Goal: Task Accomplishment & Management: Complete application form

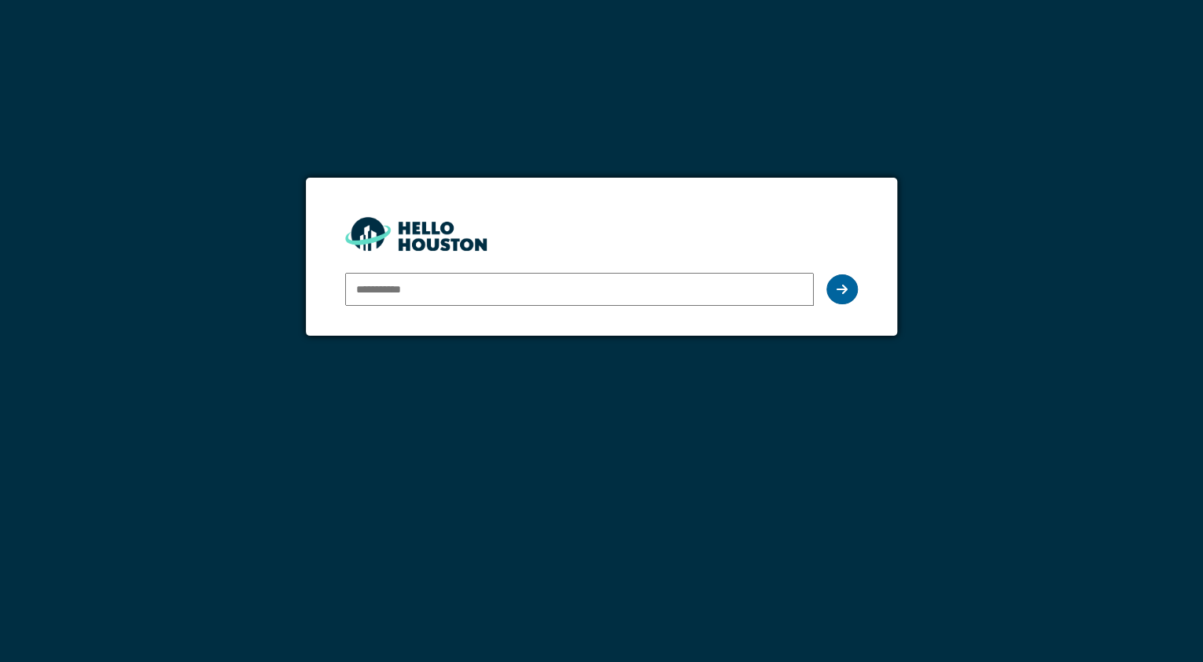
type input "**********"
click at [854, 288] on div at bounding box center [841, 289] width 31 height 30
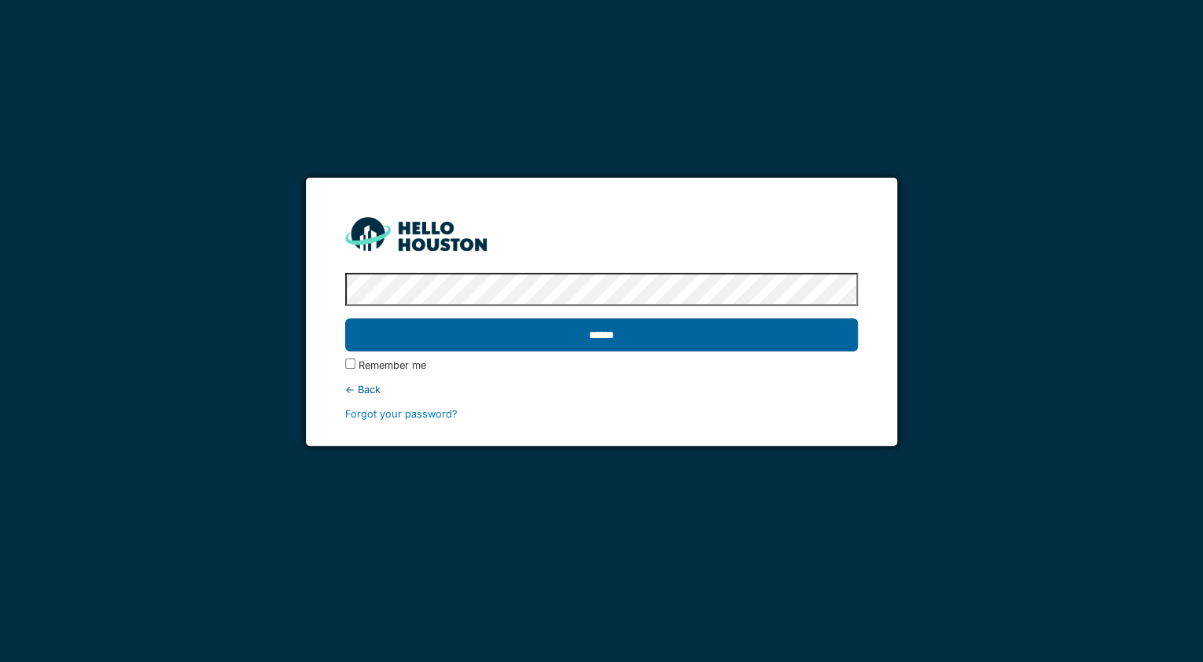
click at [588, 334] on input "******" at bounding box center [601, 334] width 512 height 33
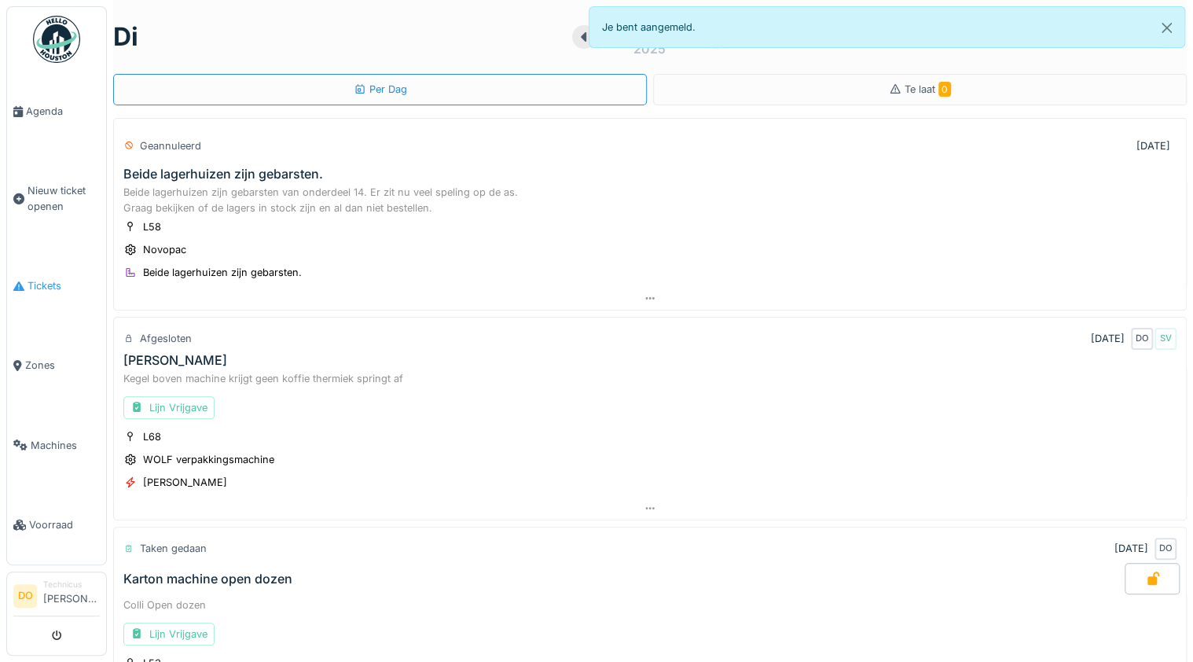
click at [37, 278] on span "Tickets" at bounding box center [64, 285] width 72 height 15
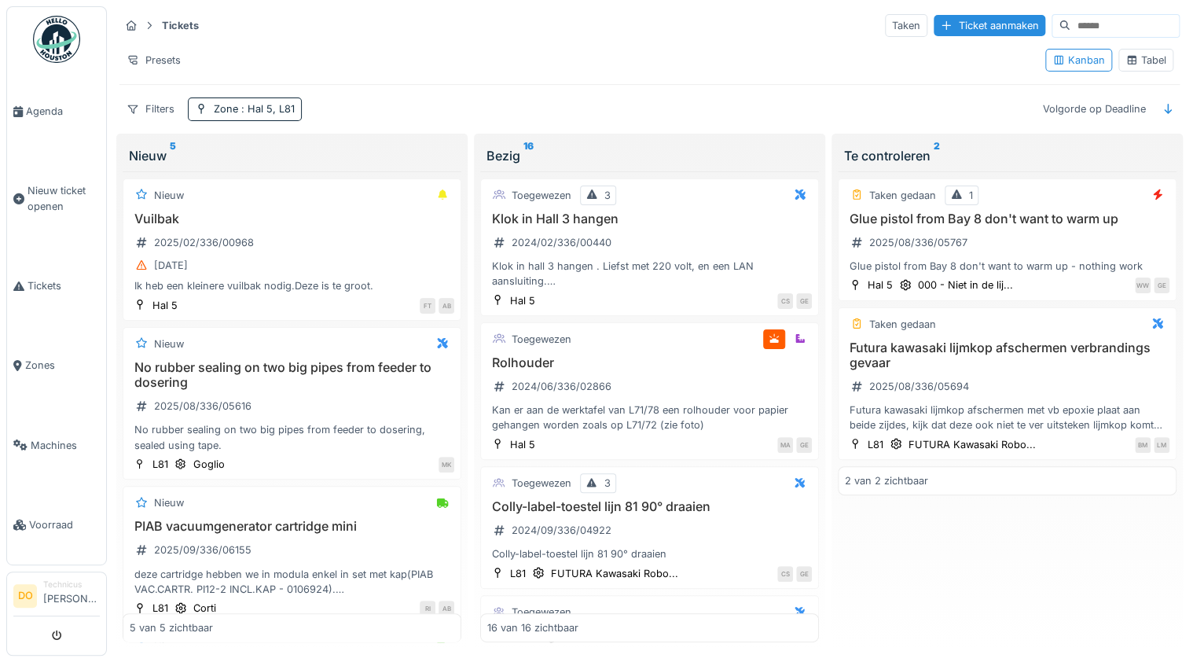
click at [1136, 57] on div "Tabel" at bounding box center [1146, 60] width 41 height 15
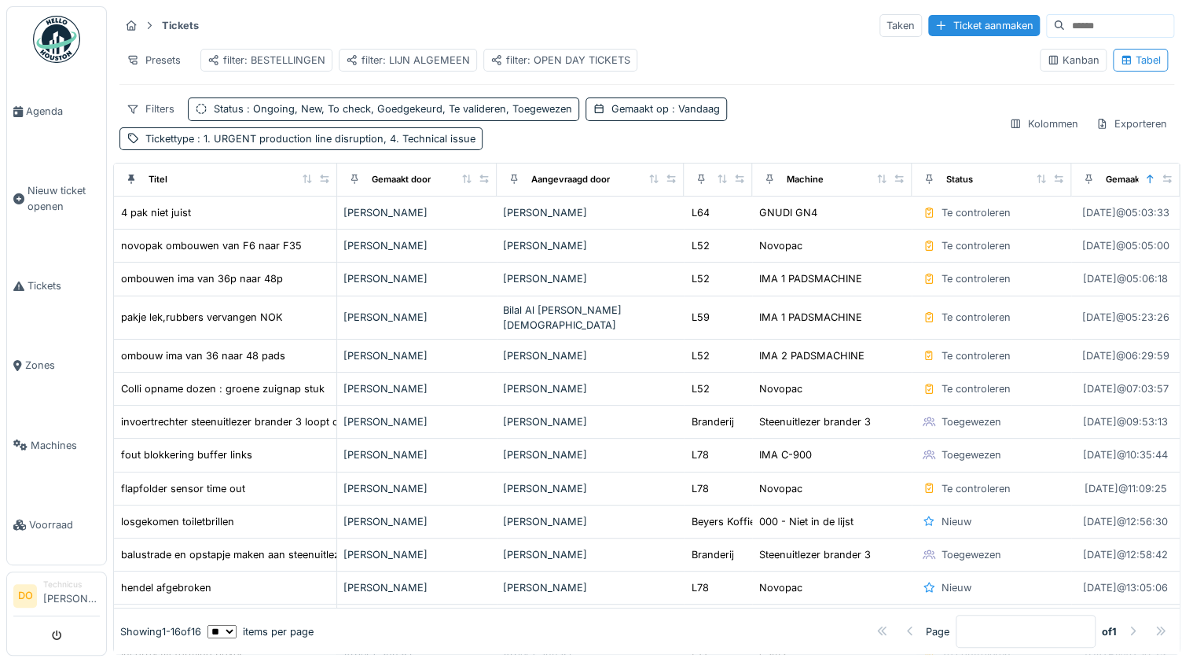
click at [557, 60] on div "filter: OPEN DAY TICKETS" at bounding box center [560, 60] width 140 height 15
click at [276, 63] on div "filter: BESTELLINGEN" at bounding box center [266, 60] width 118 height 15
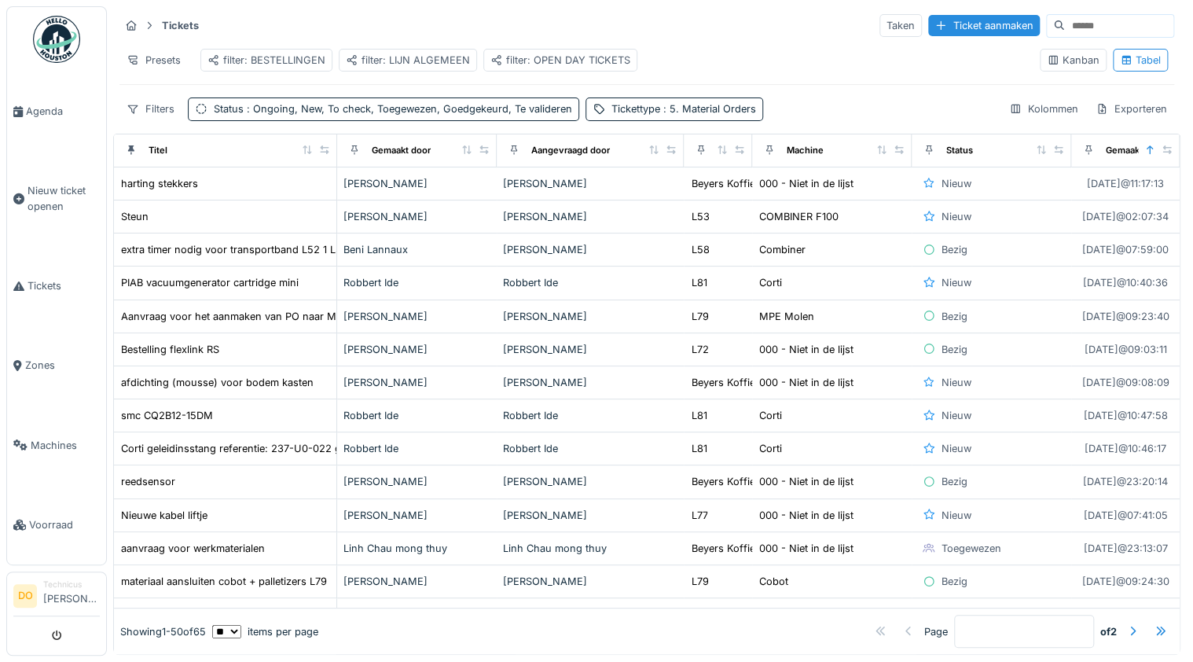
click at [450, 160] on div "Gemaakt door" at bounding box center [416, 151] width 146 height 20
click at [461, 154] on icon at bounding box center [466, 149] width 11 height 9
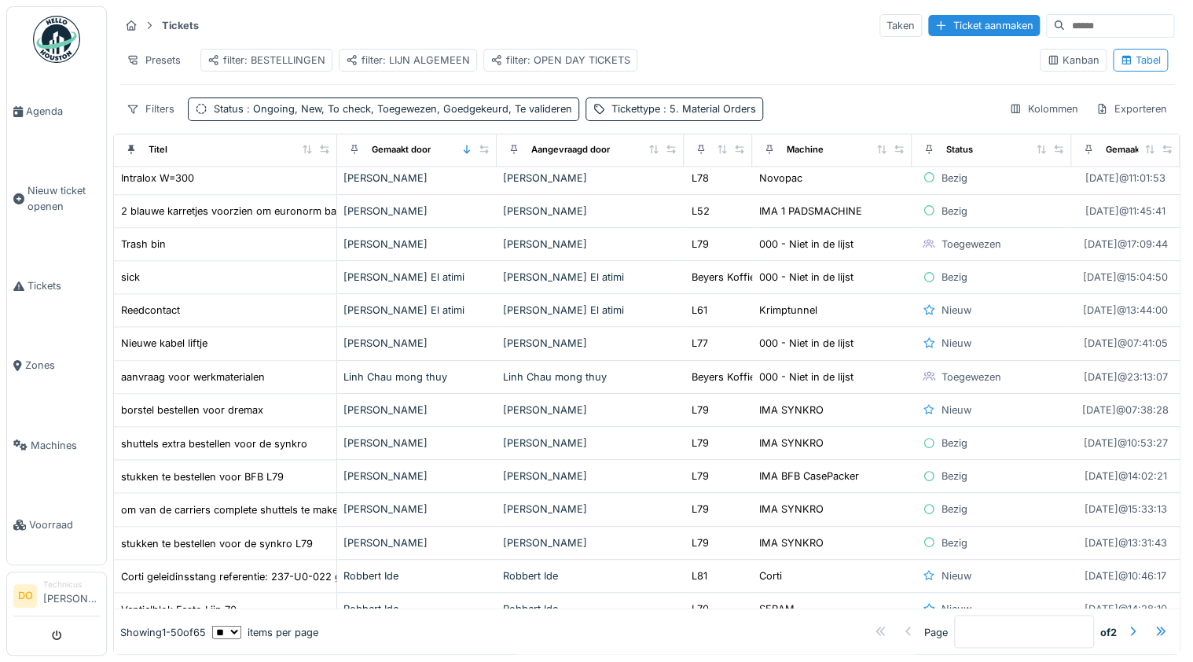
scroll to position [1220, 0]
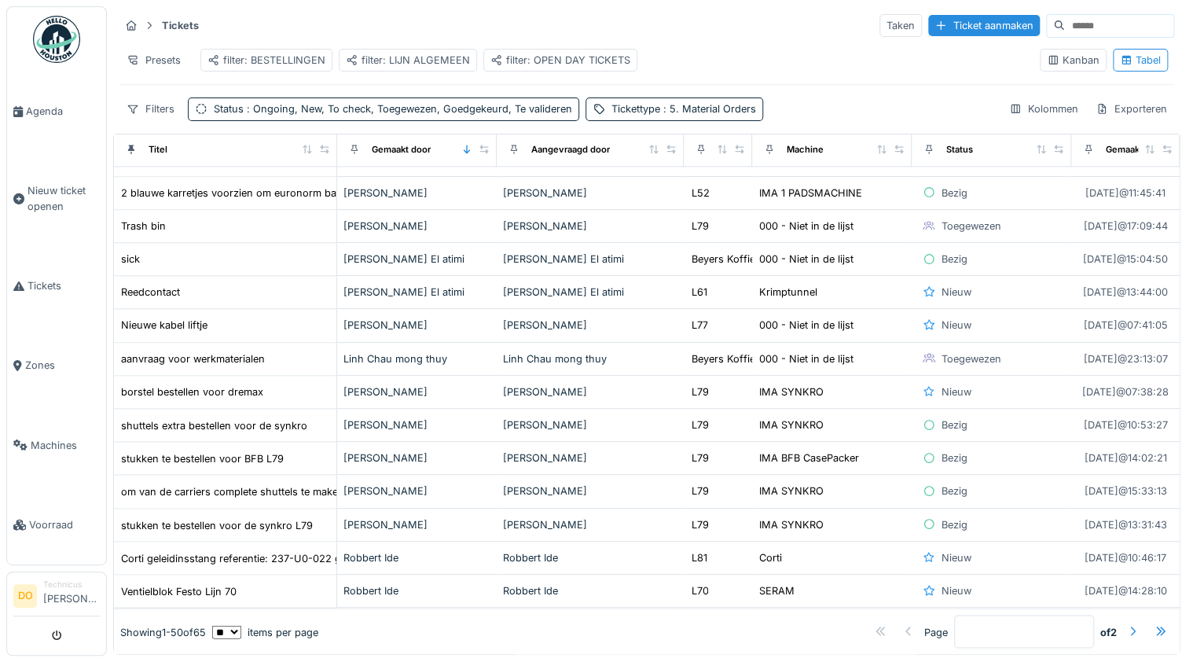
click at [1126, 624] on div at bounding box center [1132, 631] width 13 height 15
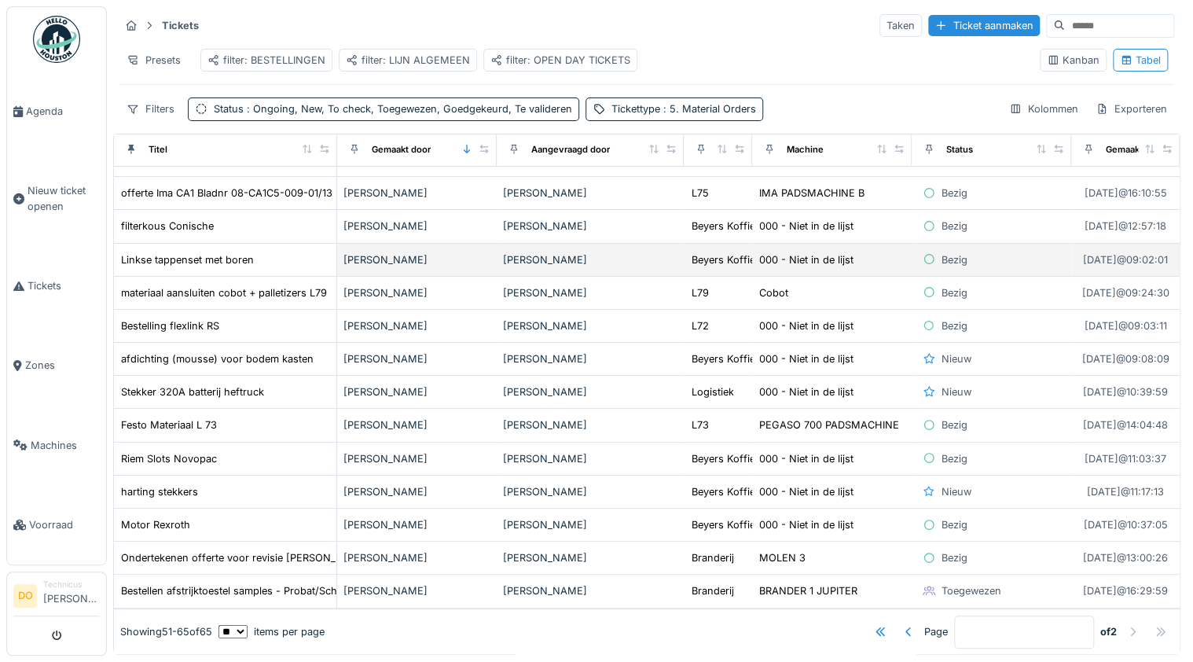
scroll to position [0, 0]
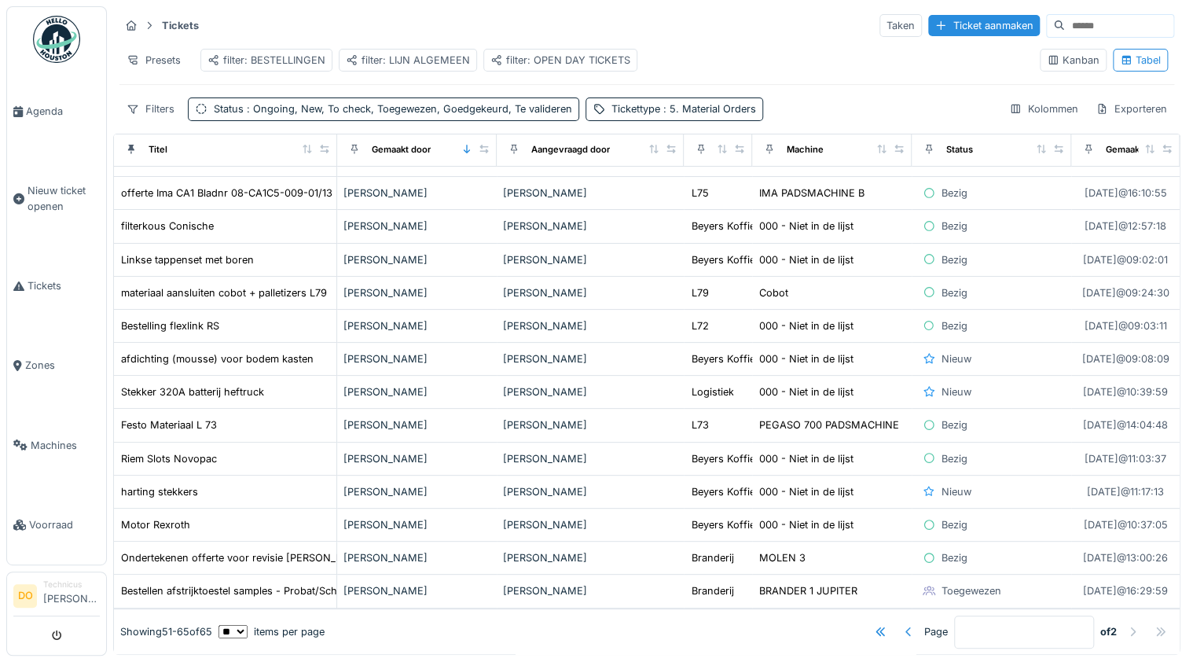
click at [902, 624] on div at bounding box center [908, 631] width 13 height 15
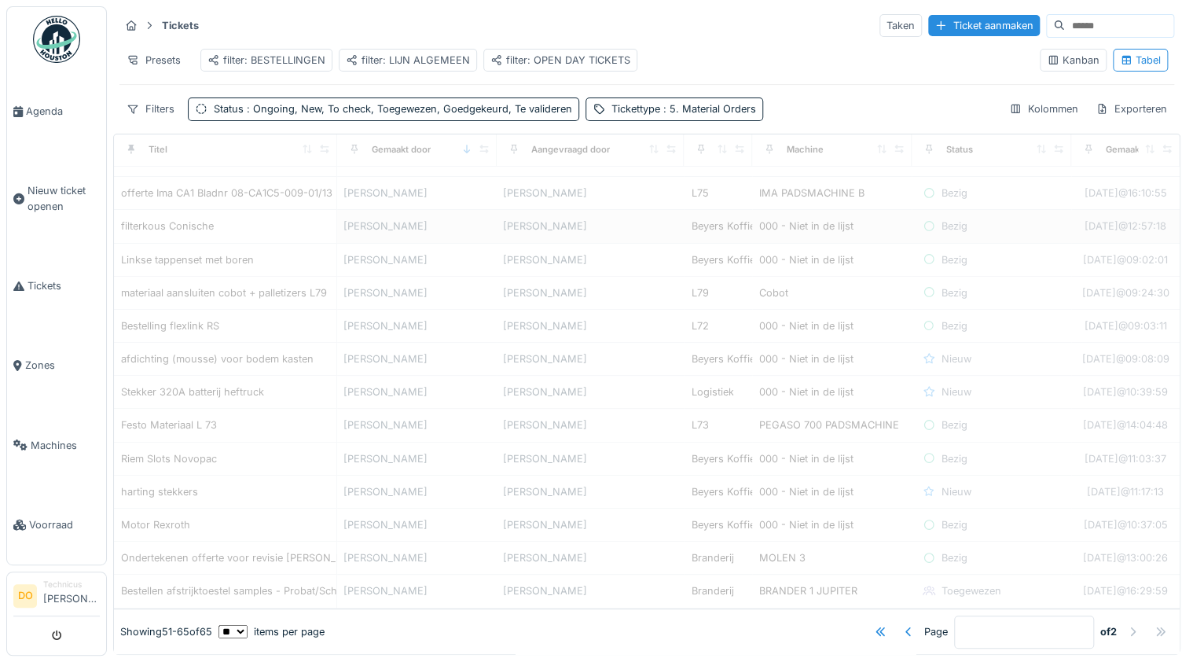
type input "*"
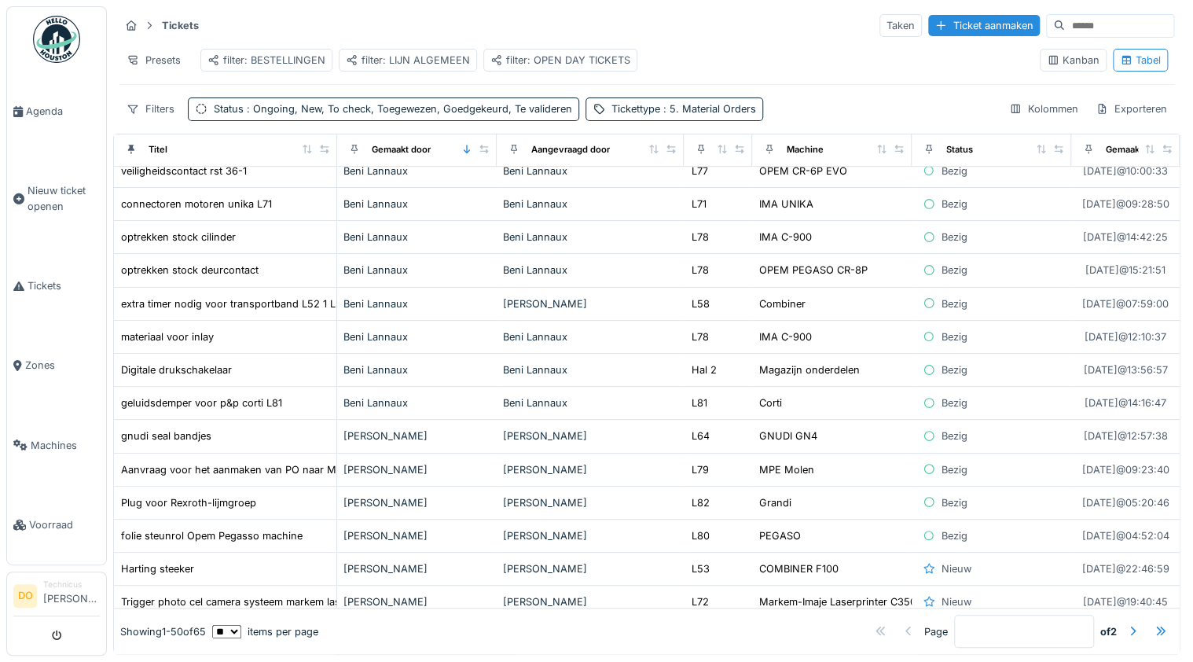
scroll to position [440, 0]
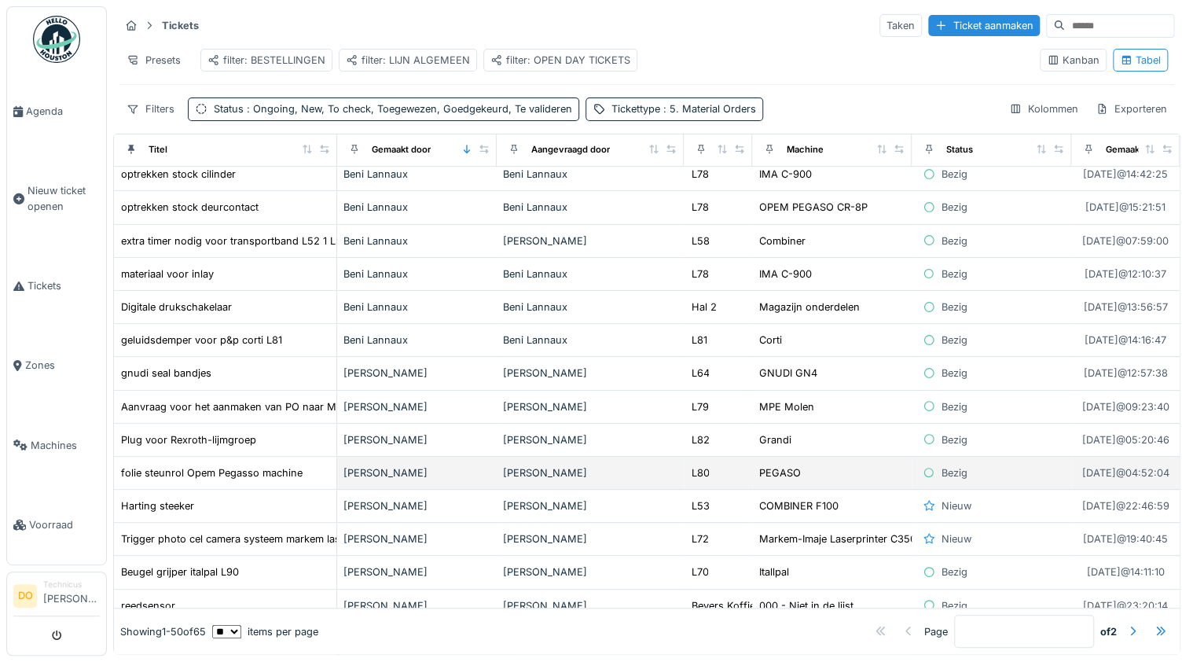
click at [354, 467] on div "[PERSON_NAME]" at bounding box center [416, 472] width 147 height 15
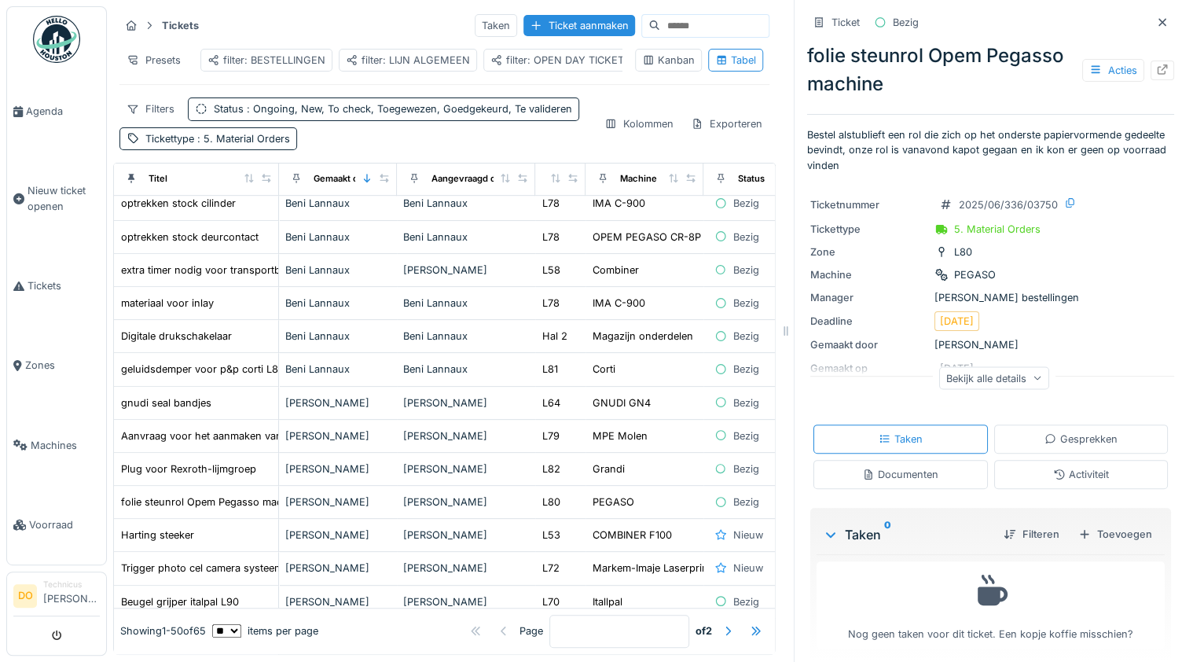
scroll to position [13, 0]
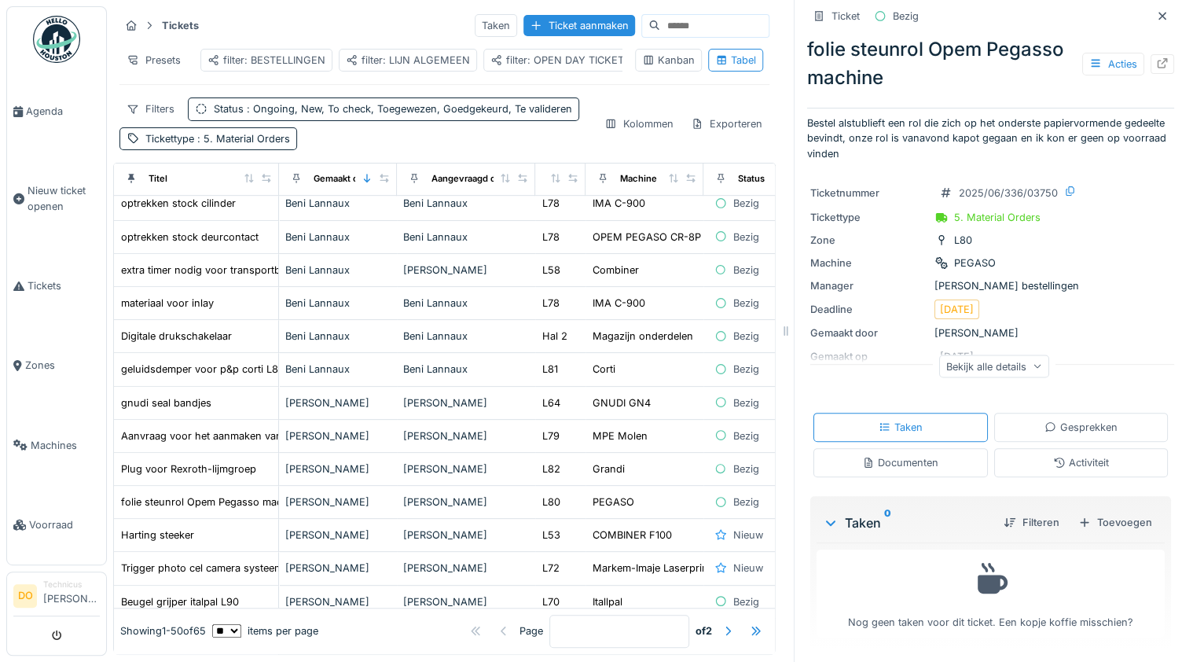
click at [1033, 362] on icon at bounding box center [1037, 366] width 9 height 8
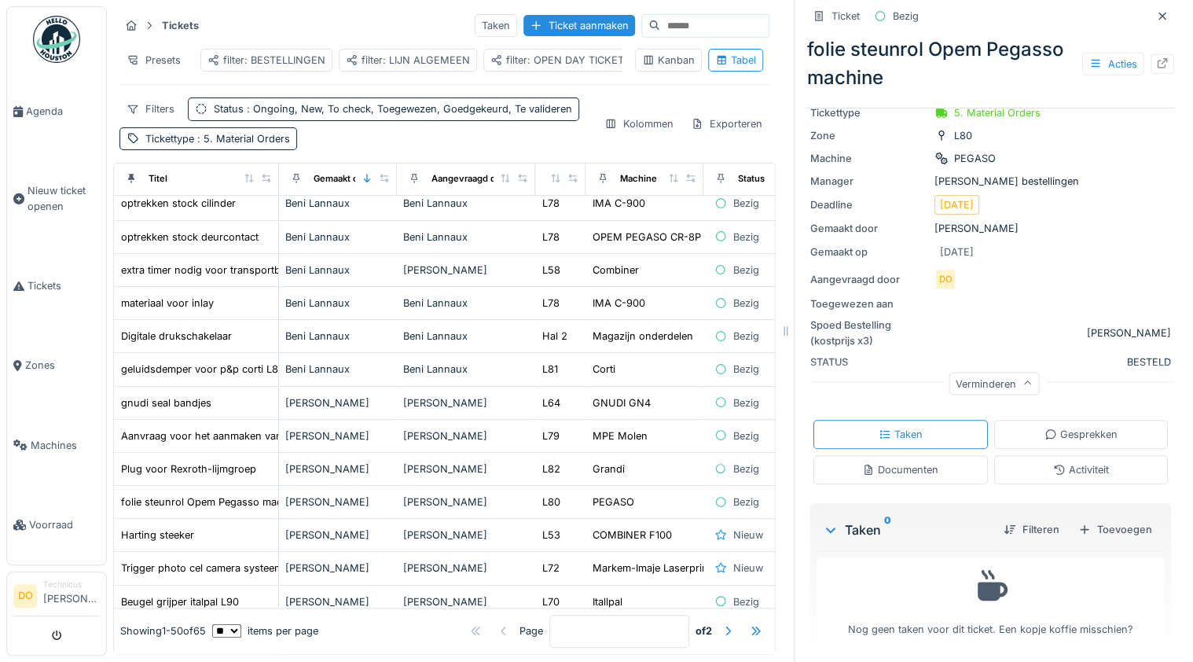
scroll to position [121, 0]
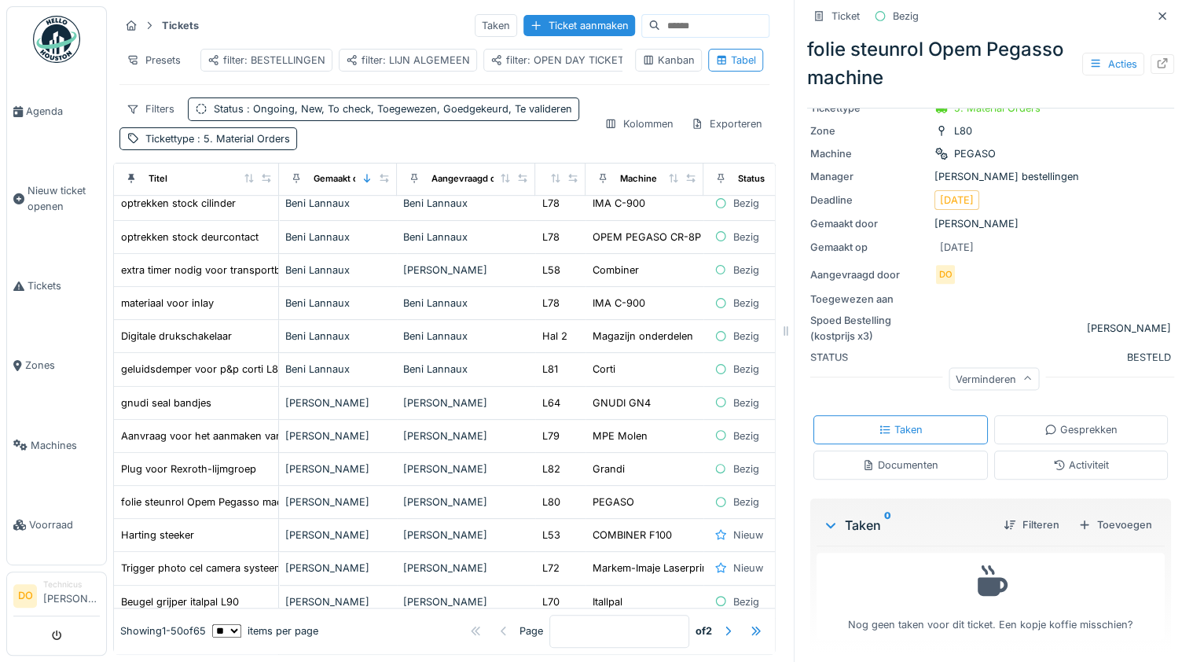
click at [1056, 462] on div "Activiteit" at bounding box center [1081, 464] width 56 height 15
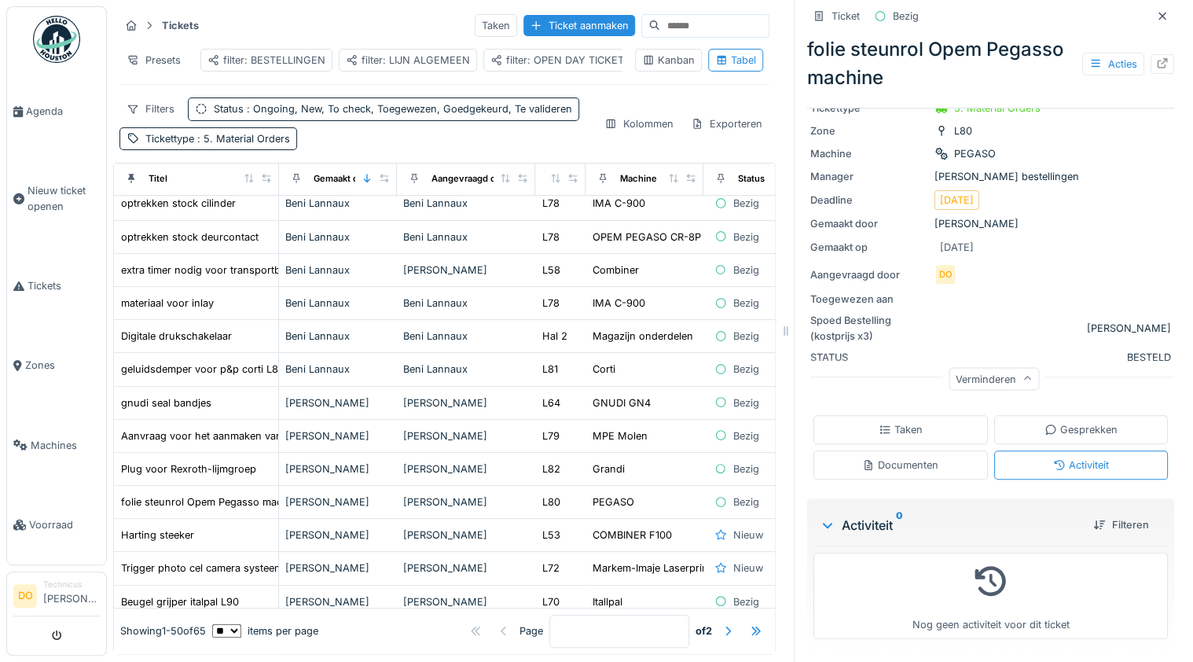
click at [913, 457] on div "Documenten" at bounding box center [900, 464] width 76 height 15
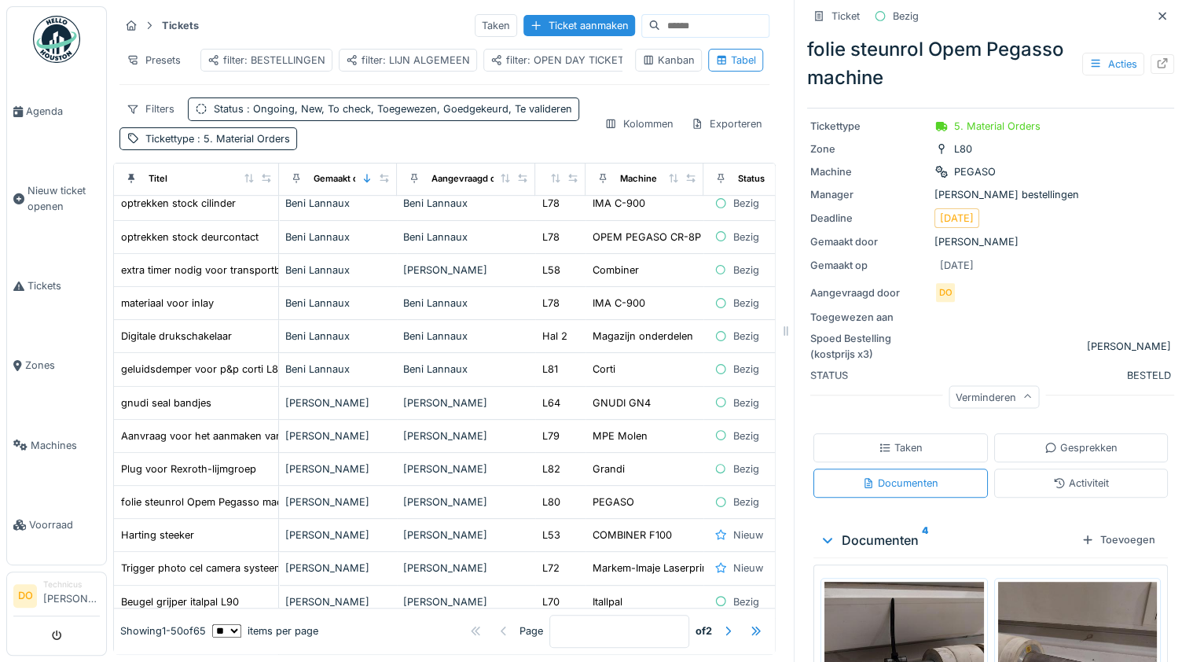
scroll to position [50, 0]
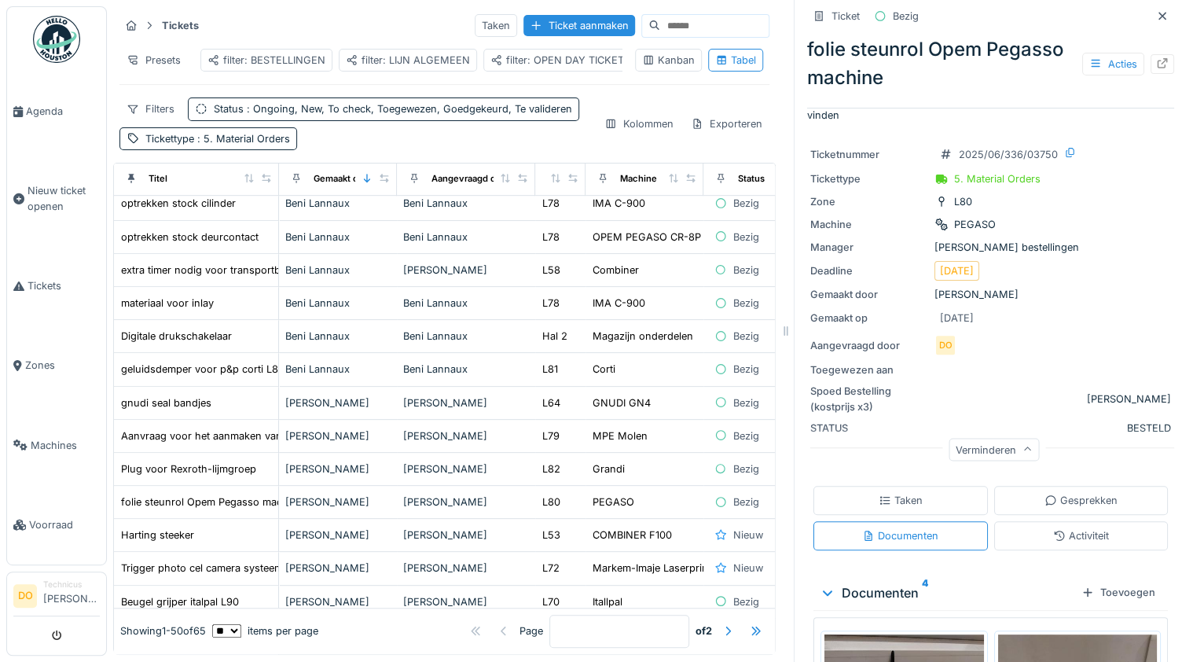
click at [1023, 446] on icon at bounding box center [1027, 450] width 9 height 8
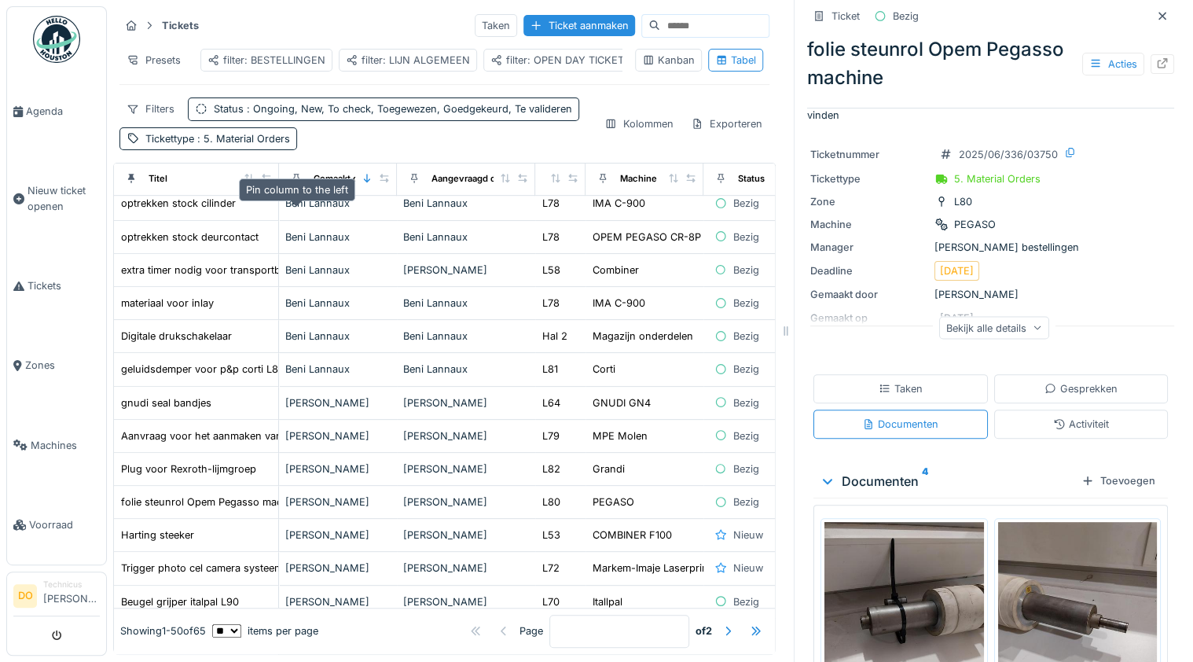
click at [296, 182] on icon at bounding box center [296, 178] width 11 height 9
click at [296, 183] on icon at bounding box center [296, 178] width 6 height 9
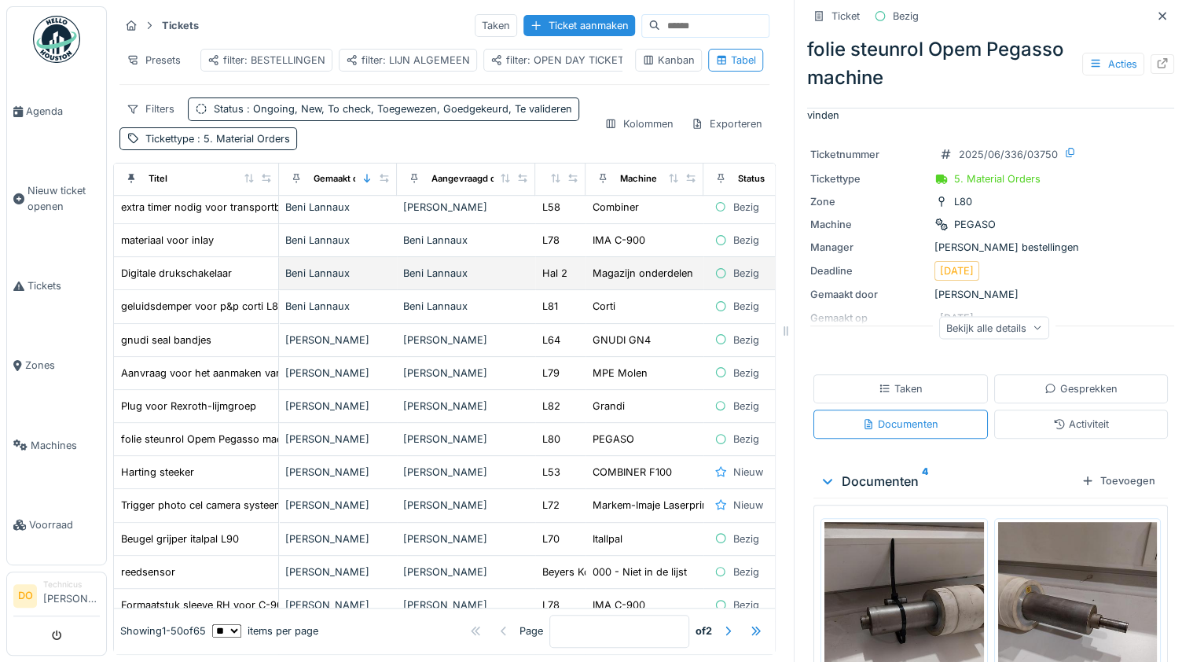
scroll to position [566, 0]
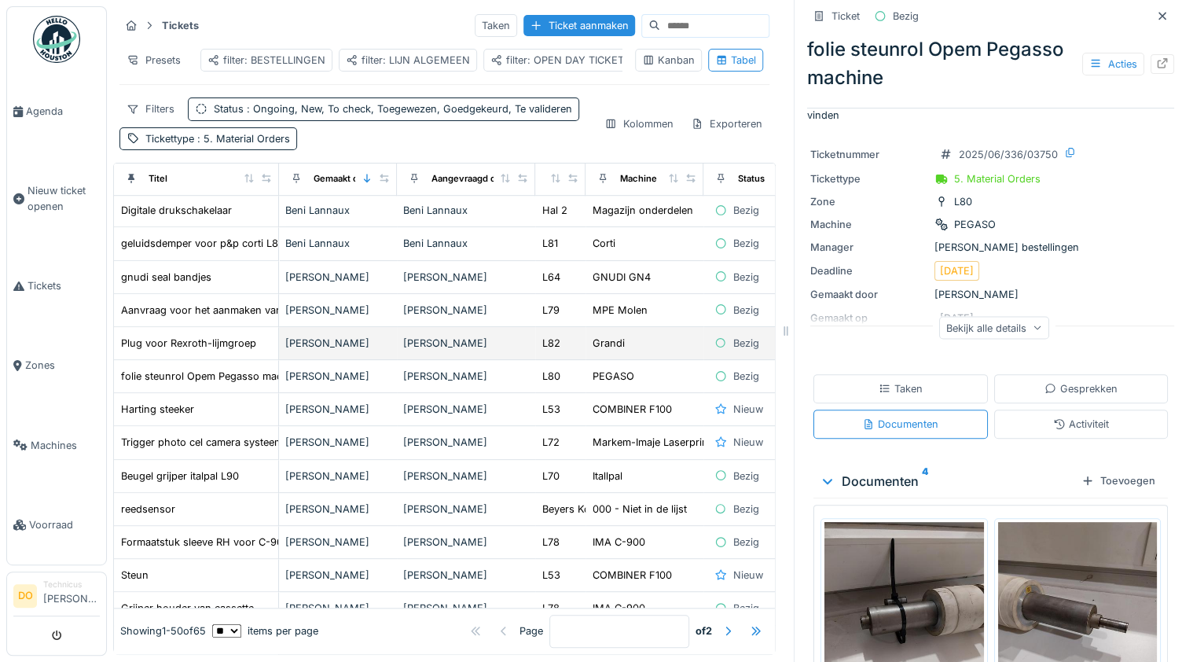
click at [340, 351] on div "[PERSON_NAME]" at bounding box center [337, 343] width 105 height 15
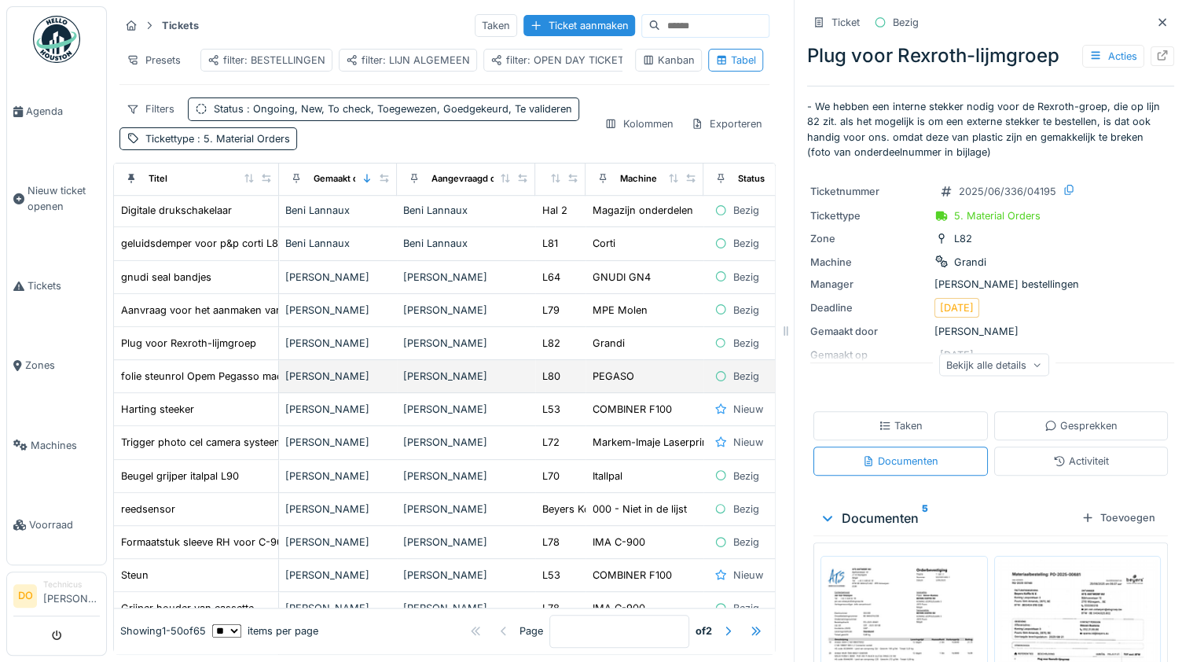
click at [335, 384] on div "[PERSON_NAME]" at bounding box center [337, 376] width 105 height 15
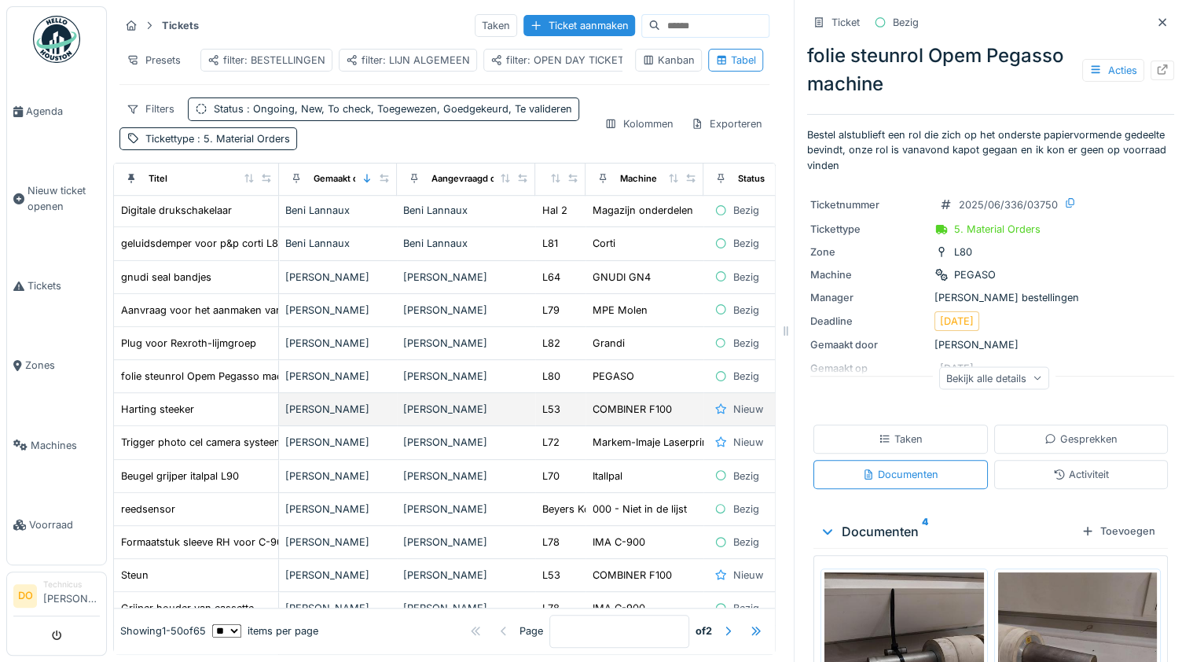
click at [328, 417] on div "[PERSON_NAME]" at bounding box center [337, 409] width 105 height 15
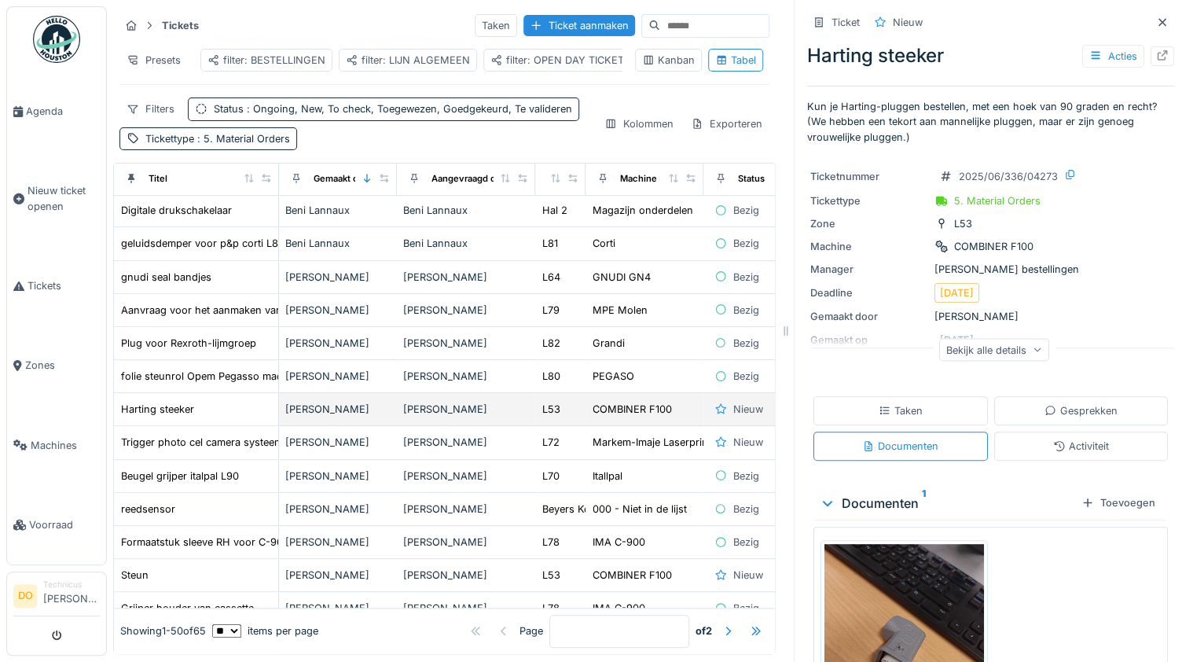
click at [310, 417] on div "[PERSON_NAME]" at bounding box center [337, 409] width 105 height 15
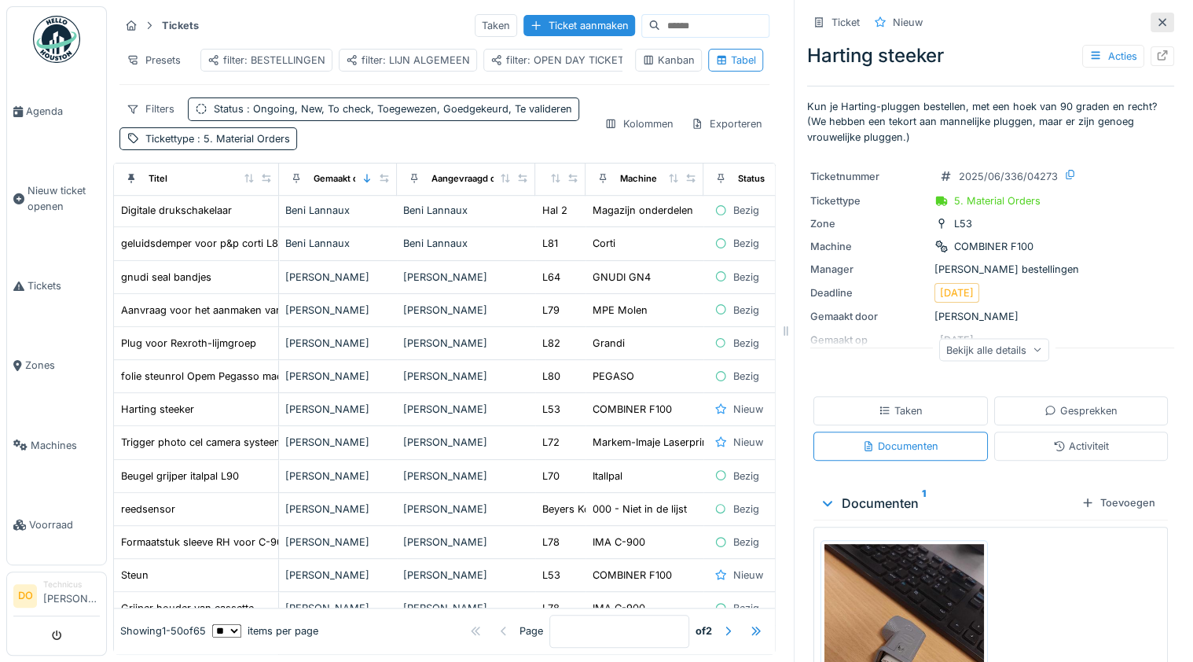
click at [1156, 15] on div at bounding box center [1162, 22] width 13 height 15
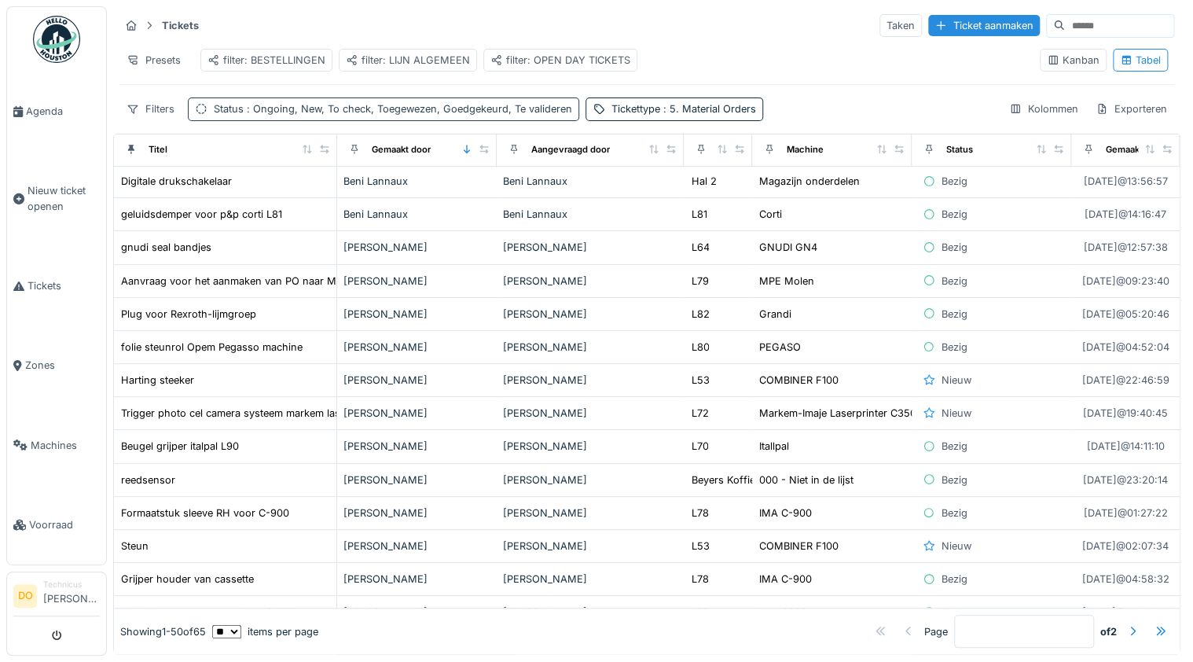
click at [393, 115] on span ": Ongoing, New, To check, Toegewezen, Goedgekeurd, Te valideren" at bounding box center [408, 109] width 329 height 12
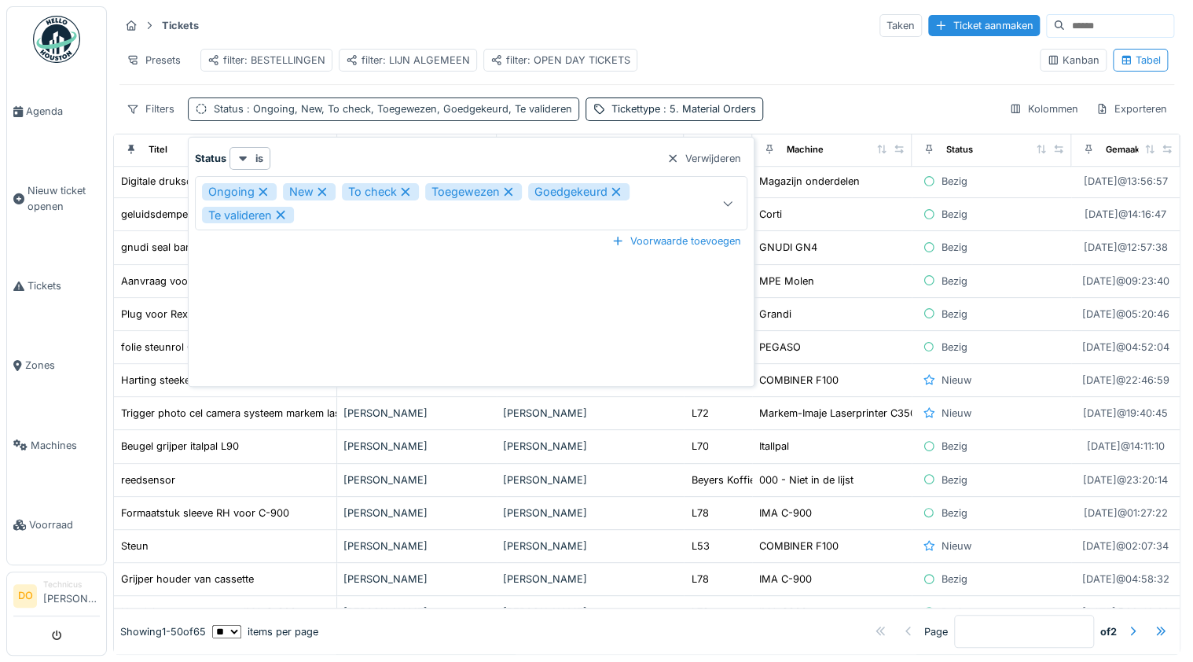
click at [393, 115] on span ": Ongoing, New, To check, Toegewezen, Goedgekeurd, Te valideren" at bounding box center [408, 109] width 329 height 12
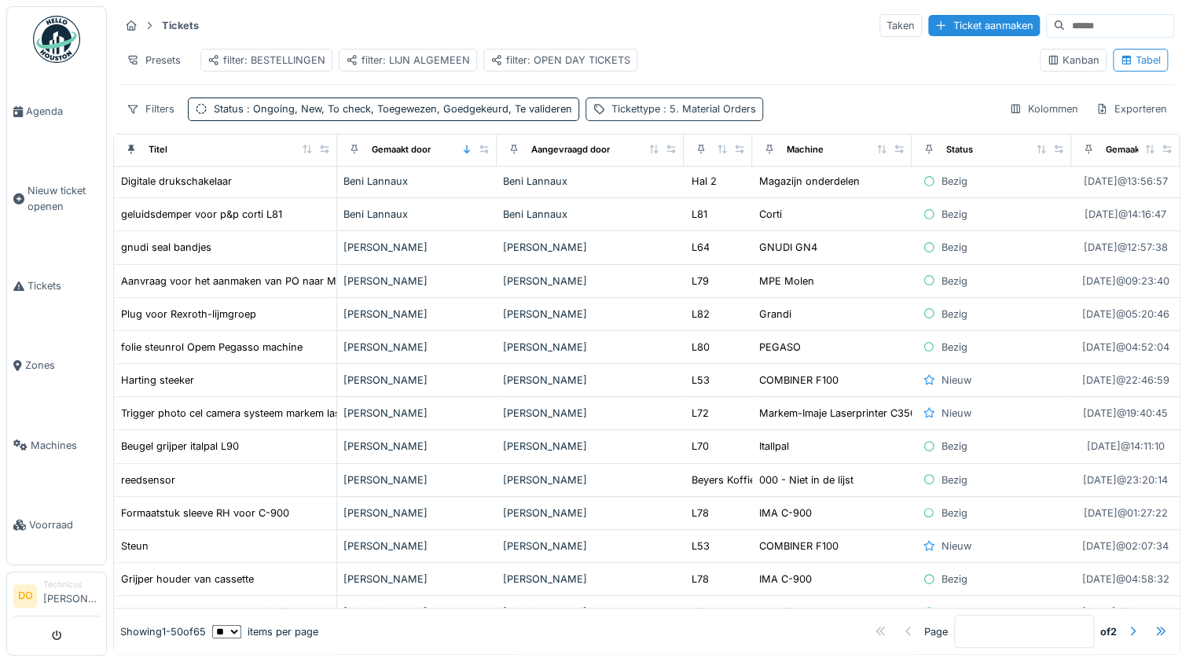
click at [674, 115] on span ": 5. Material Orders" at bounding box center [708, 109] width 96 height 12
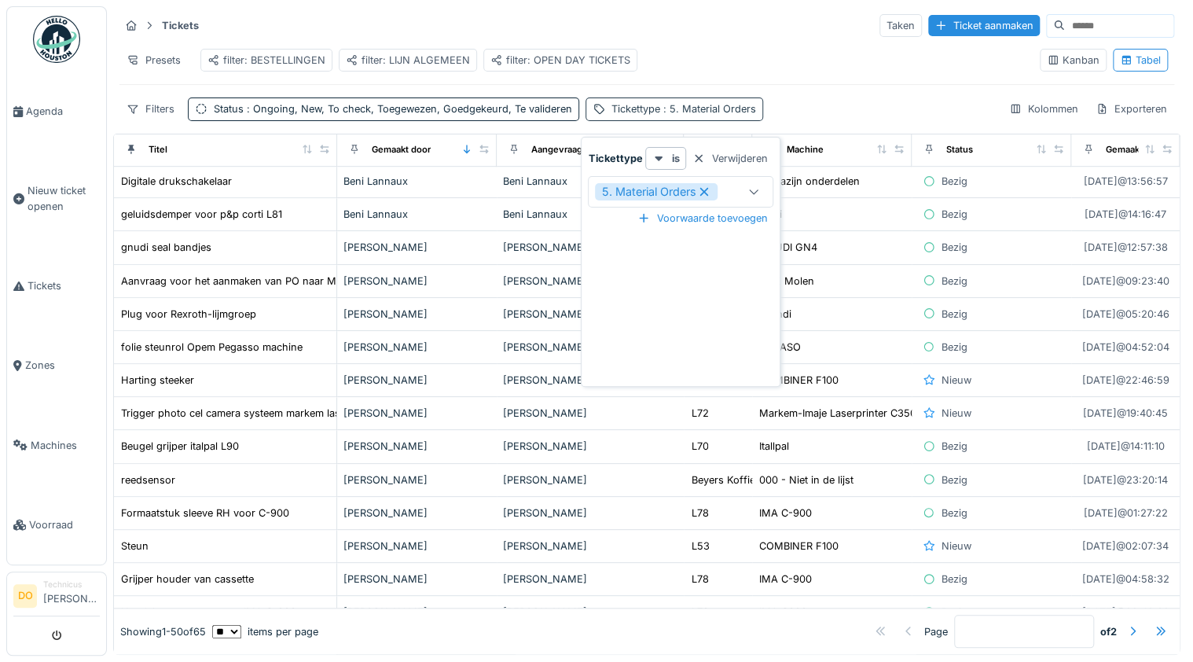
click at [674, 115] on span ": 5. Material Orders" at bounding box center [708, 109] width 96 height 12
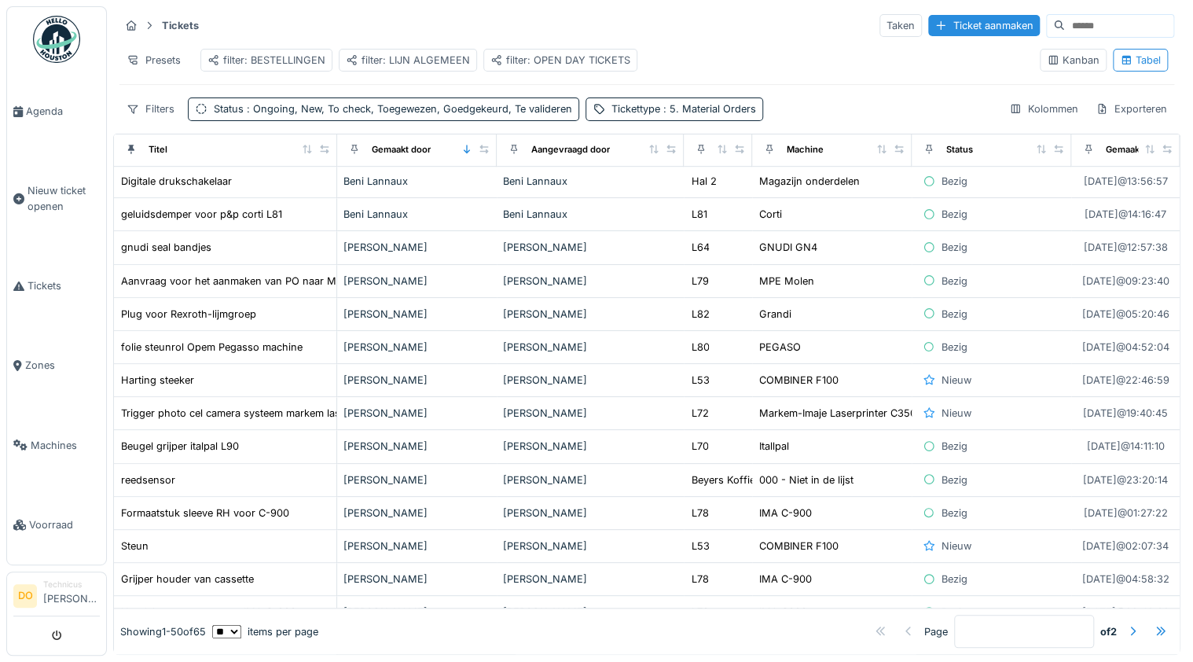
click at [927, 116] on div "Filters Status : Ongoing, New, To check, Toegewezen, Goedgekeurd, Te valideren …" at bounding box center [646, 108] width 1055 height 23
click at [42, 517] on span "Voorraad" at bounding box center [64, 524] width 71 height 15
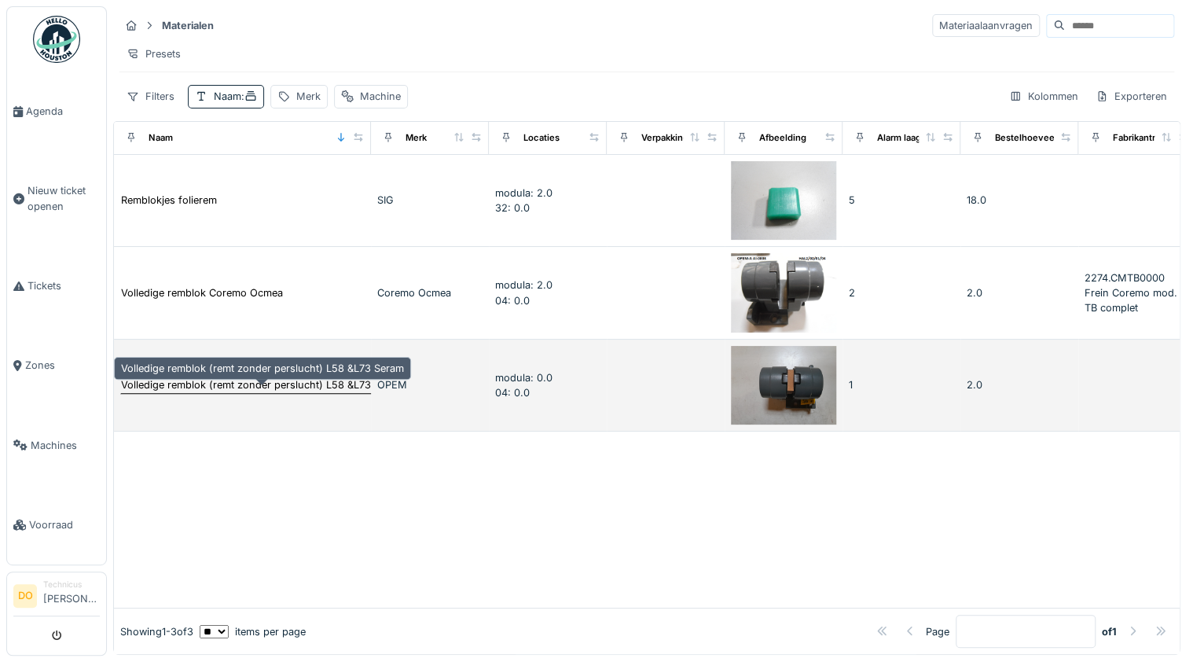
click at [306, 392] on div "Volledige remblok (remt zonder perslucht) L58 &L73 Seram" at bounding box center [262, 384] width 283 height 15
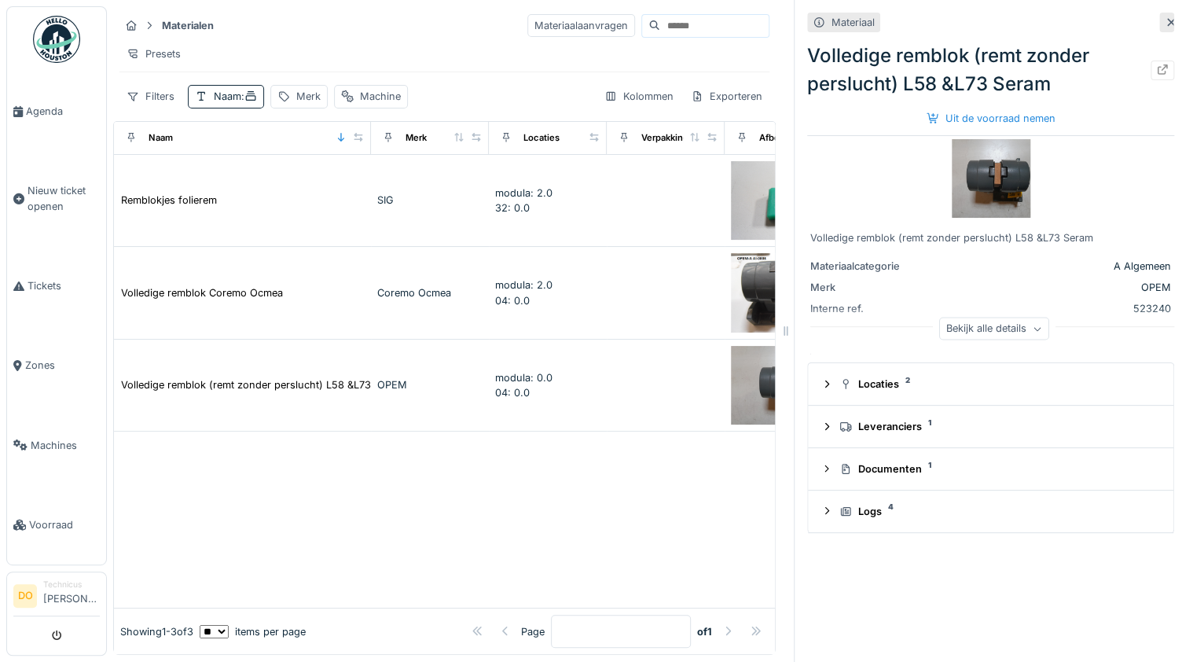
click at [1165, 20] on icon at bounding box center [1171, 22] width 13 height 10
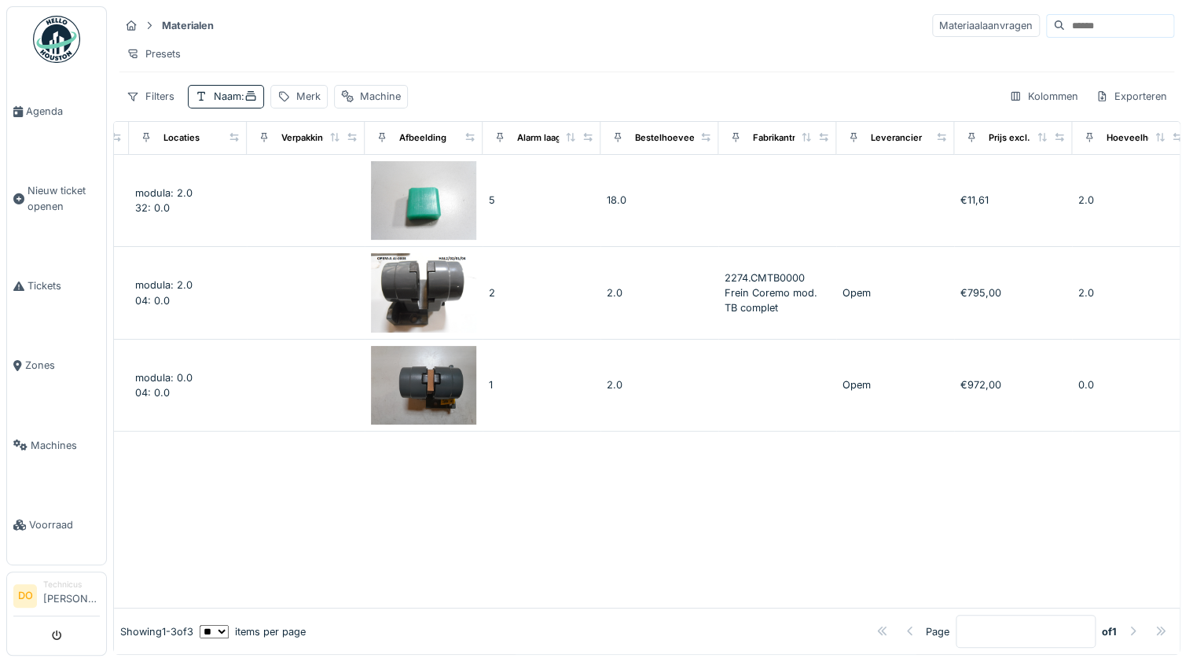
scroll to position [0, 398]
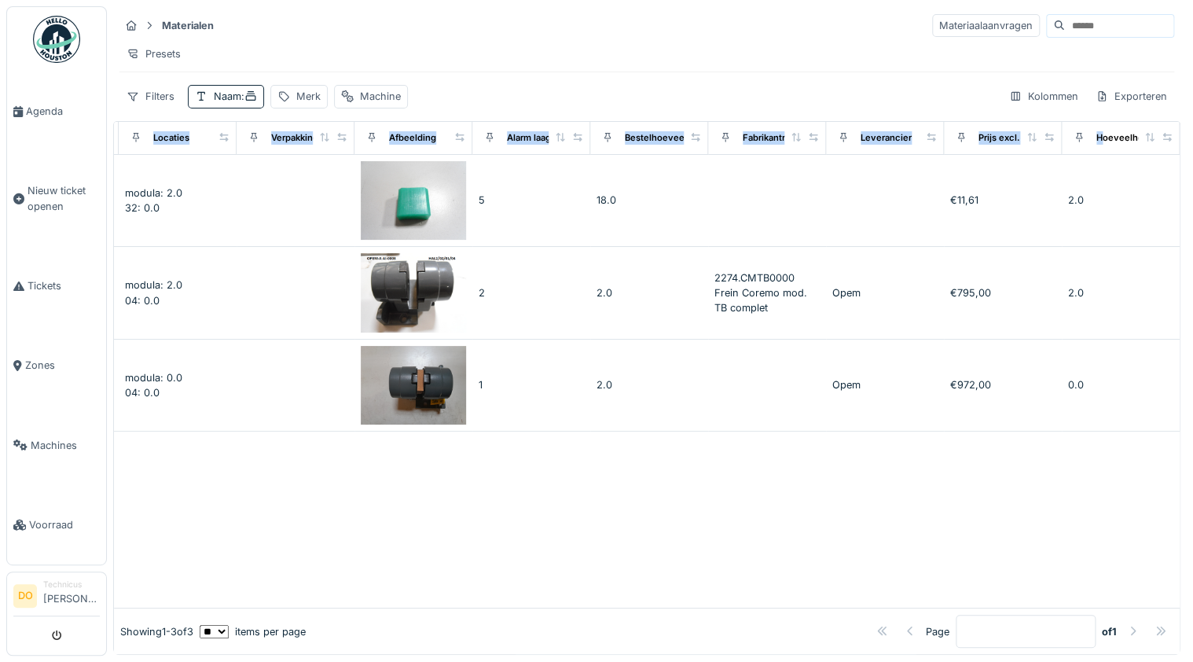
drag, startPoint x: 1075, startPoint y: 145, endPoint x: 942, endPoint y: 79, distance: 148.3
click at [942, 79] on div "Materialen Materiaalaanvragen Presets Filters Naam : Merk Machine Kolommen Expo…" at bounding box center [646, 330] width 1067 height 648
click at [942, 79] on div "Materialen Materiaalaanvragen Presets Filters Naam : Merk Machine Kolommen Expo…" at bounding box center [646, 60] width 1067 height 108
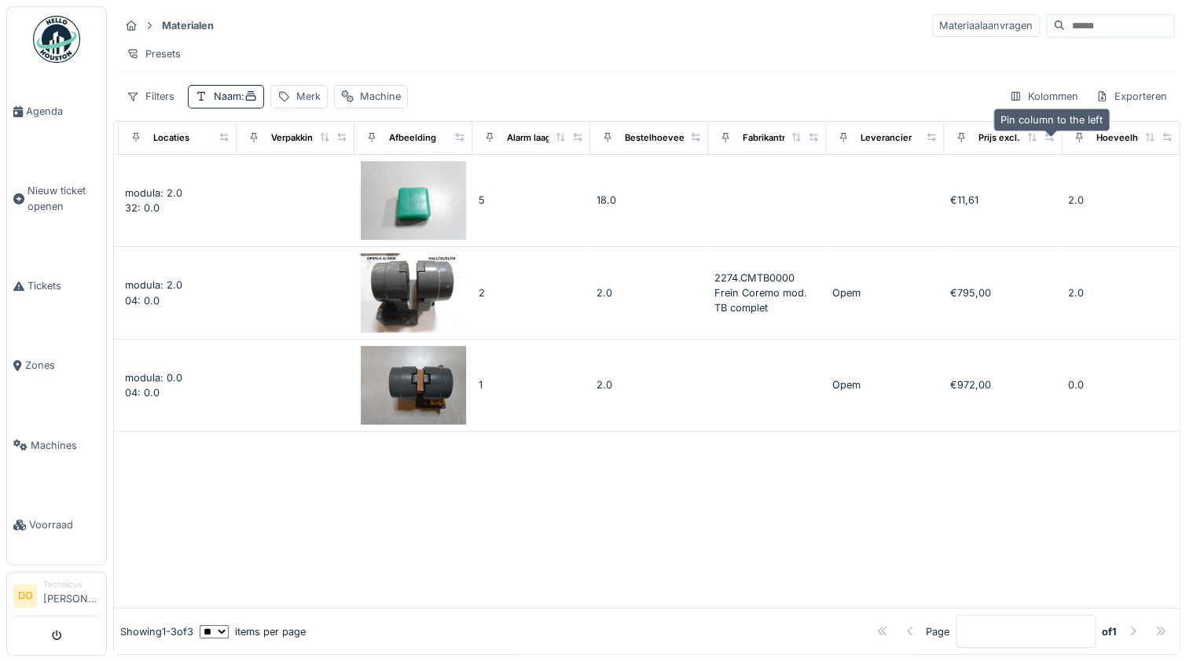
click at [1075, 142] on icon at bounding box center [1078, 137] width 6 height 9
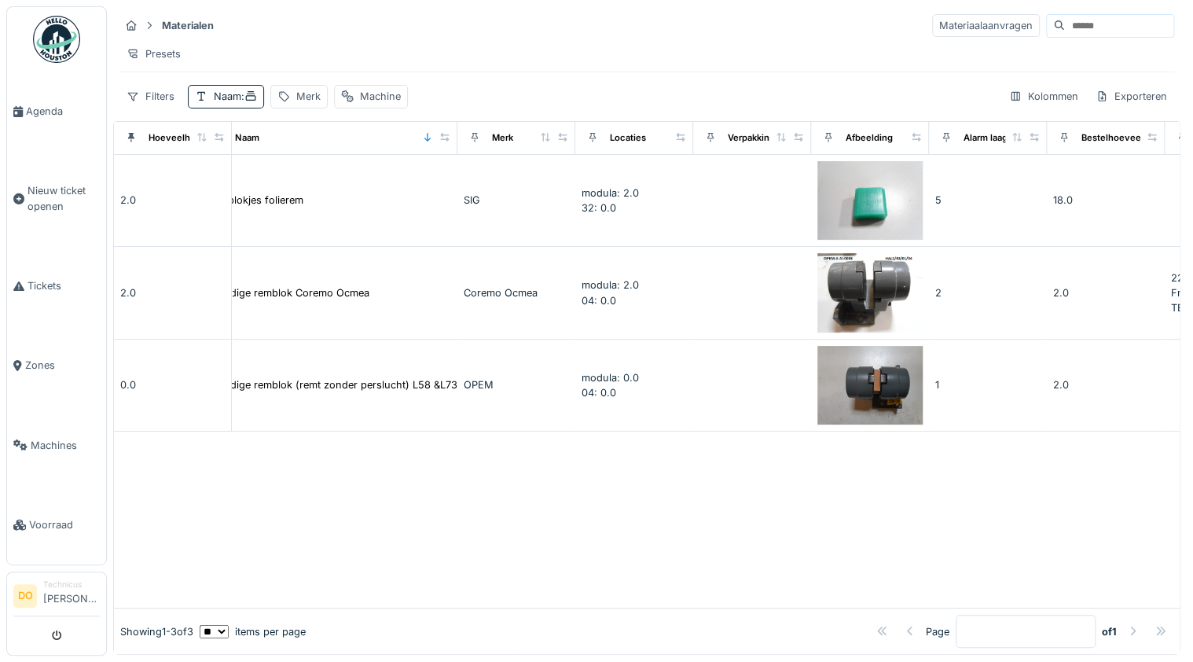
scroll to position [0, 0]
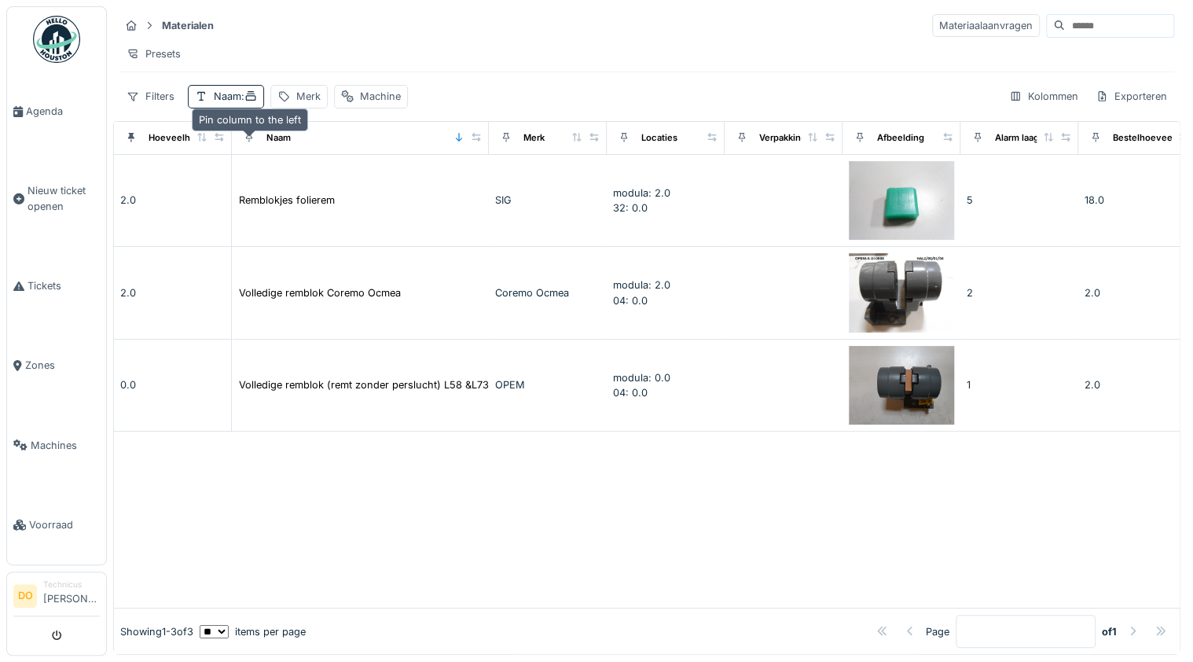
click at [245, 138] on div at bounding box center [249, 137] width 11 height 15
click at [132, 142] on icon at bounding box center [131, 137] width 6 height 9
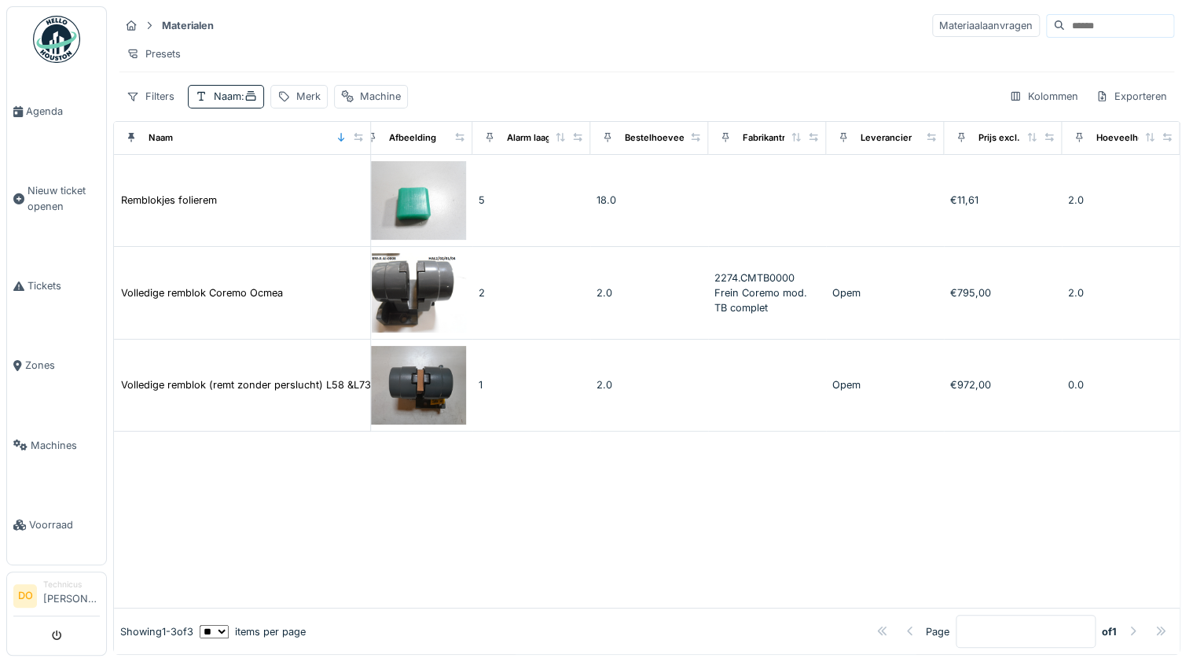
scroll to position [0, 398]
click at [1074, 141] on icon at bounding box center [1079, 137] width 11 height 9
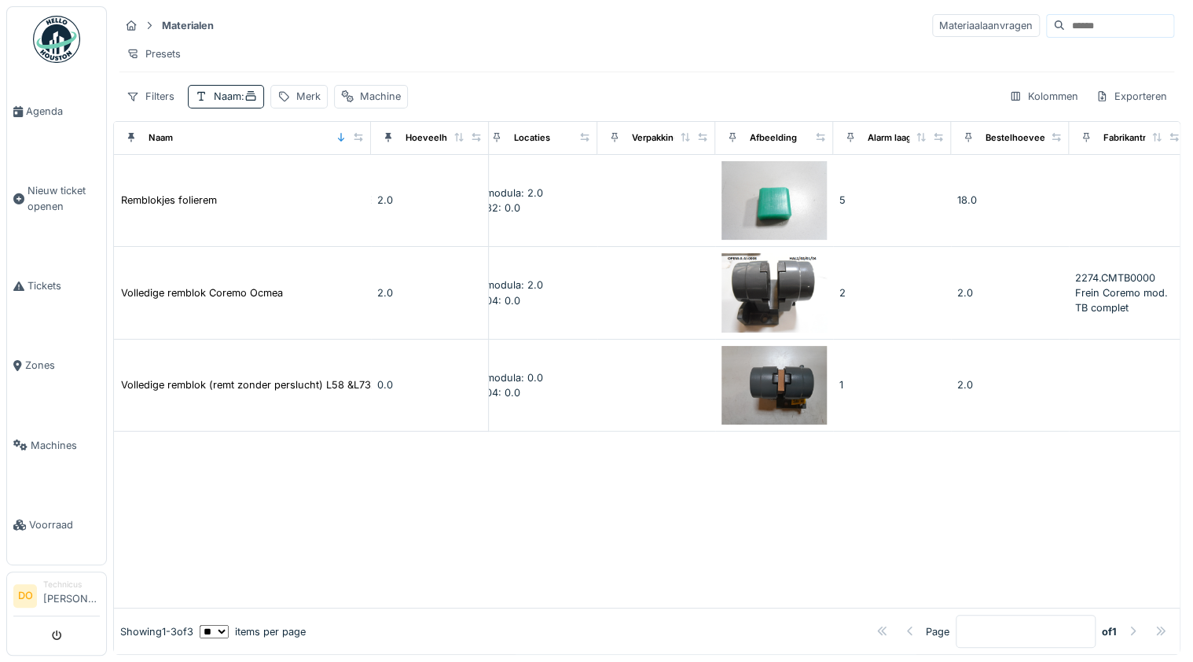
scroll to position [0, 0]
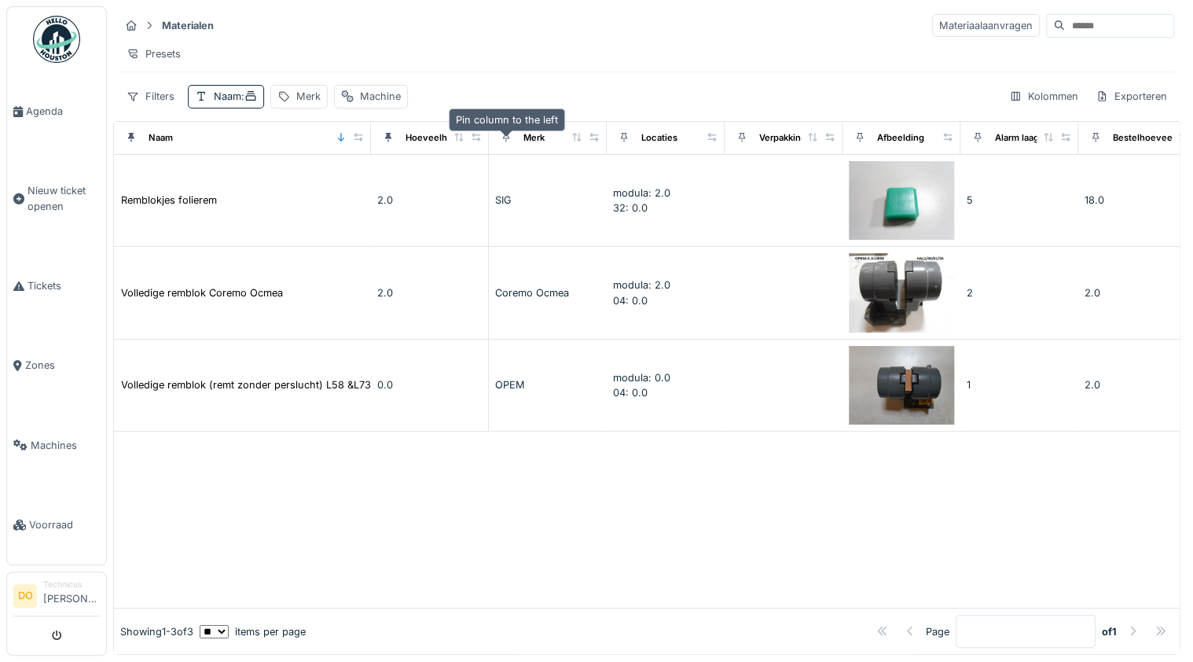
click at [506, 142] on icon at bounding box center [505, 137] width 6 height 9
click at [625, 142] on icon at bounding box center [623, 137] width 6 height 9
click at [608, 90] on div "Materialen Materiaalaanvragen Presets Filters Naam : Merk Machine Kolommen Expo…" at bounding box center [646, 60] width 1067 height 108
click at [858, 142] on icon at bounding box center [859, 137] width 6 height 9
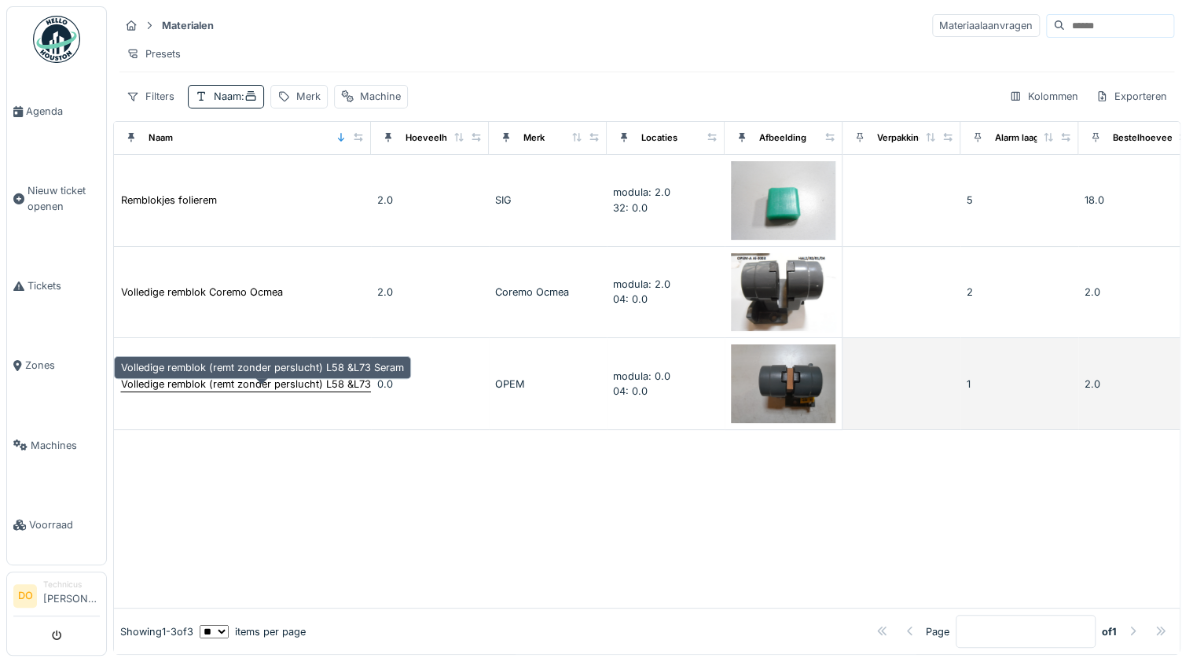
click at [187, 390] on div "Volledige remblok (remt zonder perslucht) L58 &L73 Seram" at bounding box center [262, 383] width 283 height 15
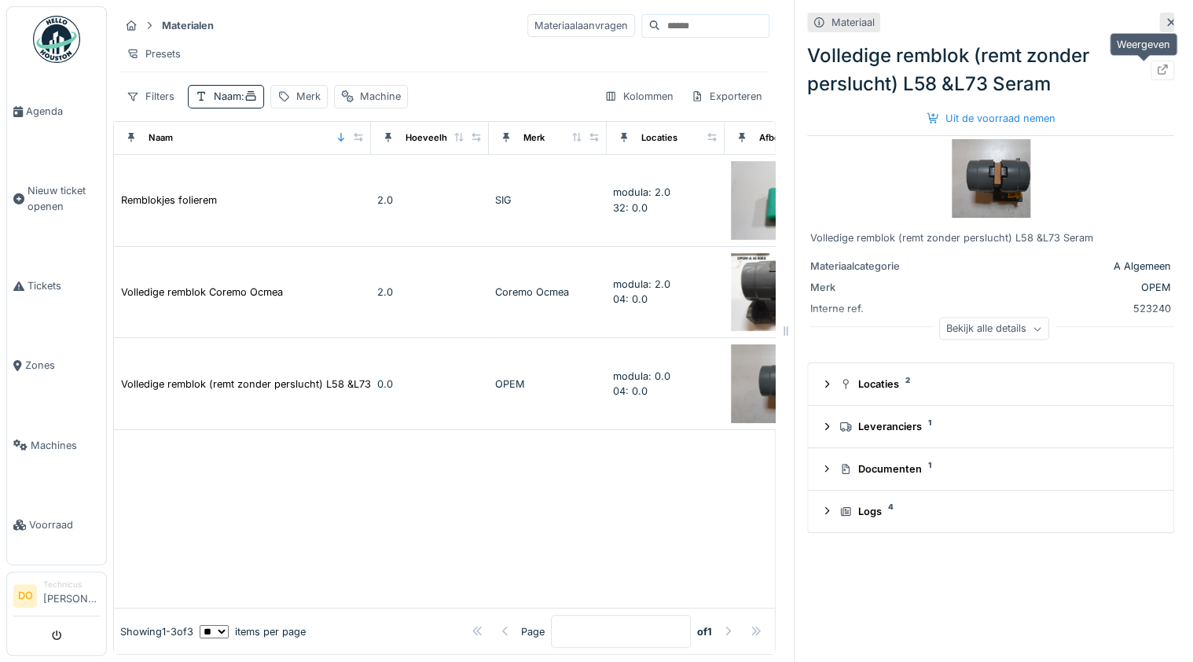
click at [1156, 69] on icon at bounding box center [1162, 69] width 13 height 10
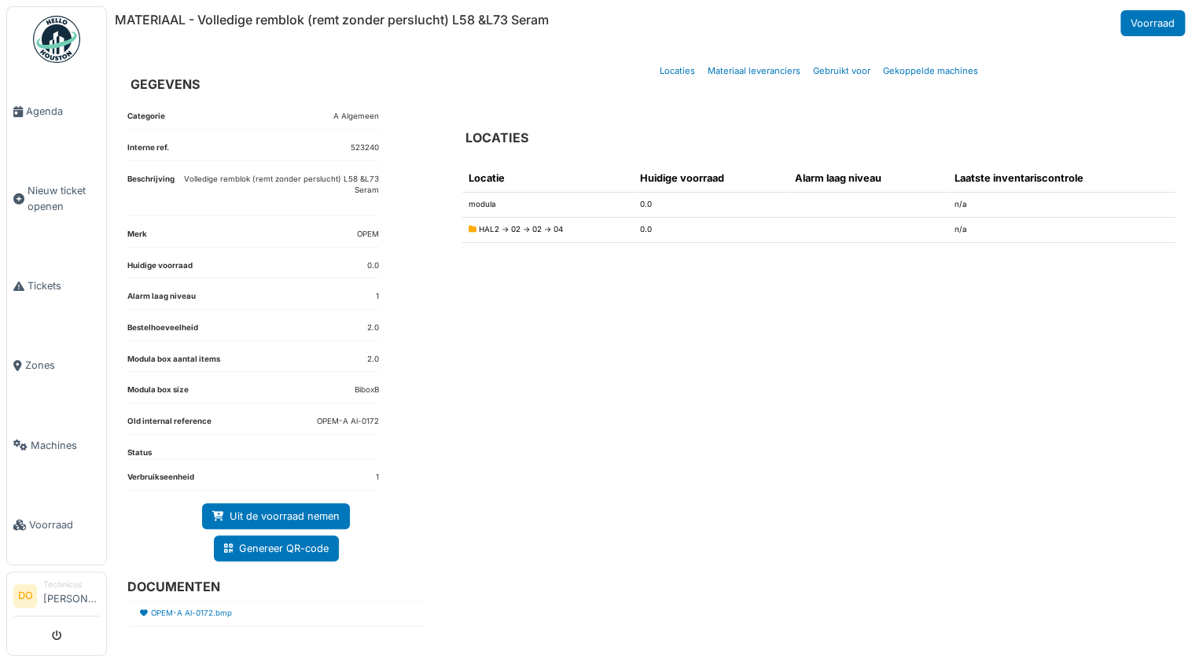
scroll to position [2, 0]
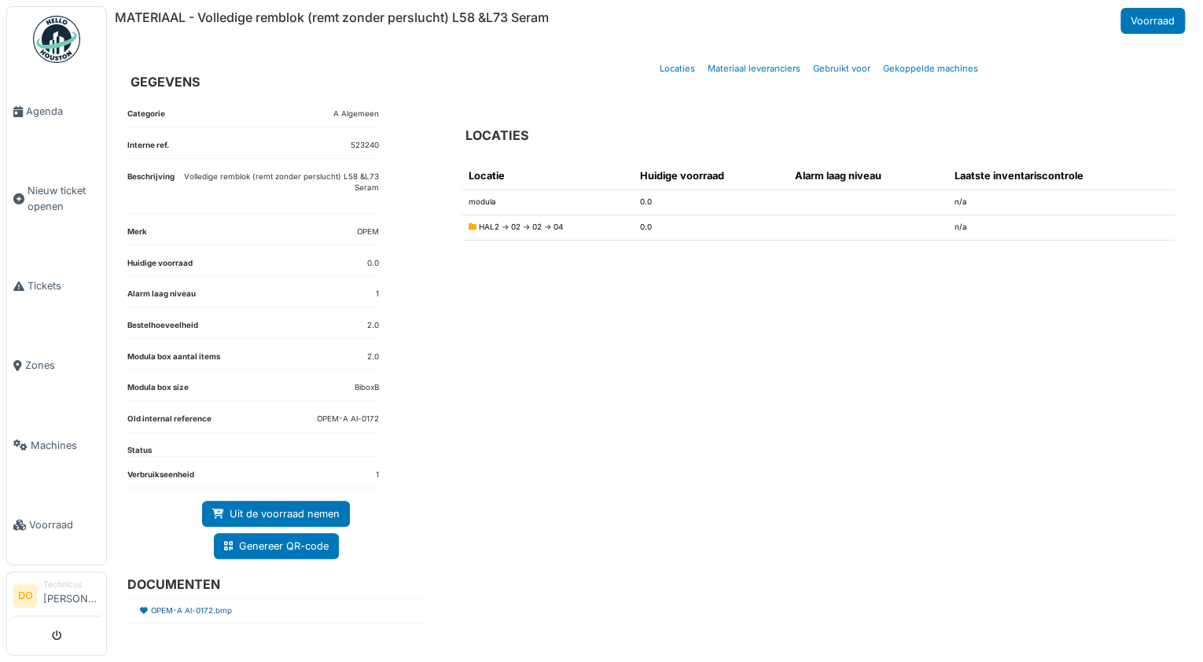
click at [193, 608] on link "OPEM-A Al-0172.bmp" at bounding box center [191, 611] width 81 height 12
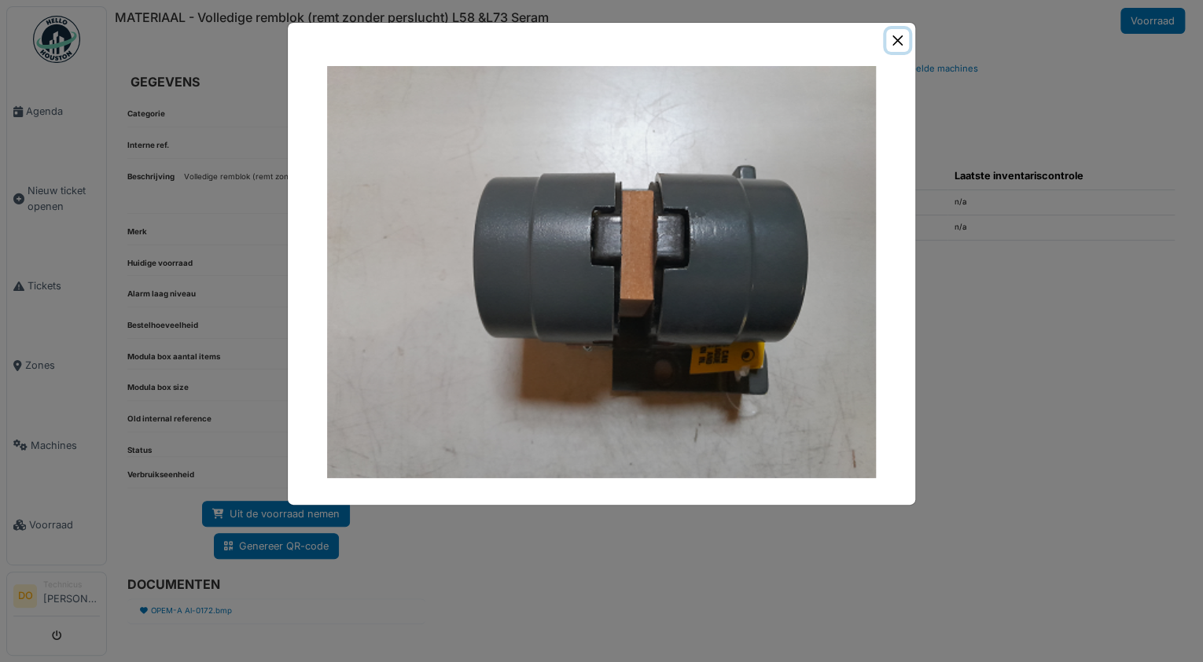
click at [899, 39] on button "Close" at bounding box center [897, 40] width 23 height 23
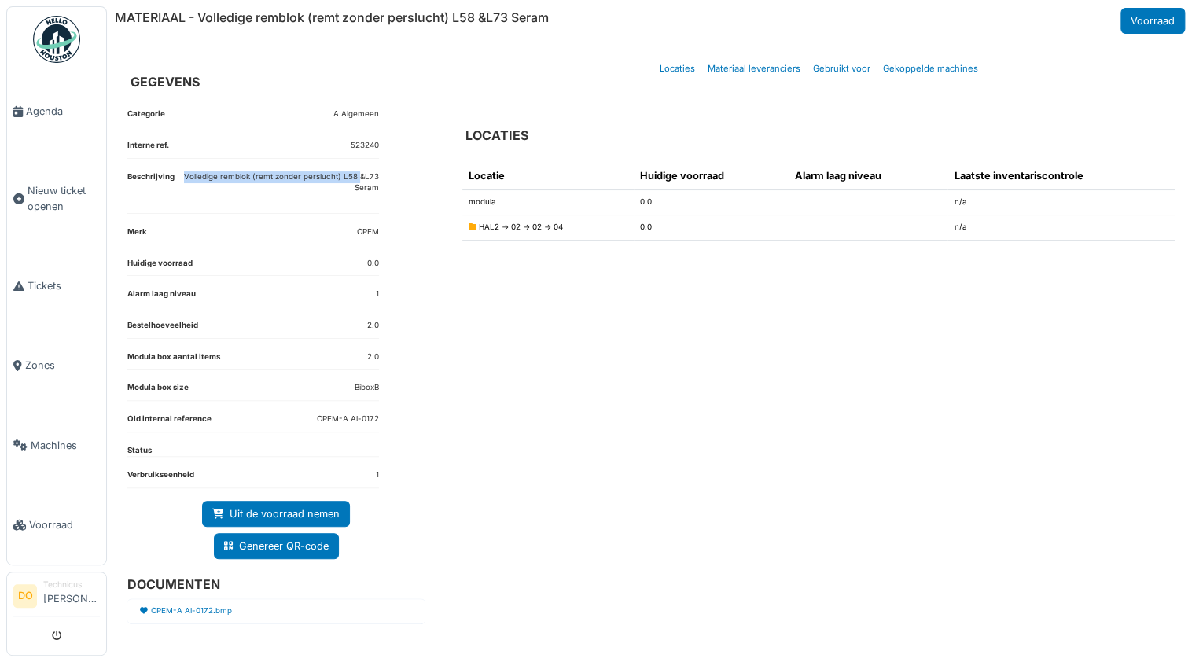
drag, startPoint x: 179, startPoint y: 174, endPoint x: 362, endPoint y: 178, distance: 182.4
click at [362, 178] on p "Volledige remblok (remt zonder perslucht) L58 &L73 Seram" at bounding box center [276, 182] width 204 height 23
drag, startPoint x: 362, startPoint y: 178, endPoint x: 349, endPoint y: 177, distance: 12.6
copy p "Volledige remblok (remt zonder perslucht) L58"
click at [406, 561] on div "Categorie A Algemeen Interne ref. 523240 Beschrijving Volledige remblok (remt z…" at bounding box center [276, 366] width 323 height 541
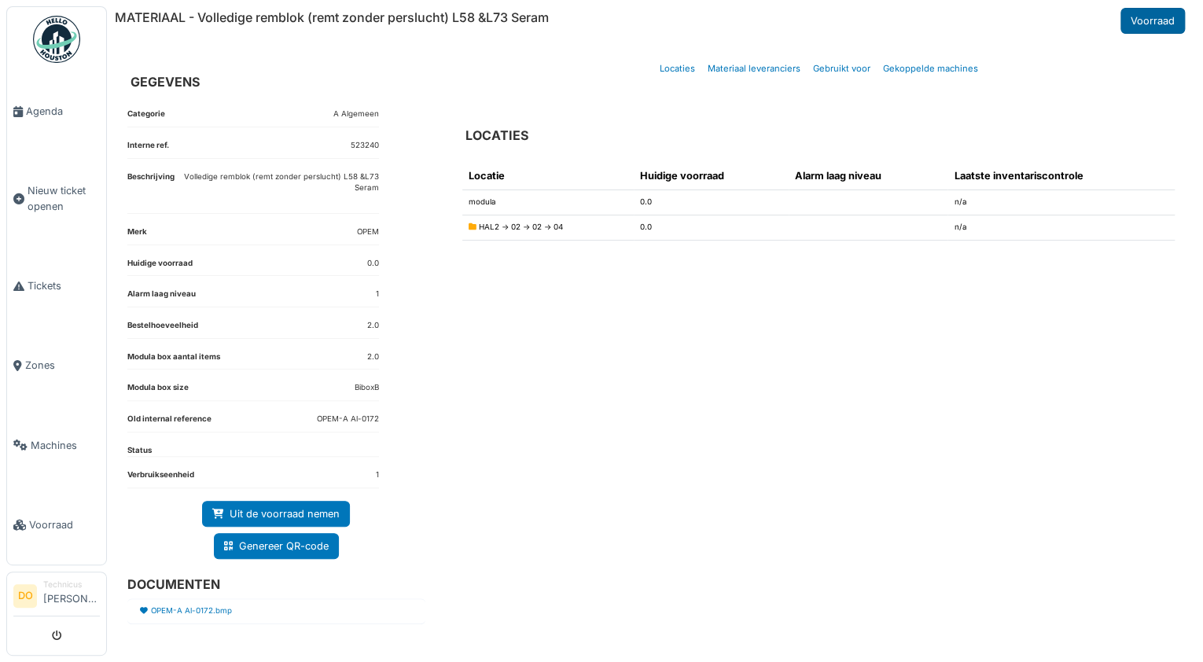
click at [1151, 23] on link "Voorraad" at bounding box center [1152, 21] width 64 height 26
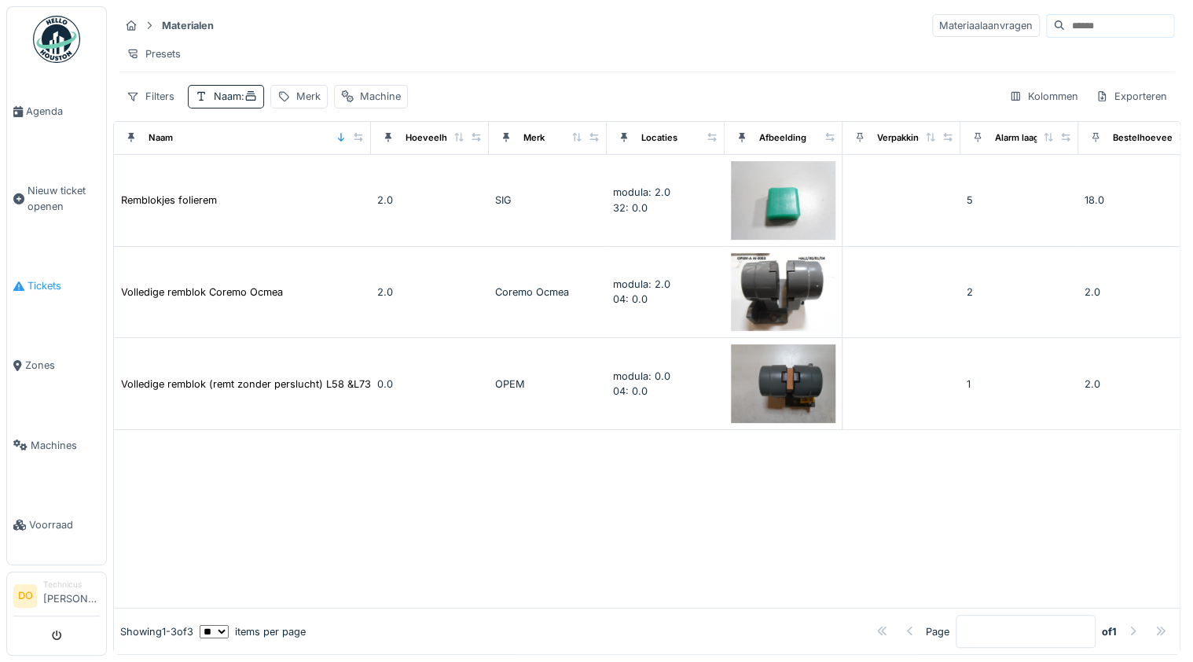
click at [35, 278] on span "Tickets" at bounding box center [64, 285] width 72 height 15
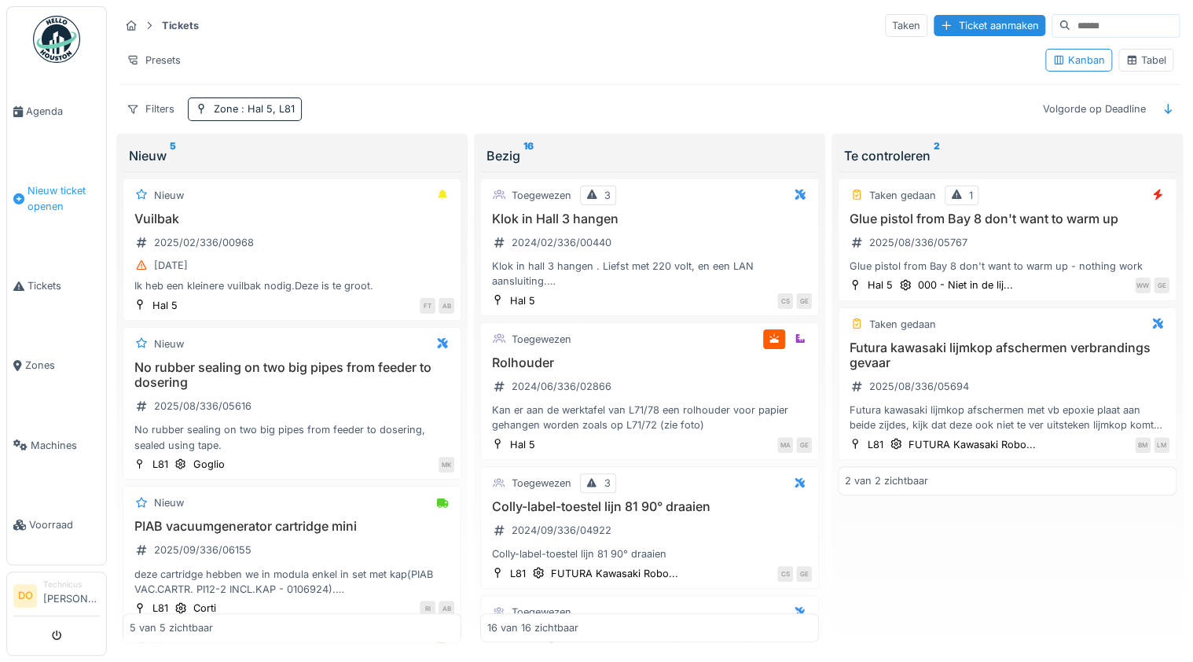
click at [50, 190] on span "Nieuw ticket openen" at bounding box center [64, 198] width 72 height 30
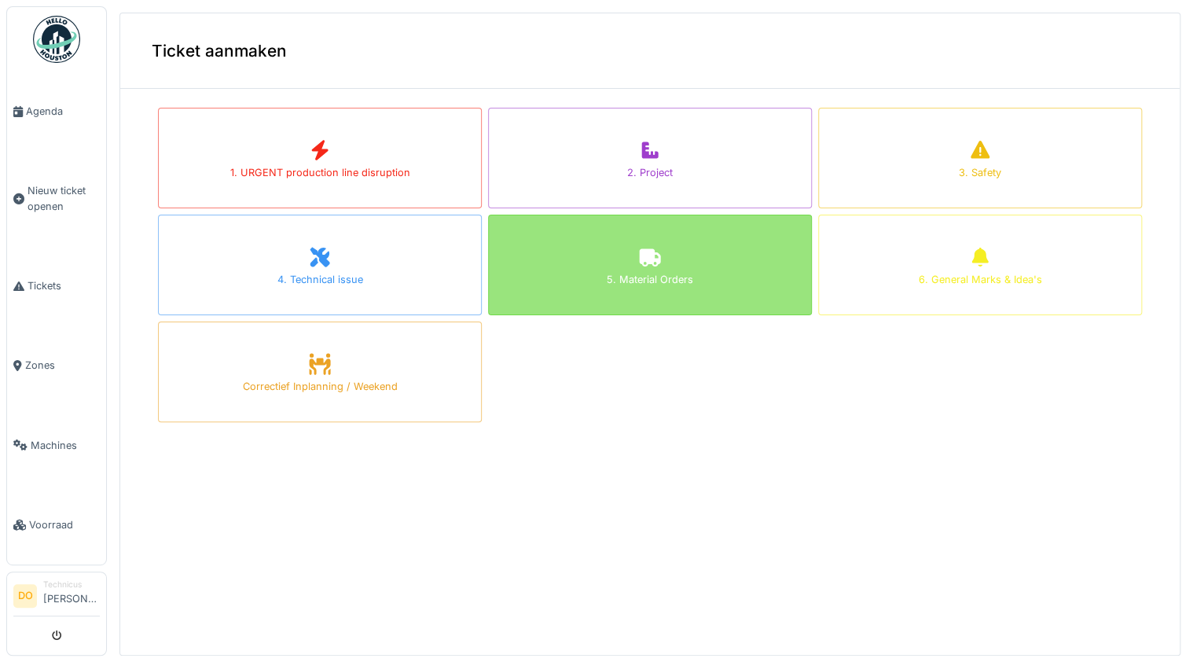
click at [641, 277] on div "5. Material Orders" at bounding box center [650, 279] width 86 height 15
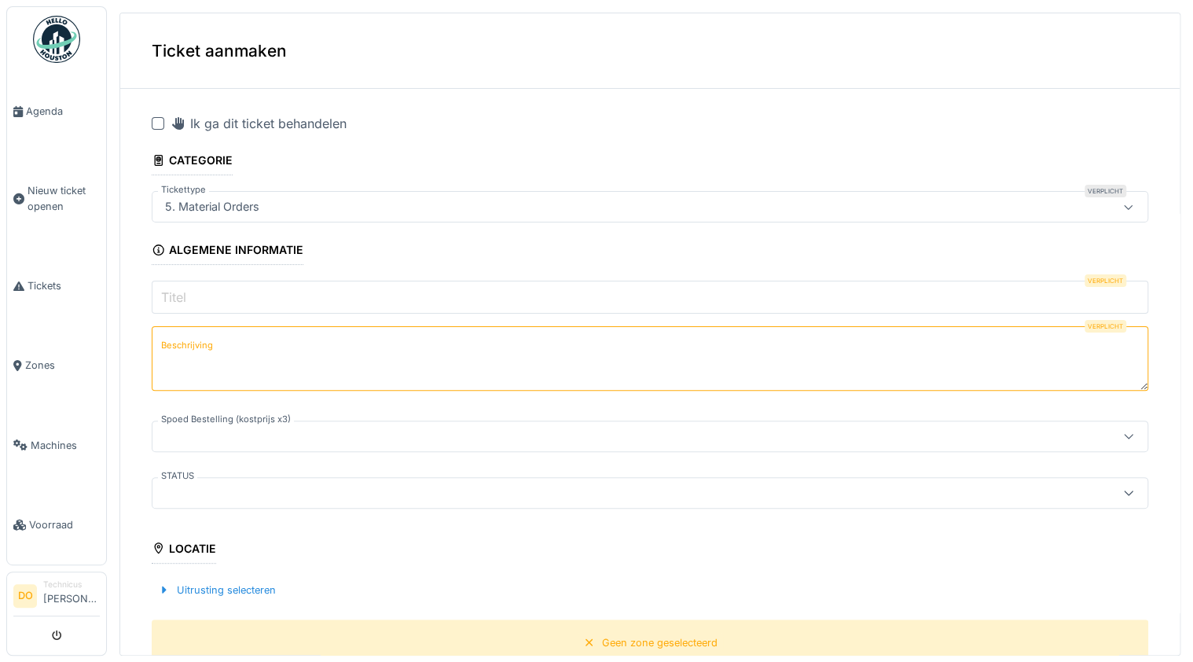
click at [1124, 209] on icon at bounding box center [1128, 207] width 9 height 5
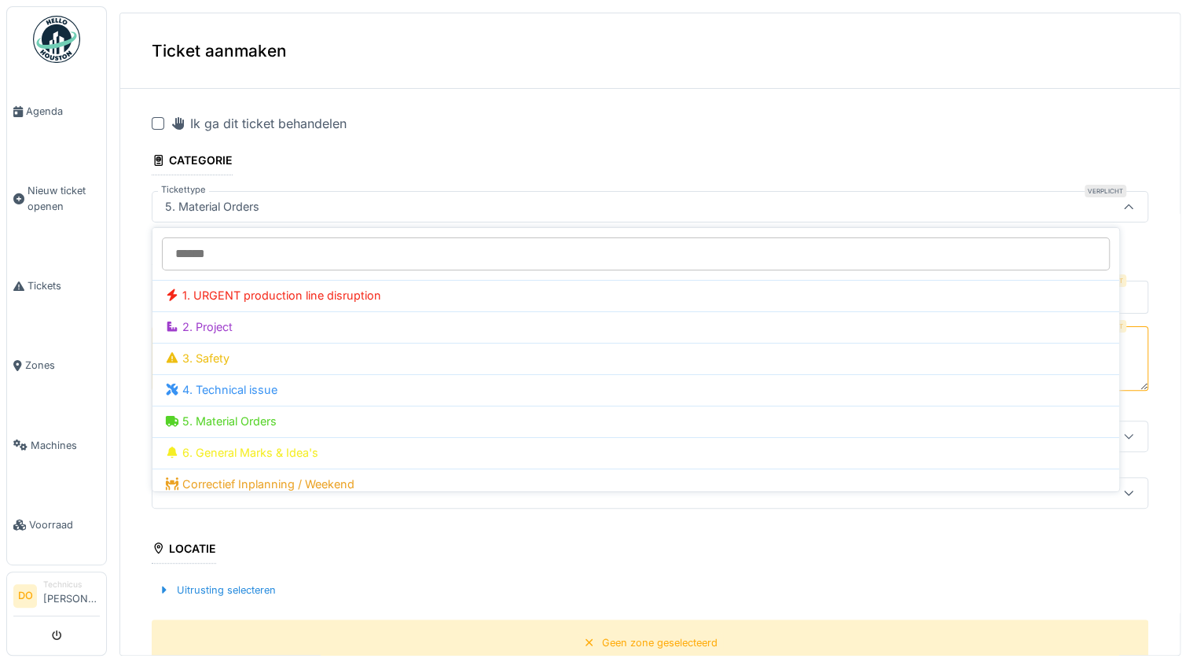
click at [1122, 209] on icon at bounding box center [1128, 207] width 13 height 10
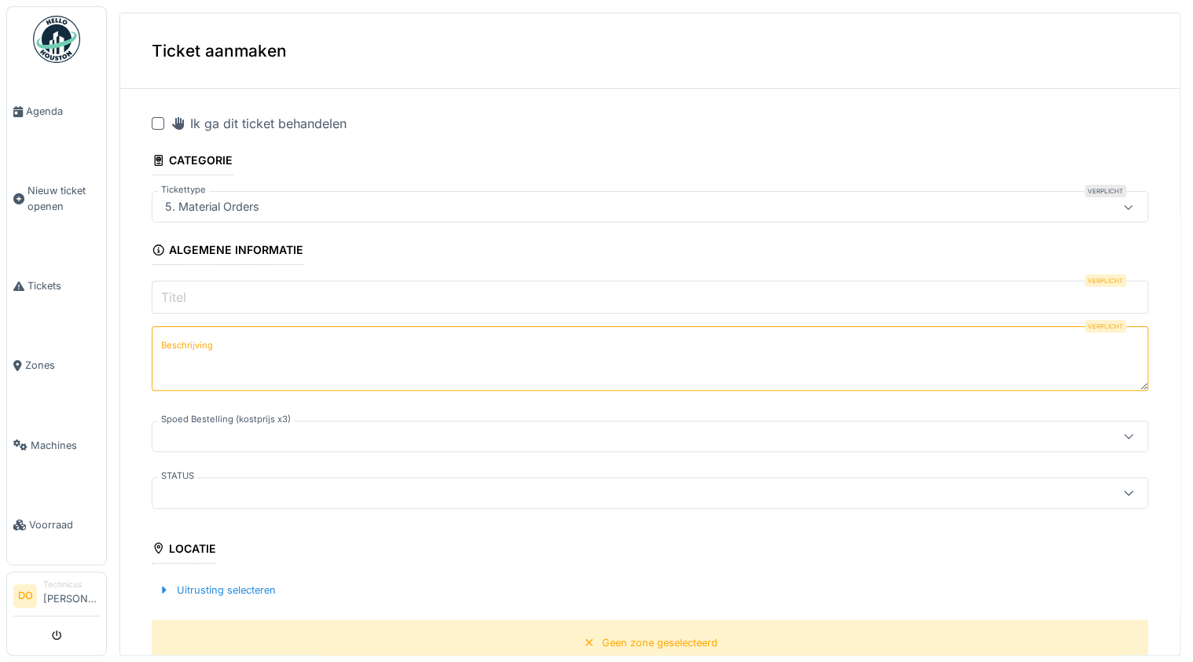
click at [236, 289] on input "Titel" at bounding box center [650, 297] width 997 height 33
paste input "**********"
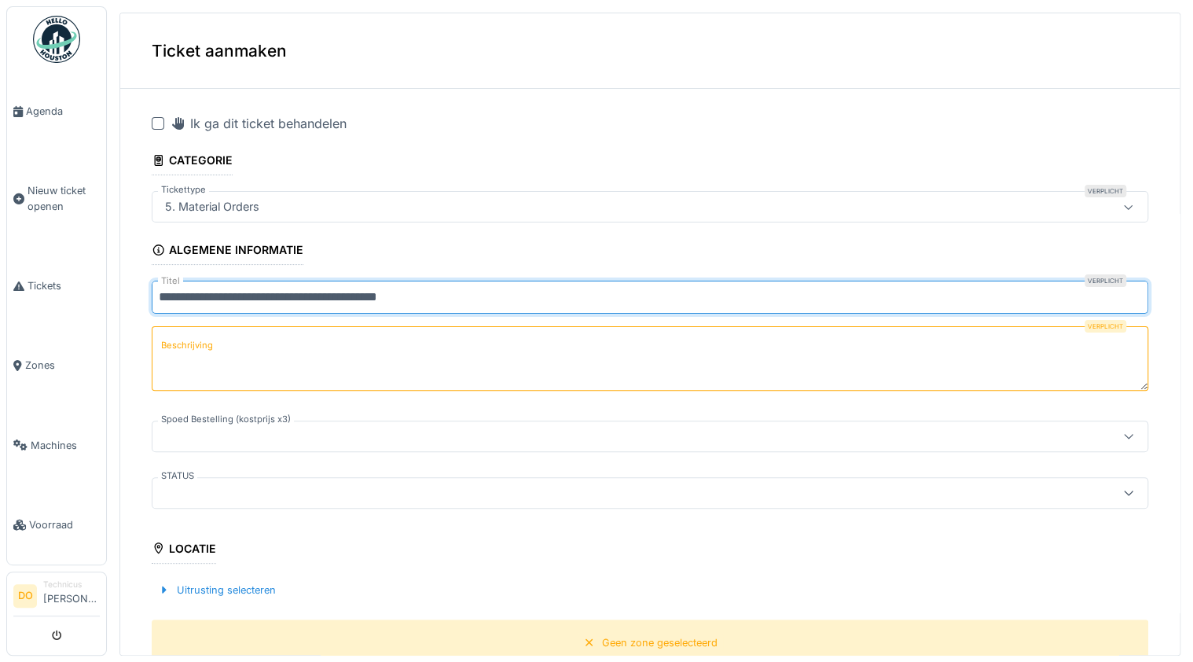
type input "**********"
click at [276, 352] on textarea "Beschrijving" at bounding box center [650, 358] width 997 height 64
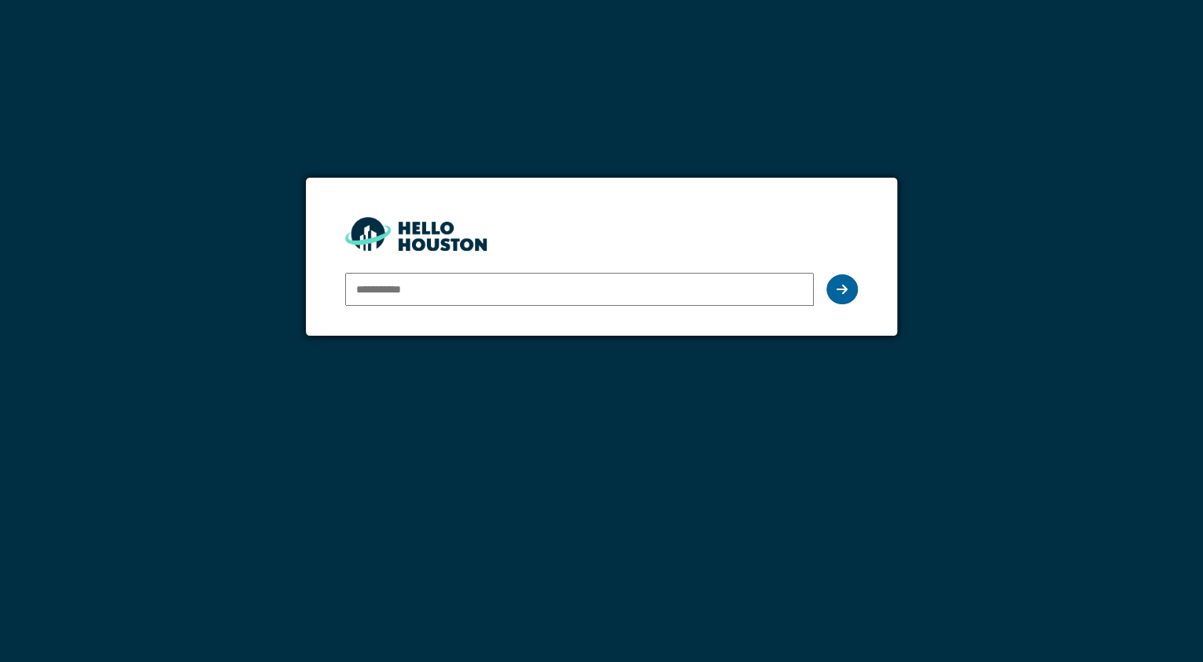
type input "**********"
click at [843, 286] on icon at bounding box center [841, 289] width 11 height 13
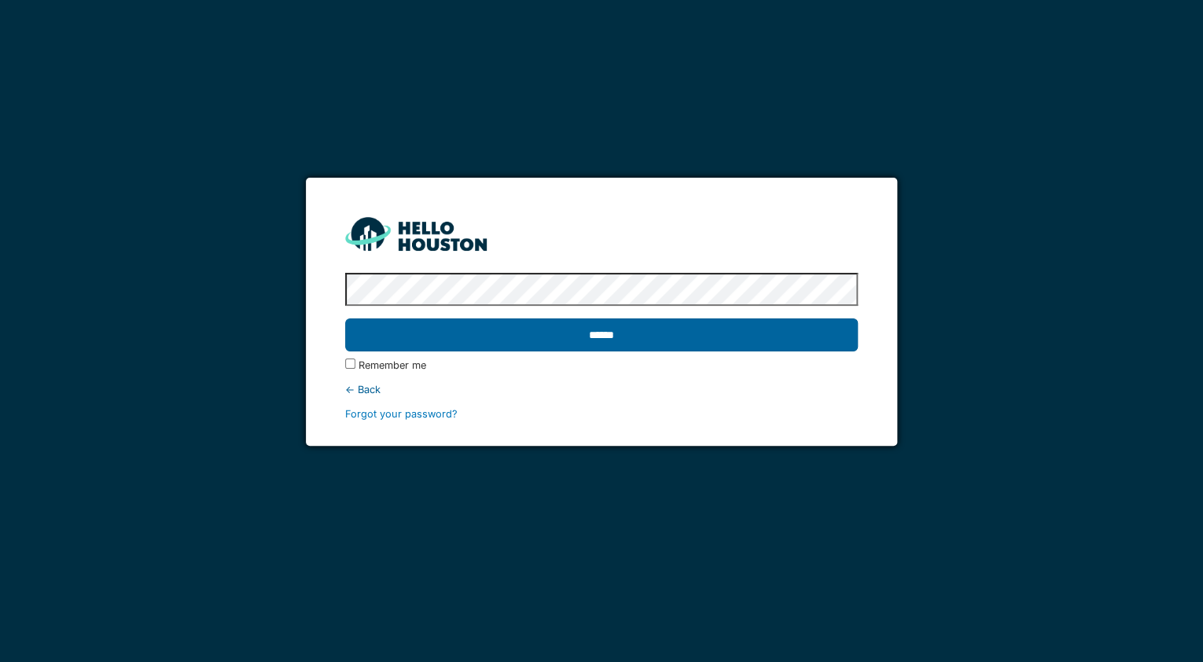
click at [600, 337] on input "******" at bounding box center [601, 334] width 512 height 33
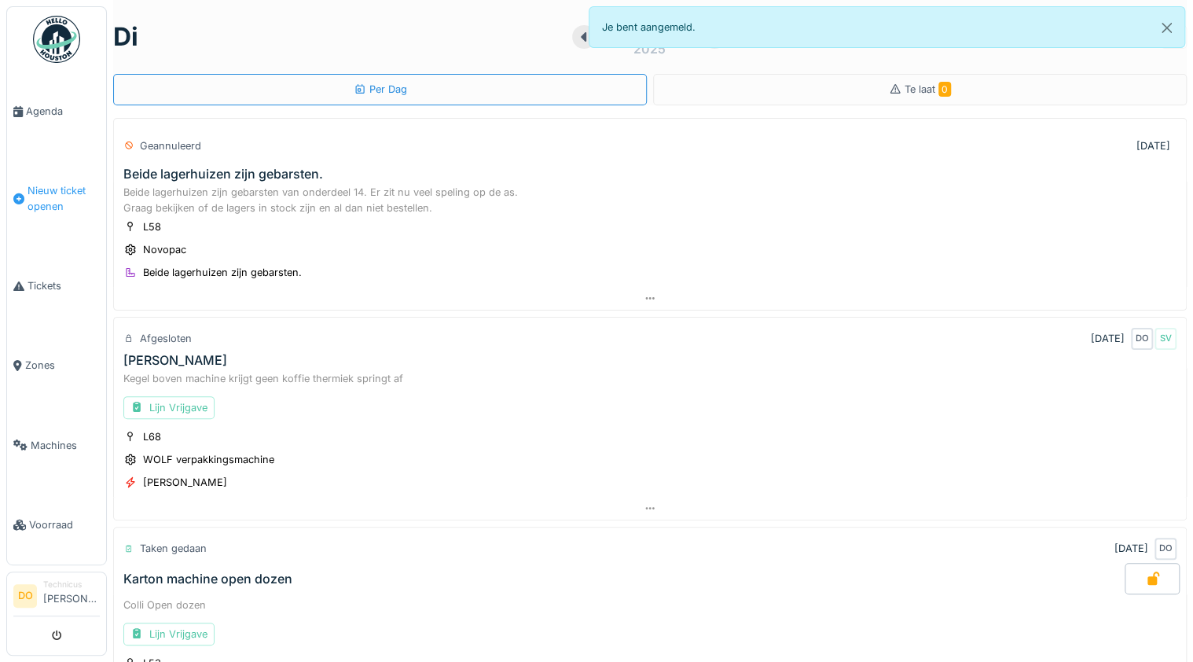
click at [51, 190] on span "Nieuw ticket openen" at bounding box center [64, 198] width 72 height 30
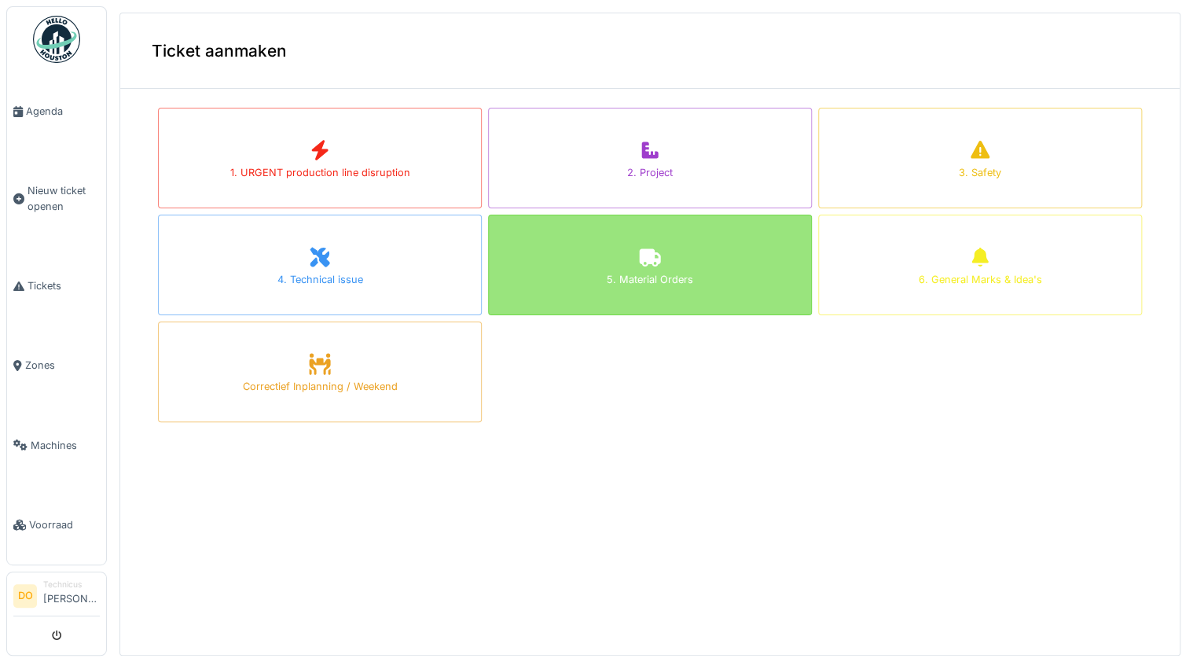
click at [660, 278] on div "5. Material Orders" at bounding box center [650, 279] width 86 height 15
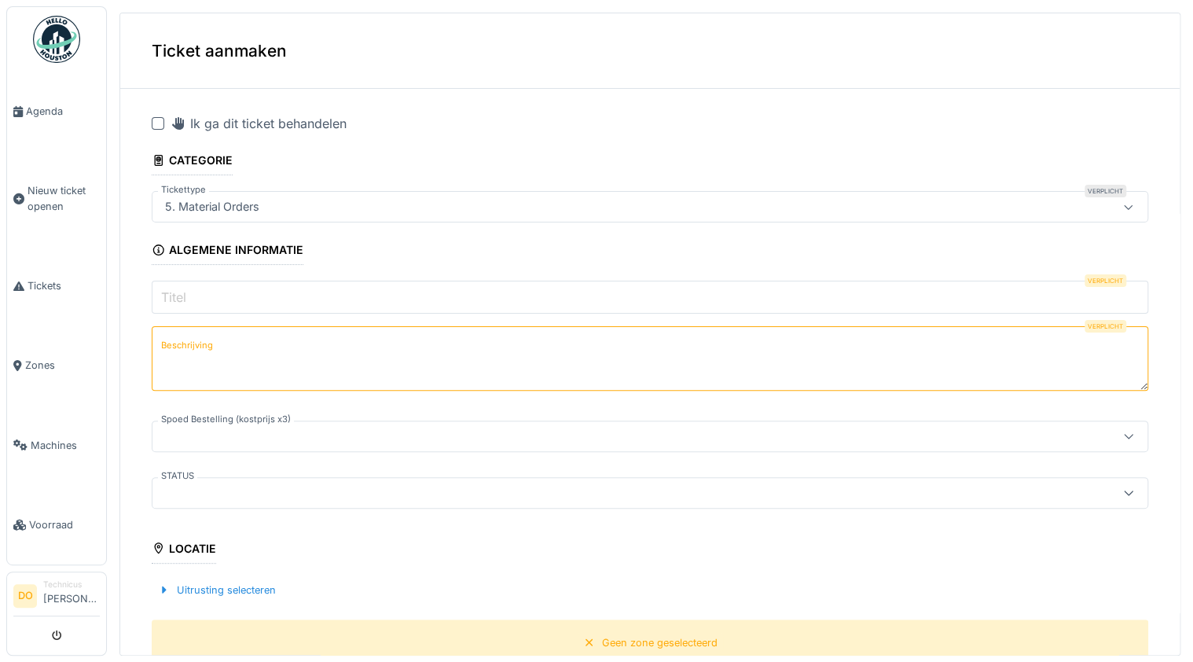
click at [258, 302] on input "Titel" at bounding box center [650, 297] width 997 height 33
paste input "**********"
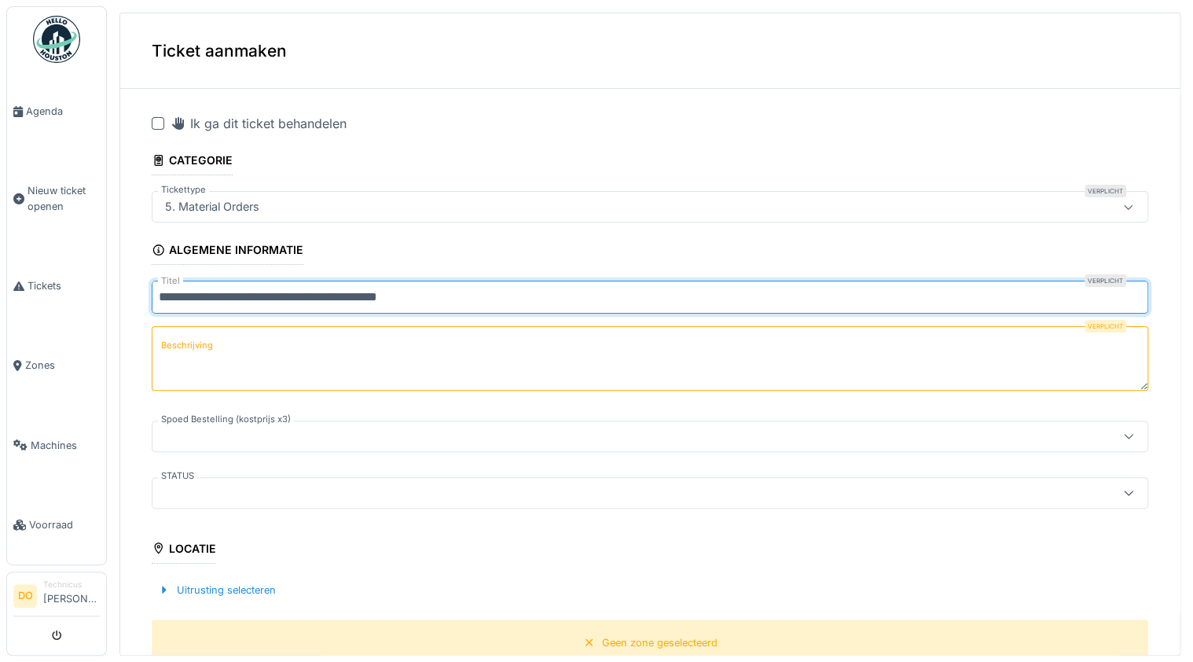
type input "**********"
click at [253, 343] on textarea "Beschrijving" at bounding box center [650, 358] width 997 height 64
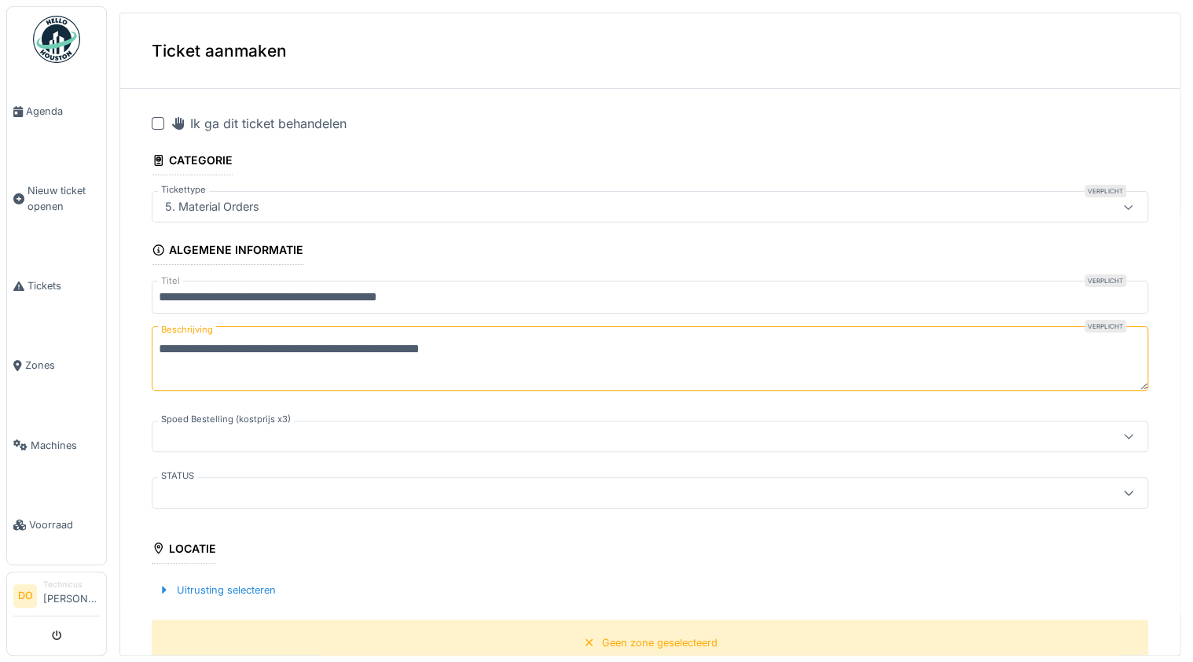
click at [436, 347] on textarea "**********" at bounding box center [650, 358] width 997 height 64
drag, startPoint x: 880, startPoint y: 347, endPoint x: 107, endPoint y: 360, distance: 772.7
click at [107, 360] on div "**********" at bounding box center [650, 328] width 1086 height 656
paste textarea
drag, startPoint x: 221, startPoint y: 347, endPoint x: 200, endPoint y: 352, distance: 21.7
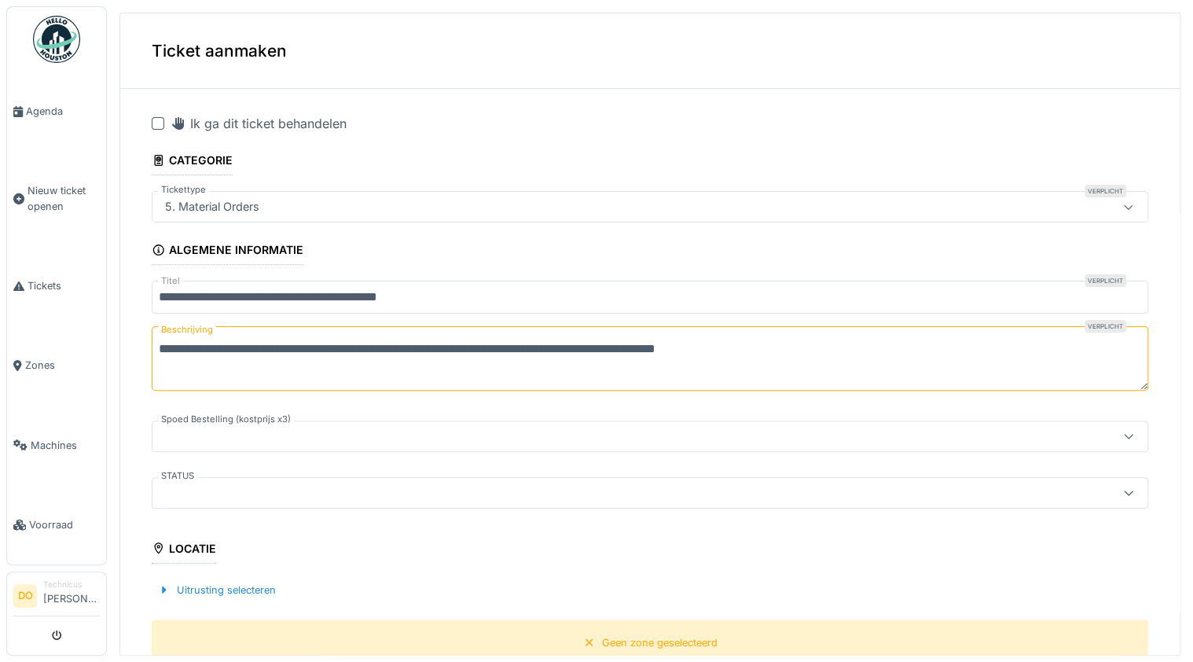
click at [200, 352] on textarea "**********" at bounding box center [650, 358] width 997 height 64
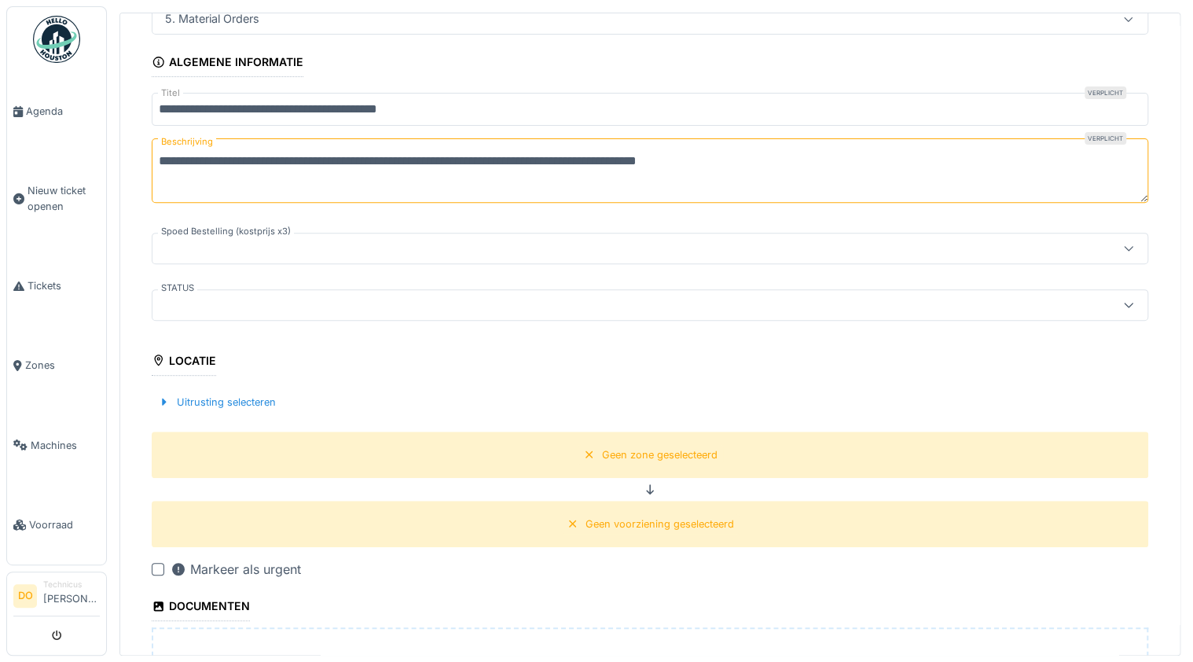
scroll to position [189, 0]
type textarea "**********"
click at [634, 453] on div "Geen zone geselecteerd" at bounding box center [660, 453] width 116 height 15
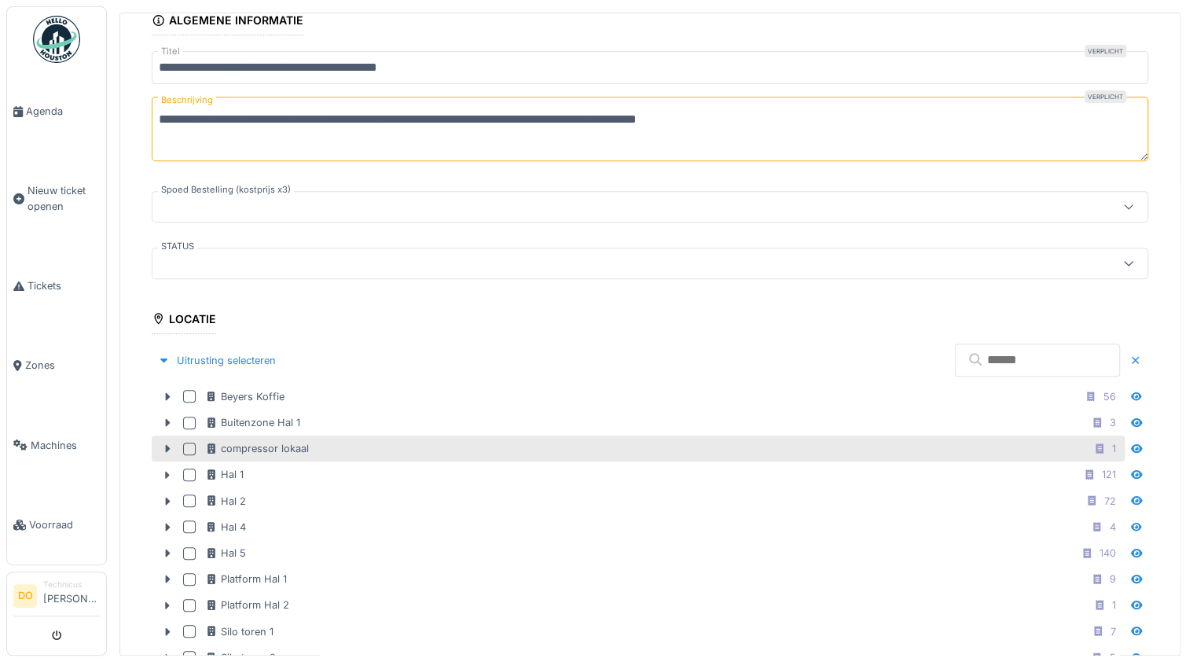
scroll to position [252, 0]
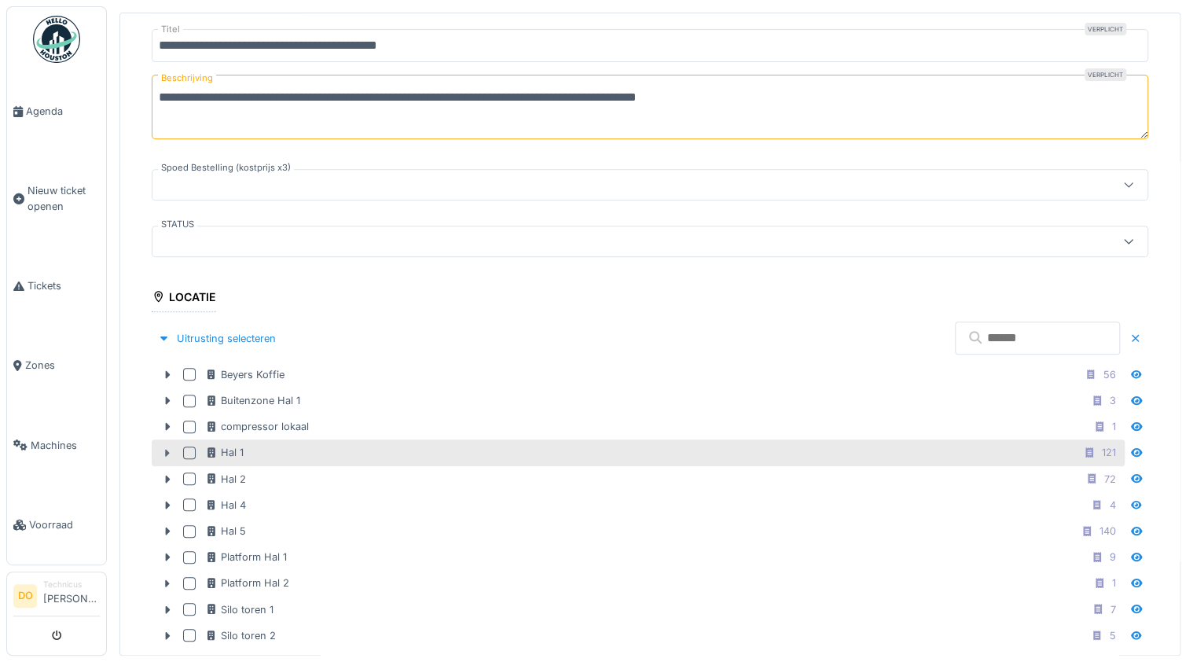
click at [167, 450] on icon at bounding box center [168, 453] width 5 height 8
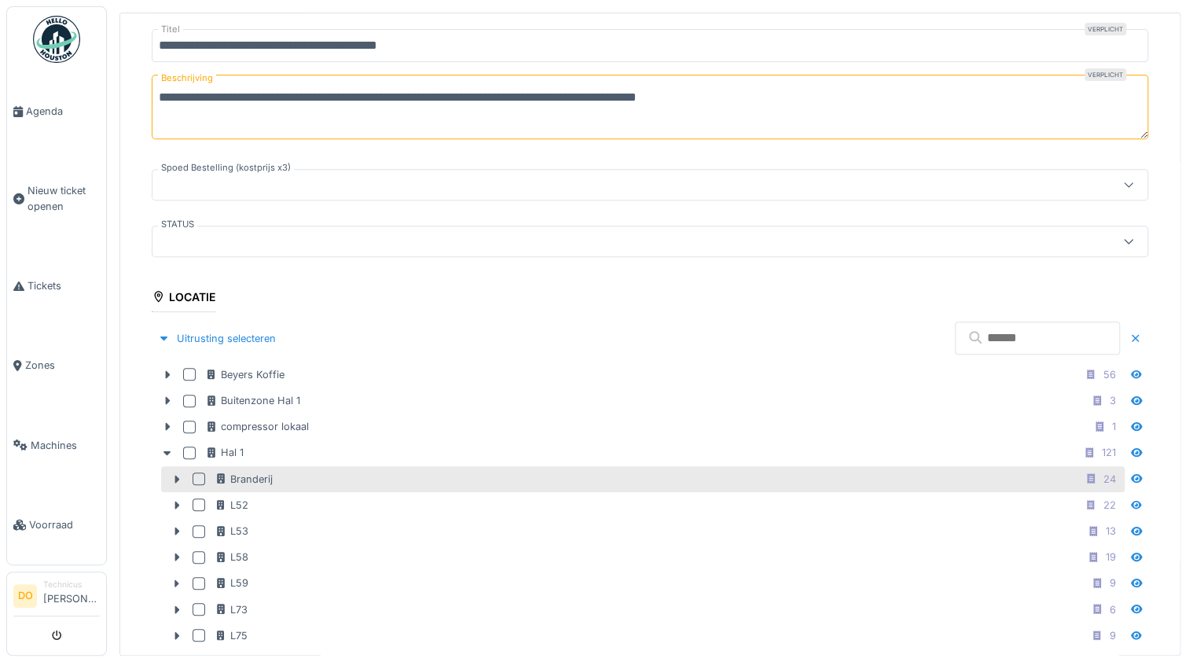
scroll to position [314, 0]
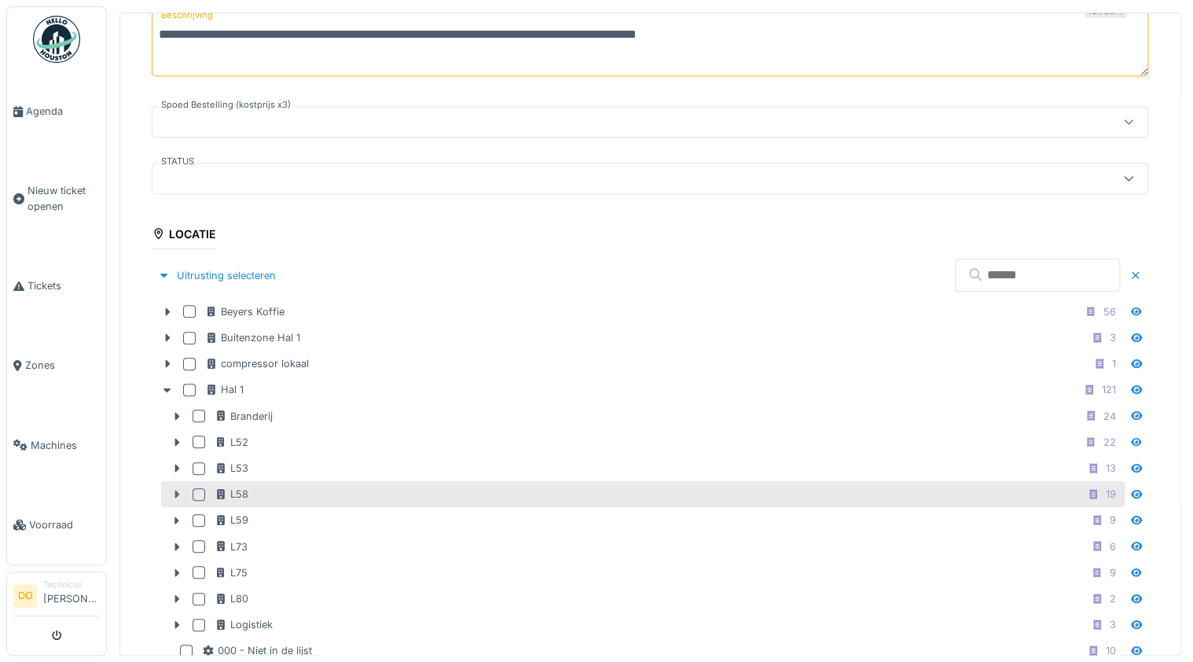
click at [176, 489] on icon at bounding box center [177, 494] width 13 height 10
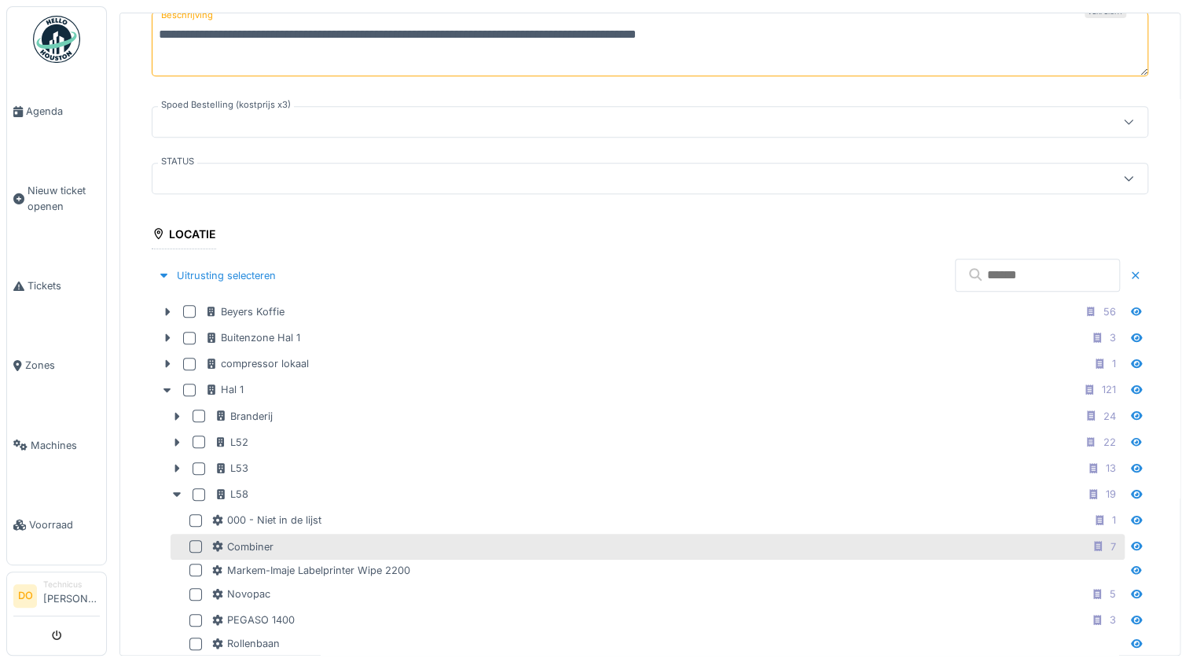
click at [195, 540] on div at bounding box center [195, 546] width 13 height 13
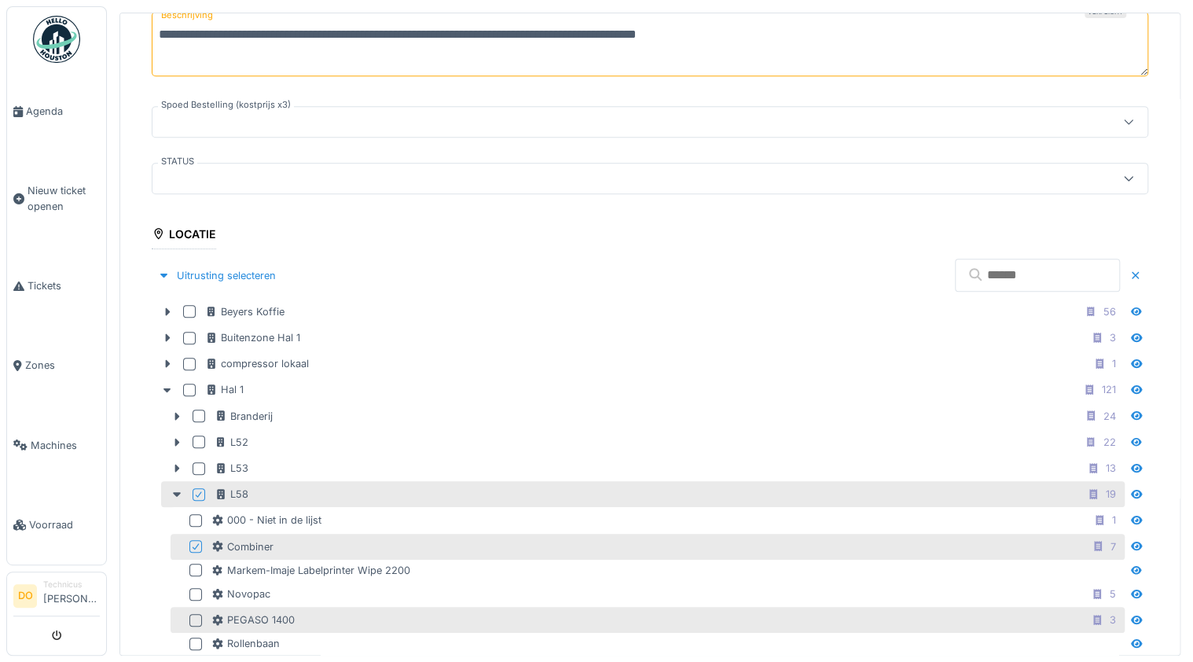
click at [194, 614] on div at bounding box center [195, 620] width 13 height 13
click at [194, 540] on div at bounding box center [195, 546] width 13 height 13
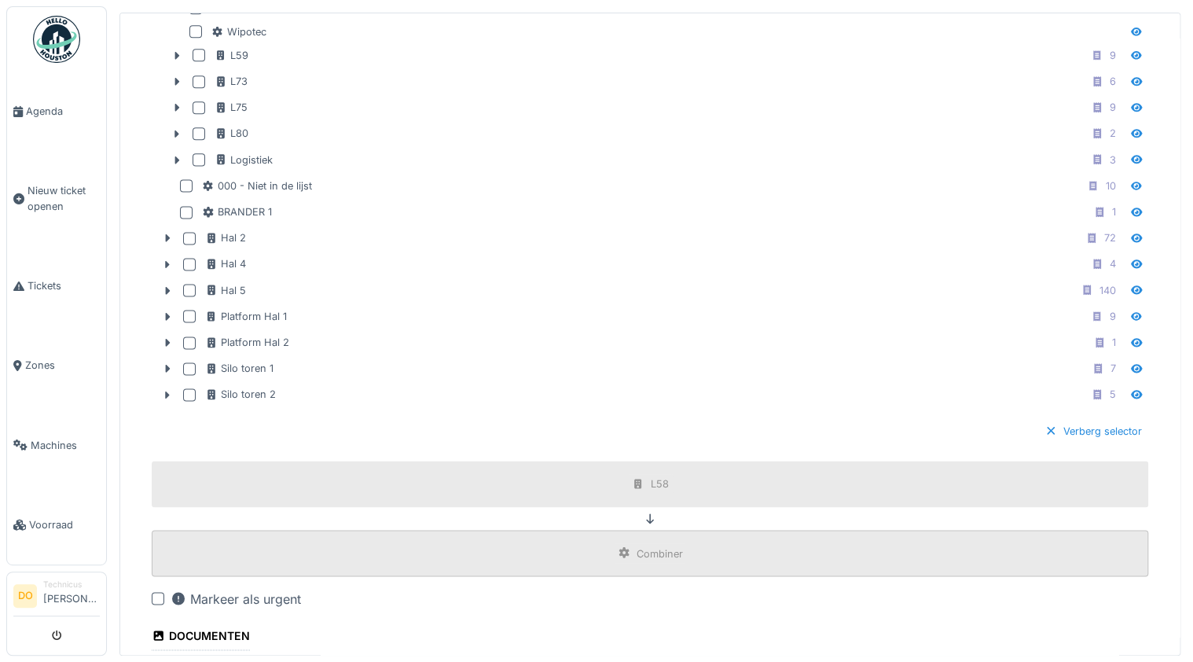
scroll to position [1006, 0]
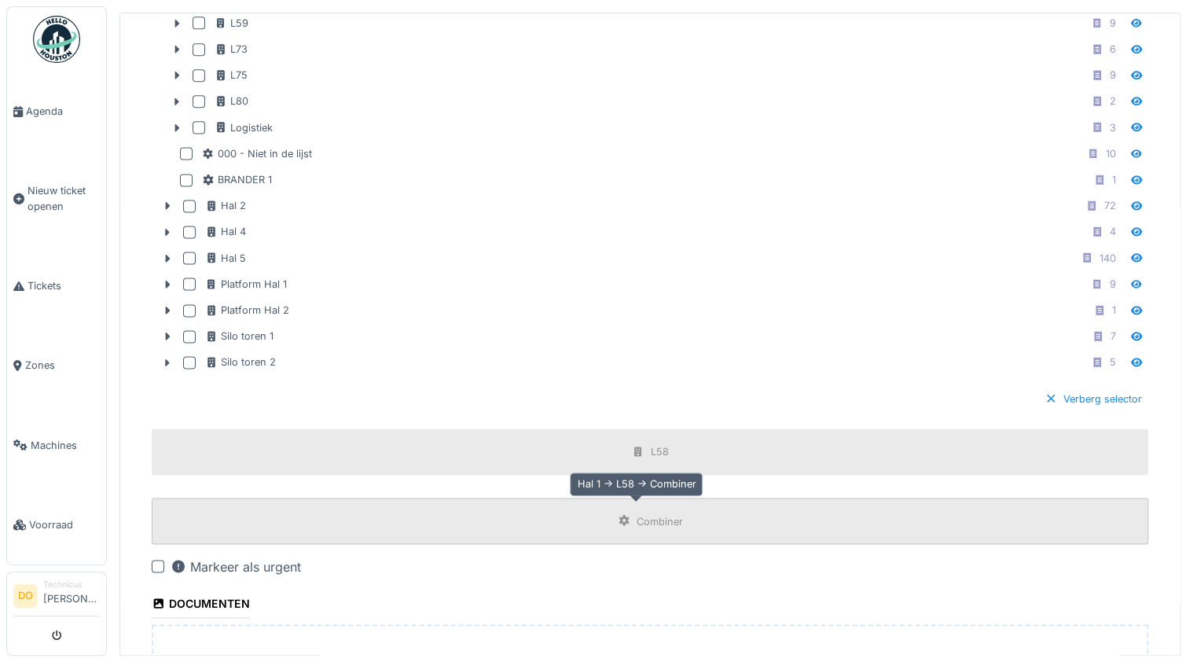
click at [637, 513] on div "Combiner" at bounding box center [660, 520] width 46 height 15
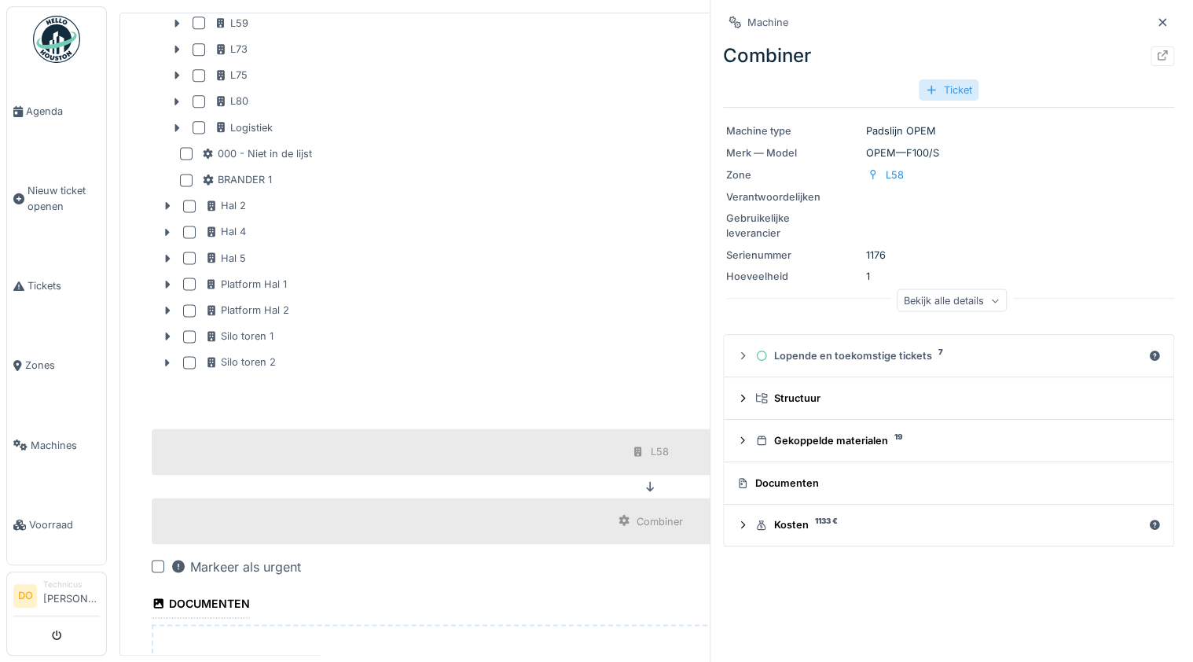
click at [949, 85] on div "Ticket" at bounding box center [949, 89] width 60 height 21
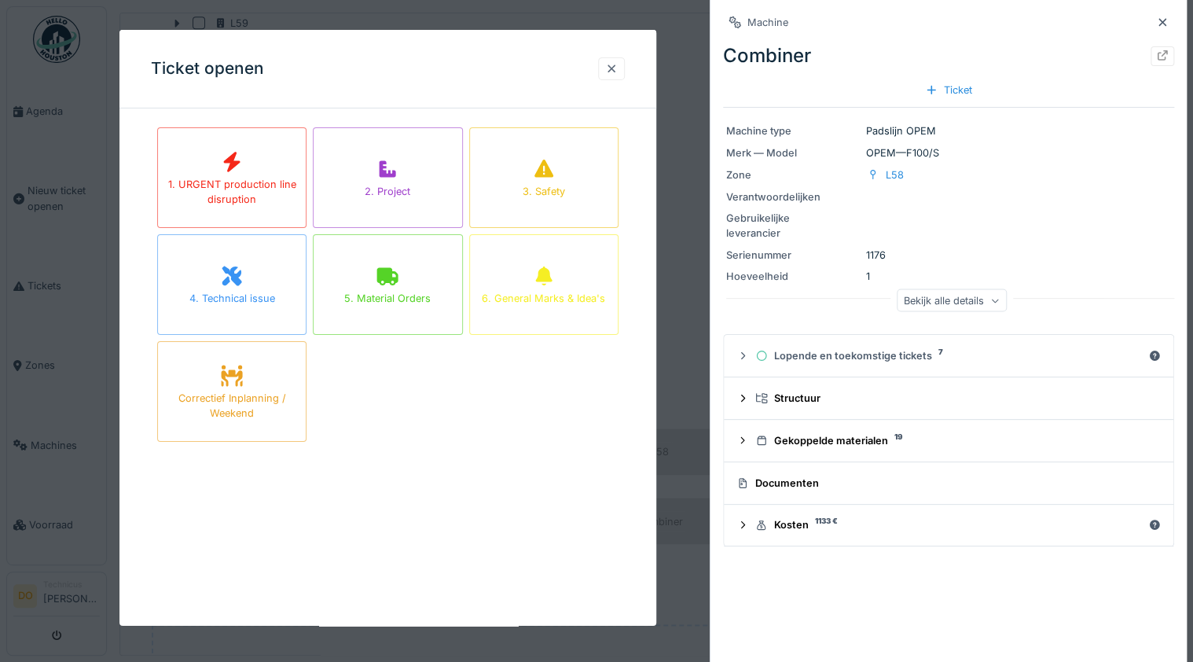
click at [610, 68] on div at bounding box center [611, 68] width 13 height 15
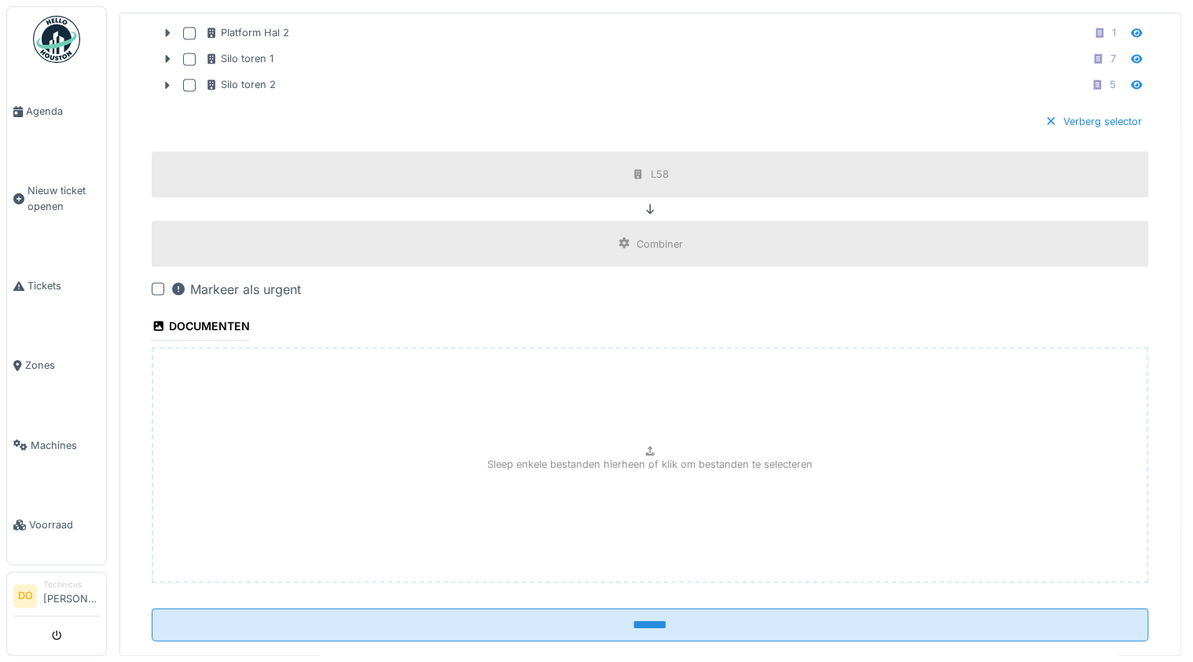
scroll to position [1302, 0]
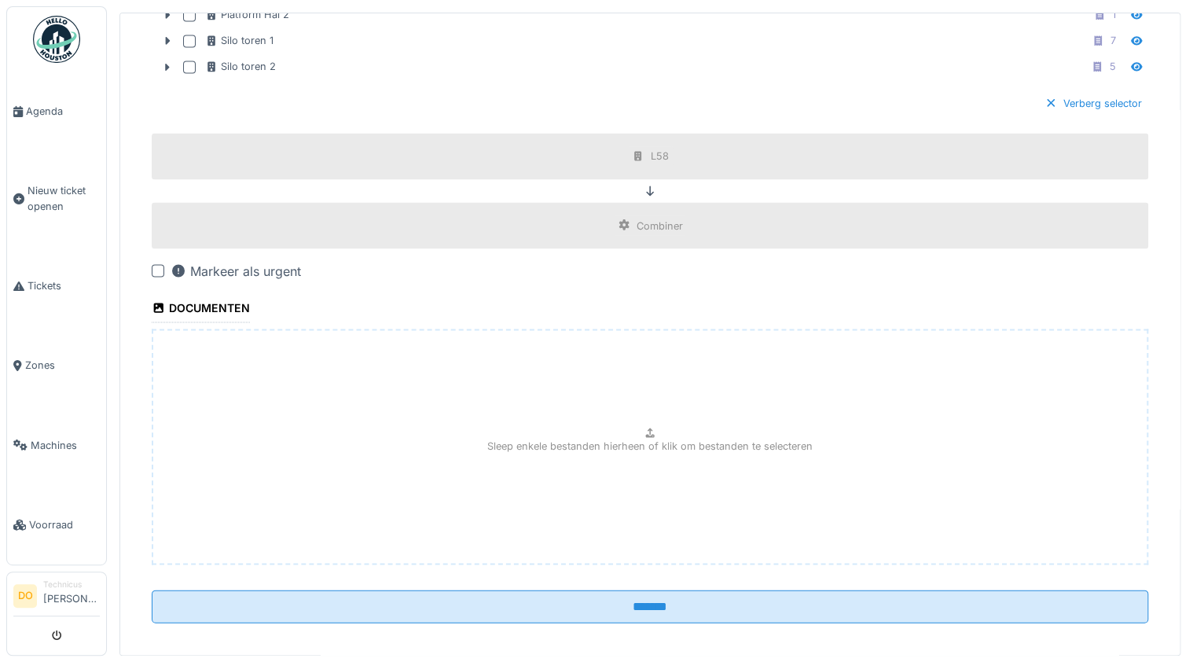
click at [659, 423] on div "Sleep enkele bestanden hierheen of klik om bestanden te selecteren" at bounding box center [650, 447] width 997 height 236
type input "**********"
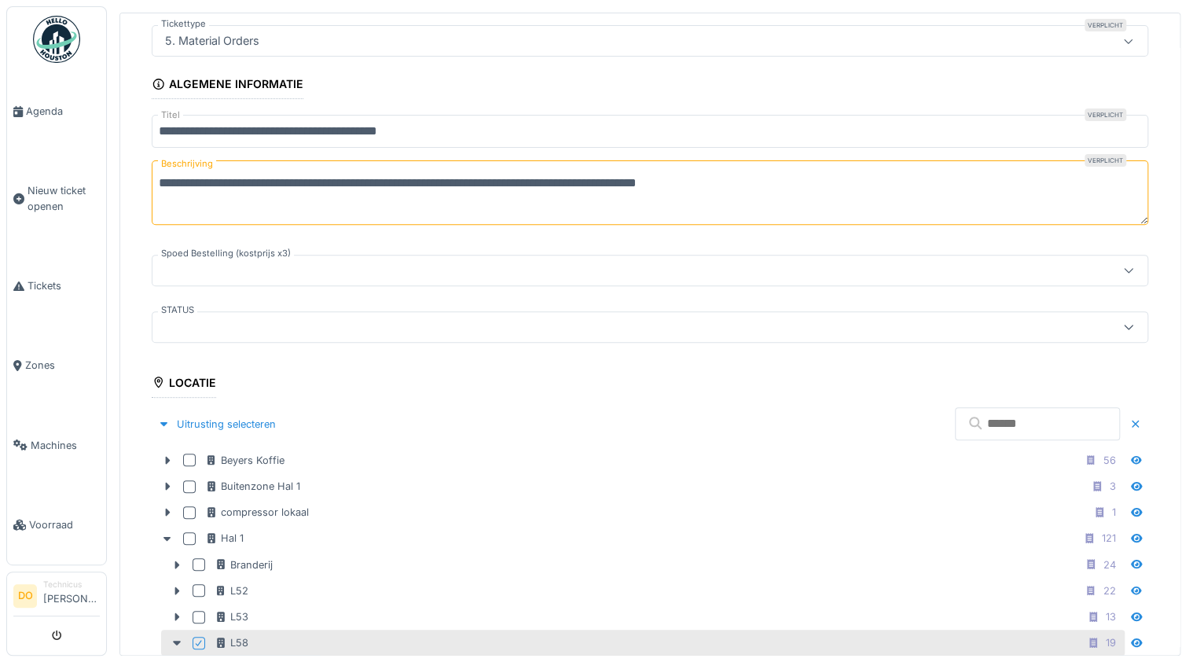
scroll to position [32, 0]
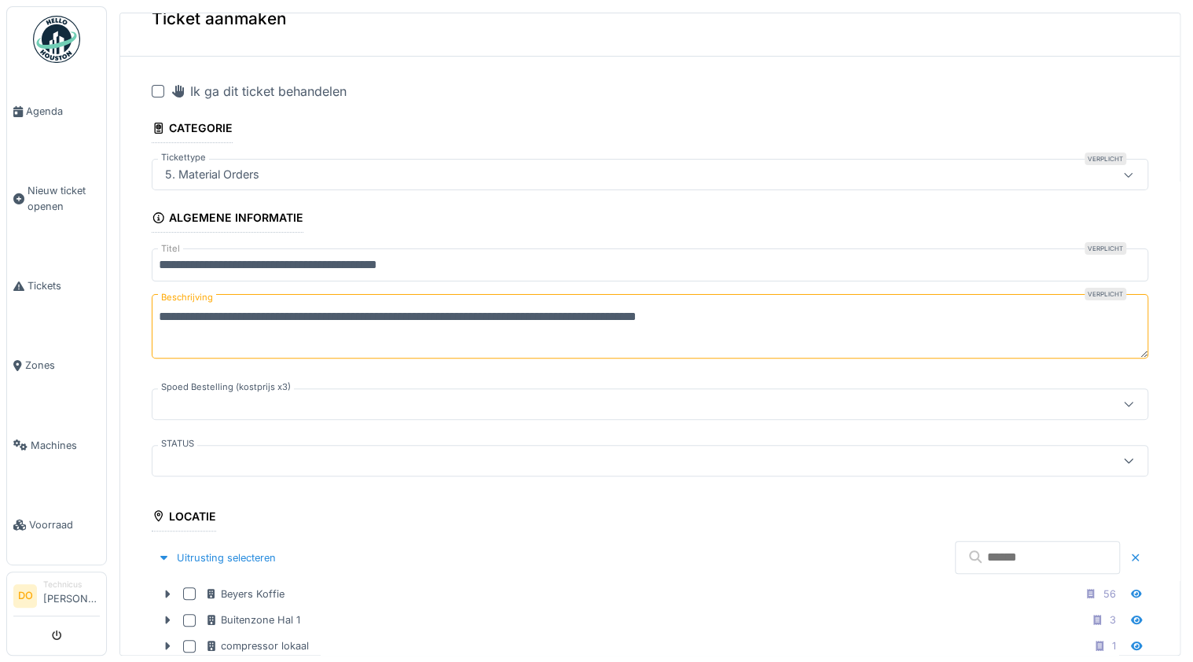
click at [823, 315] on textarea "**********" at bounding box center [650, 326] width 997 height 64
click at [814, 312] on textarea "**********" at bounding box center [650, 326] width 997 height 64
click at [545, 318] on textarea "**********" at bounding box center [650, 326] width 997 height 64
click at [416, 335] on textarea "**********" at bounding box center [650, 326] width 997 height 64
click at [575, 311] on textarea "**********" at bounding box center [650, 326] width 997 height 64
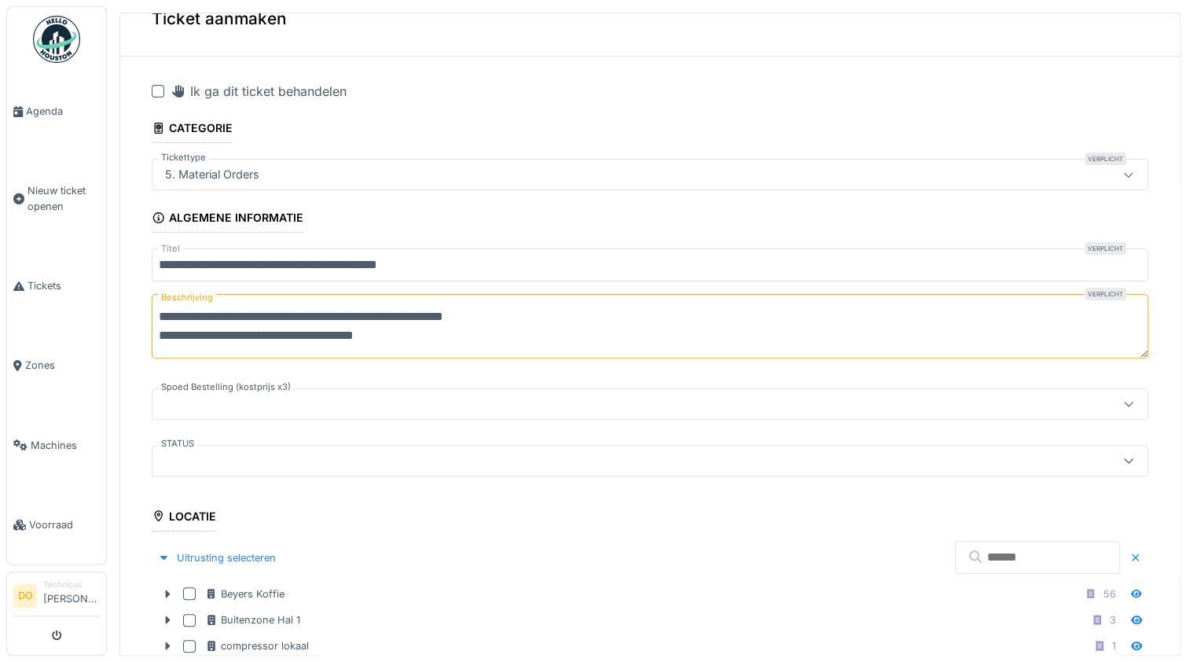
paste textarea "**********"
click at [651, 318] on textarea "**********" at bounding box center [650, 326] width 997 height 64
click at [739, 316] on textarea "**********" at bounding box center [650, 326] width 997 height 64
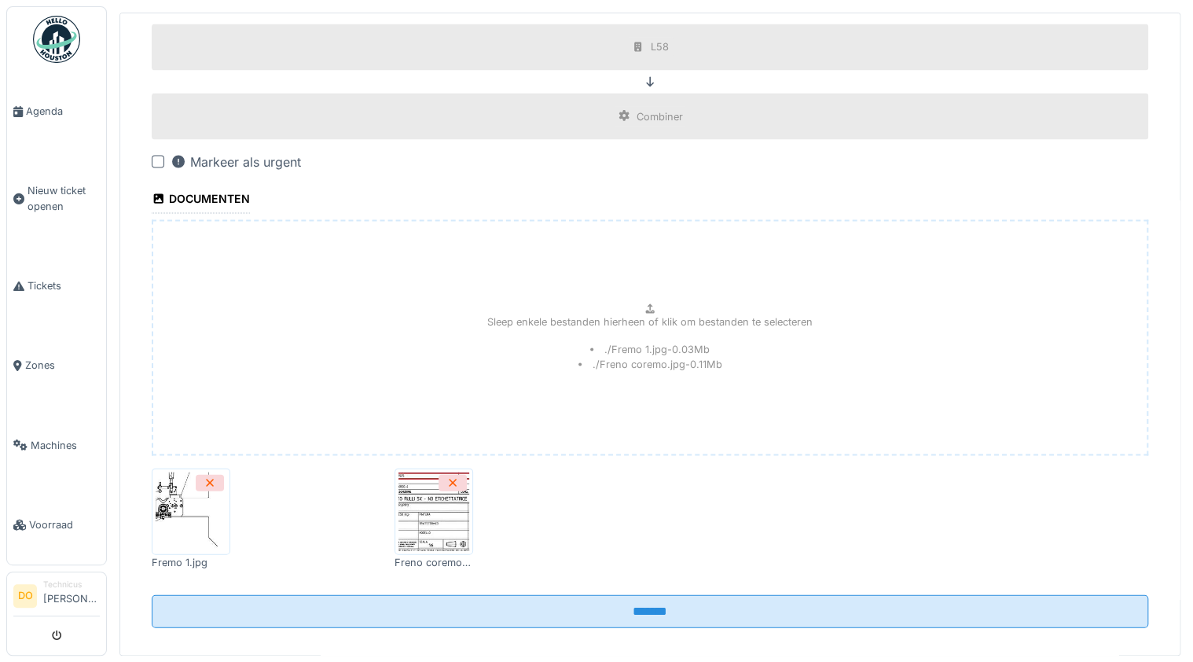
scroll to position [1416, 0]
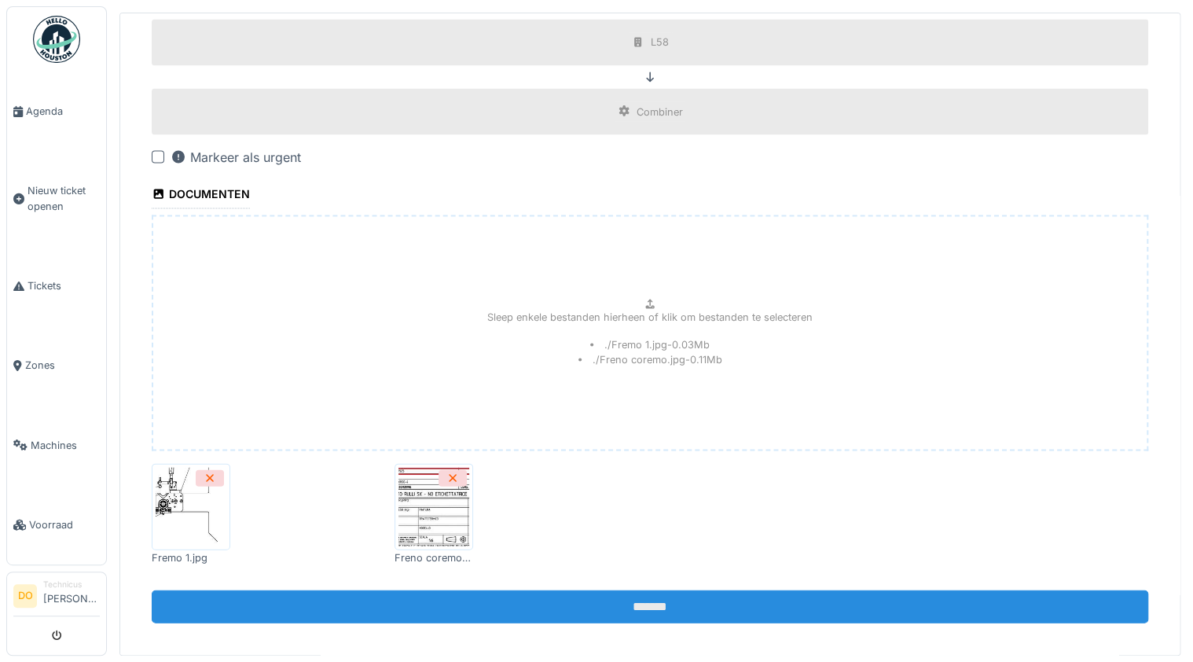
type textarea "**********"
click at [641, 597] on input "*******" at bounding box center [650, 605] width 997 height 33
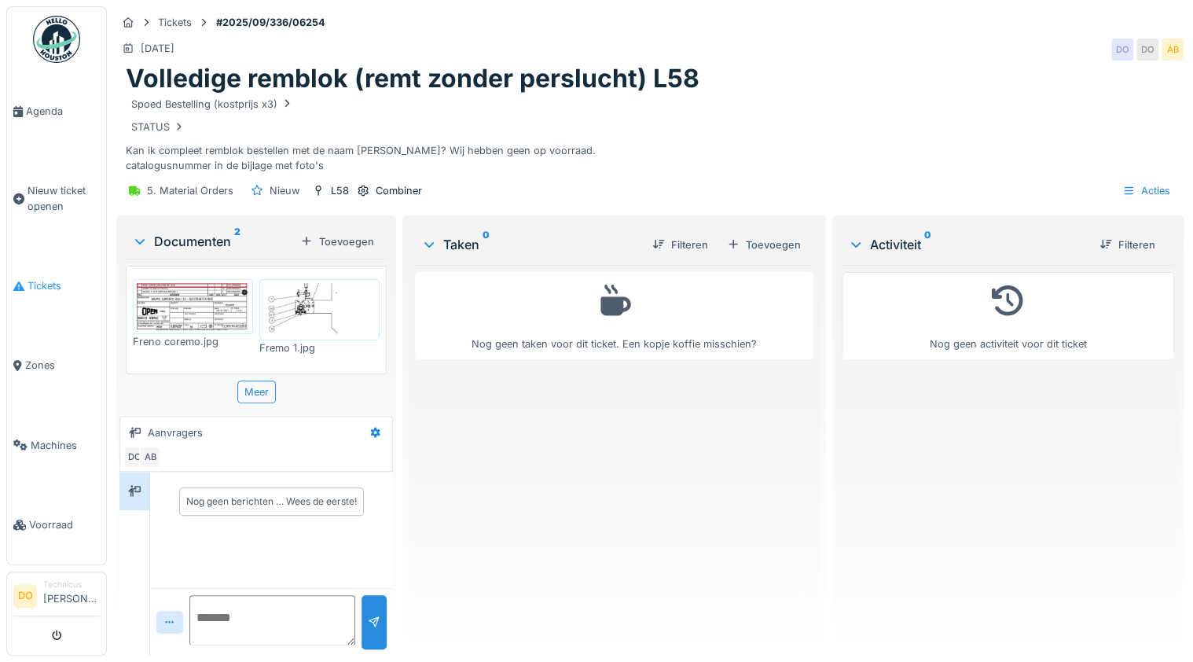
click at [42, 283] on span "Tickets" at bounding box center [64, 285] width 72 height 15
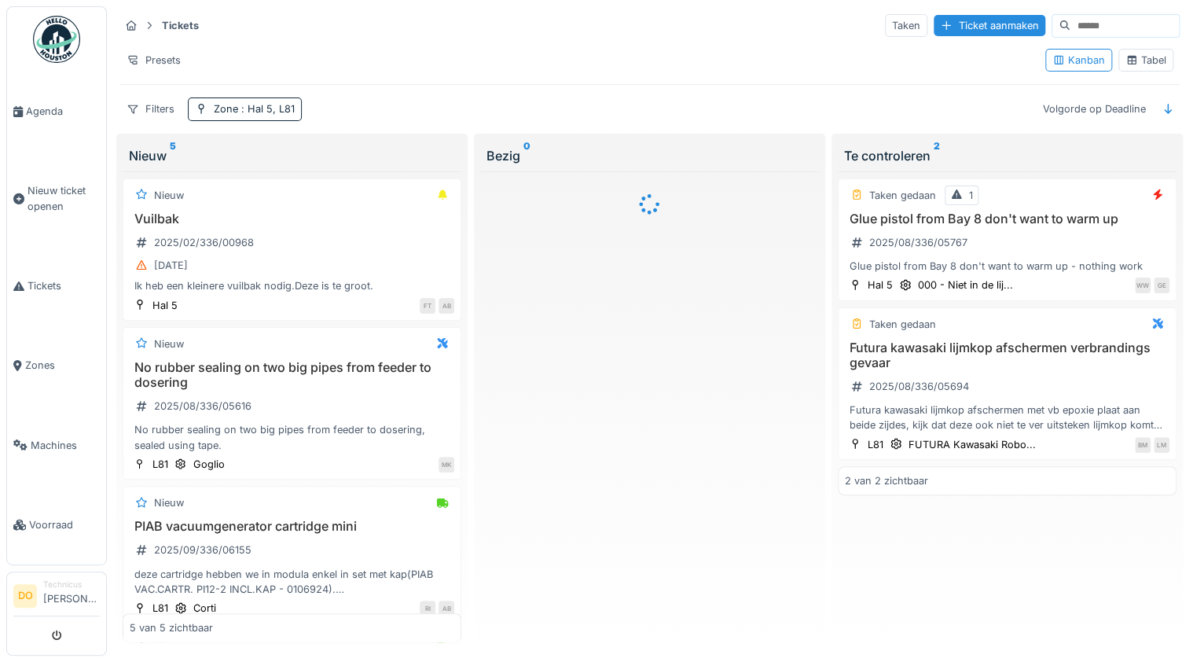
click at [1144, 58] on div "Tabel" at bounding box center [1146, 60] width 41 height 15
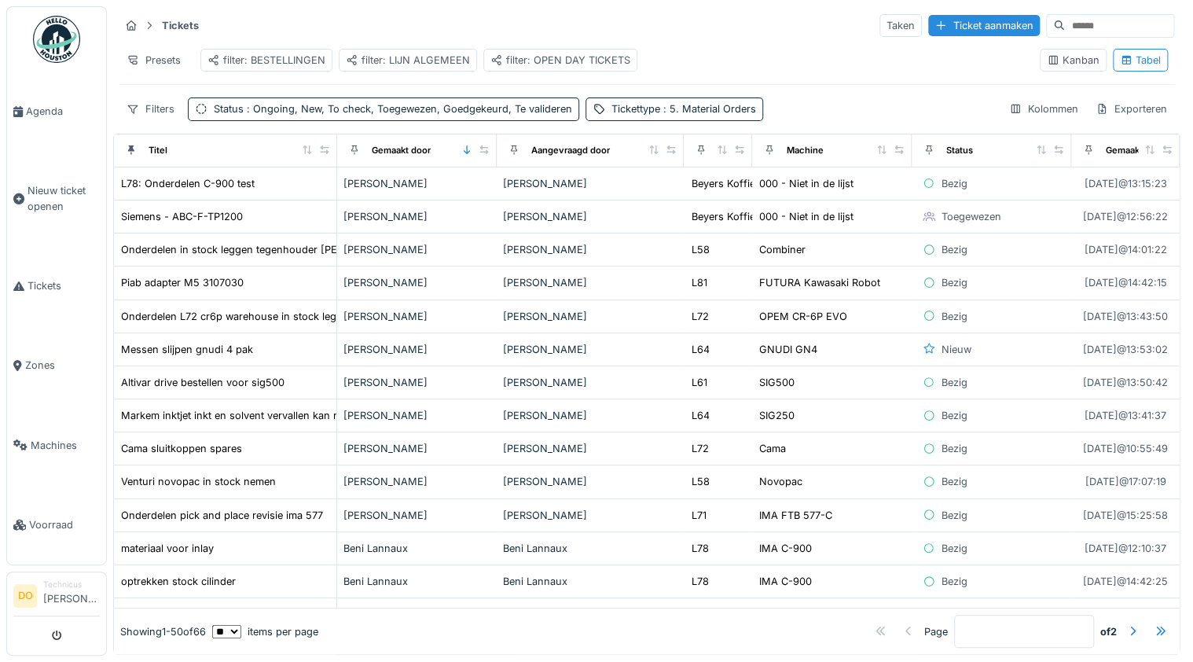
click at [283, 57] on div "filter: BESTELLINGEN" at bounding box center [266, 60] width 118 height 15
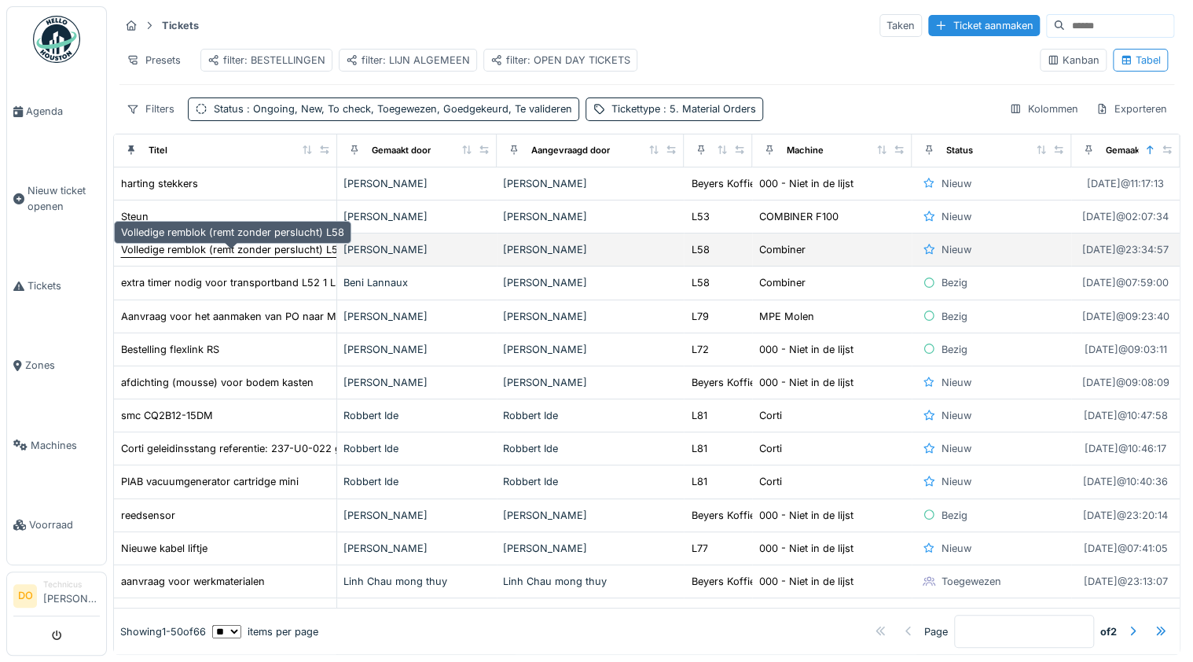
click at [239, 257] on div "Volledige remblok (remt zonder perslucht) L58" at bounding box center [232, 249] width 223 height 15
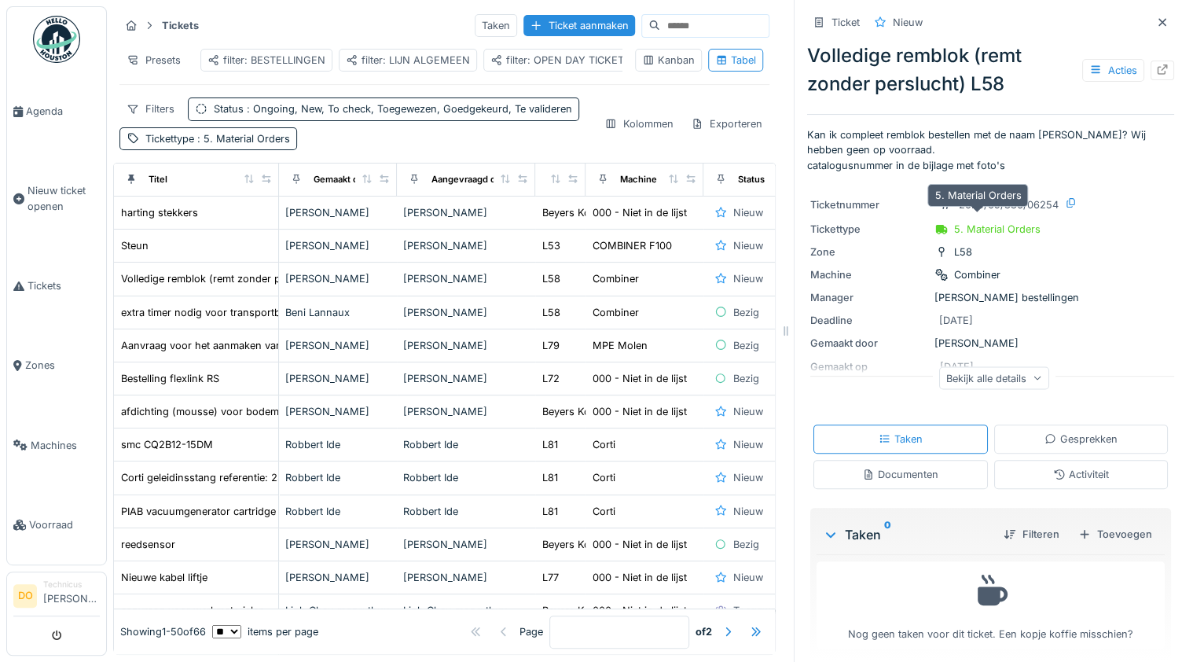
scroll to position [13, 0]
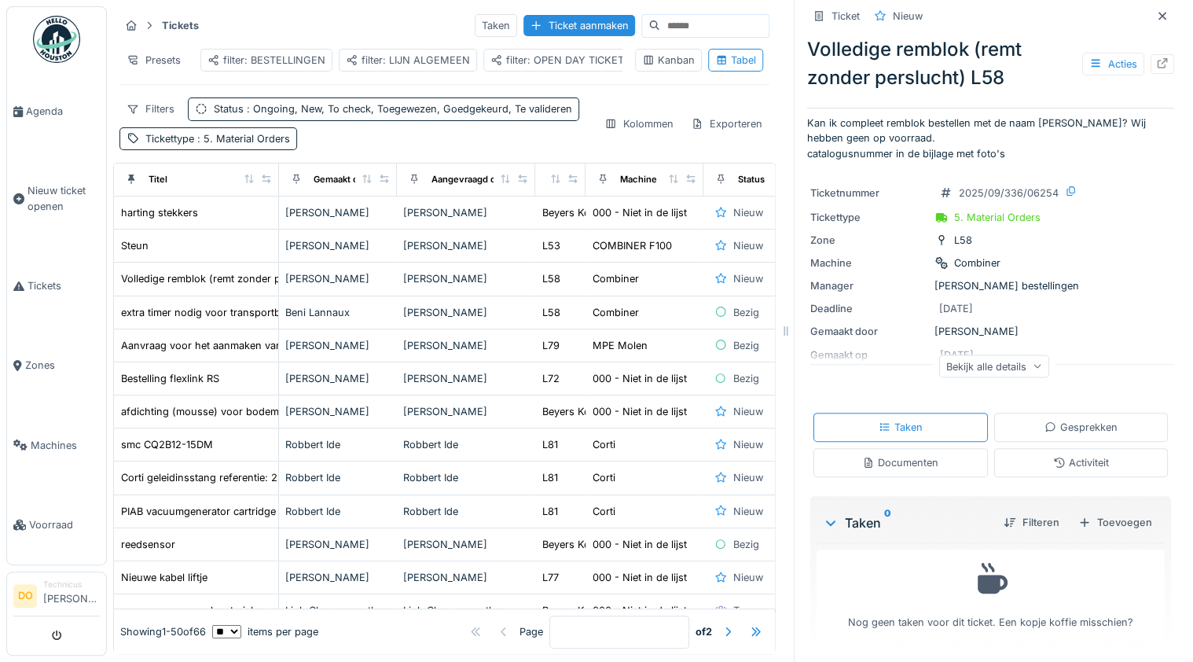
click at [924, 465] on div "Documenten" at bounding box center [900, 462] width 76 height 15
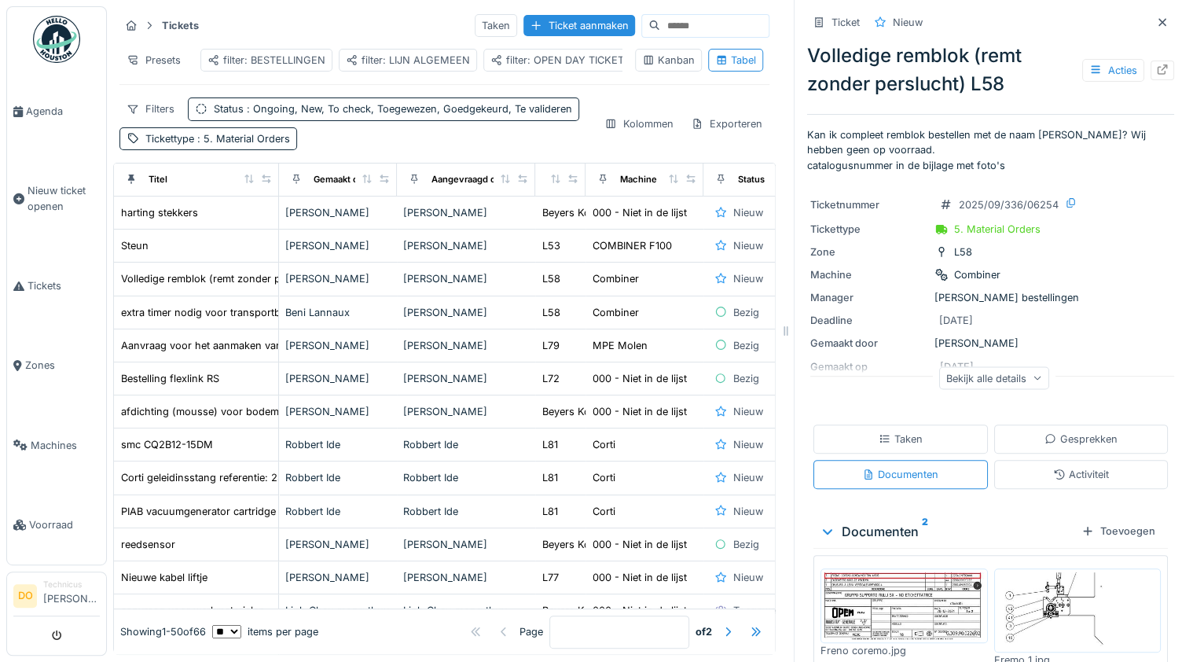
scroll to position [64, 0]
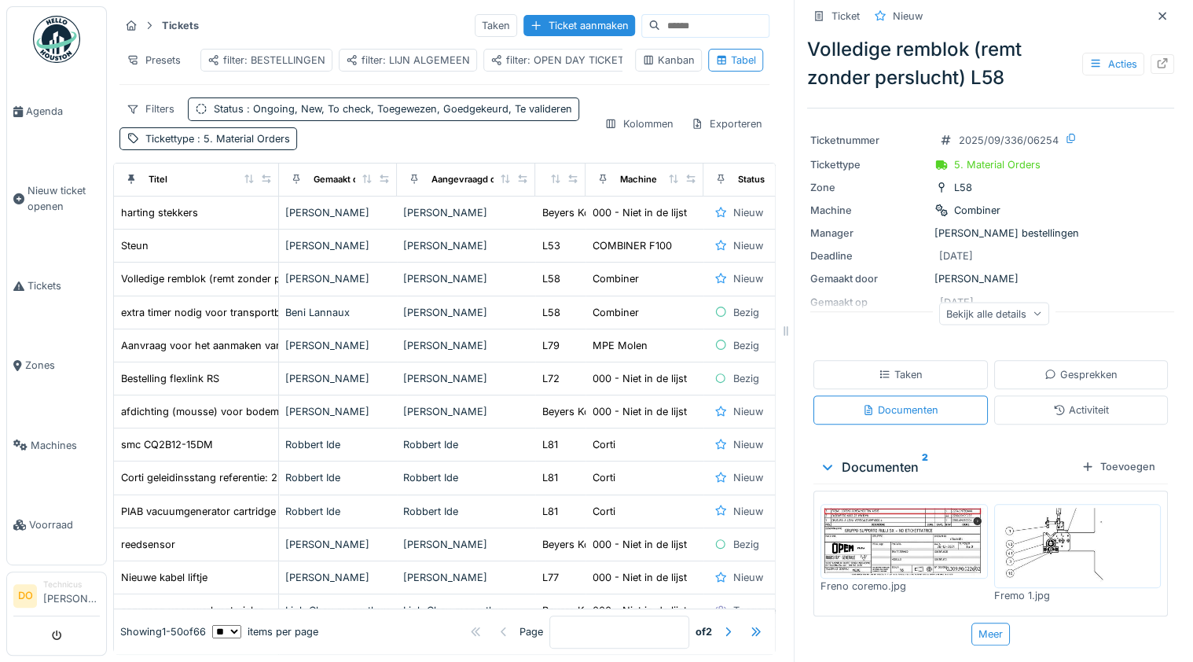
click at [916, 534] on img at bounding box center [904, 541] width 160 height 67
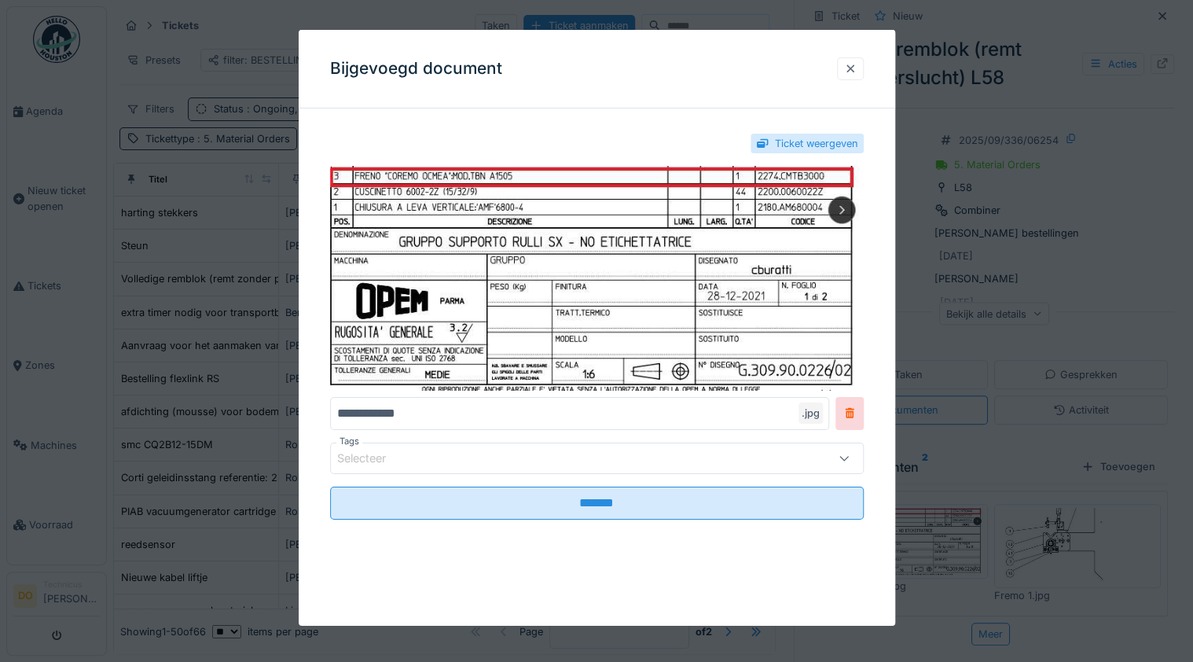
click at [850, 63] on div at bounding box center [850, 68] width 13 height 15
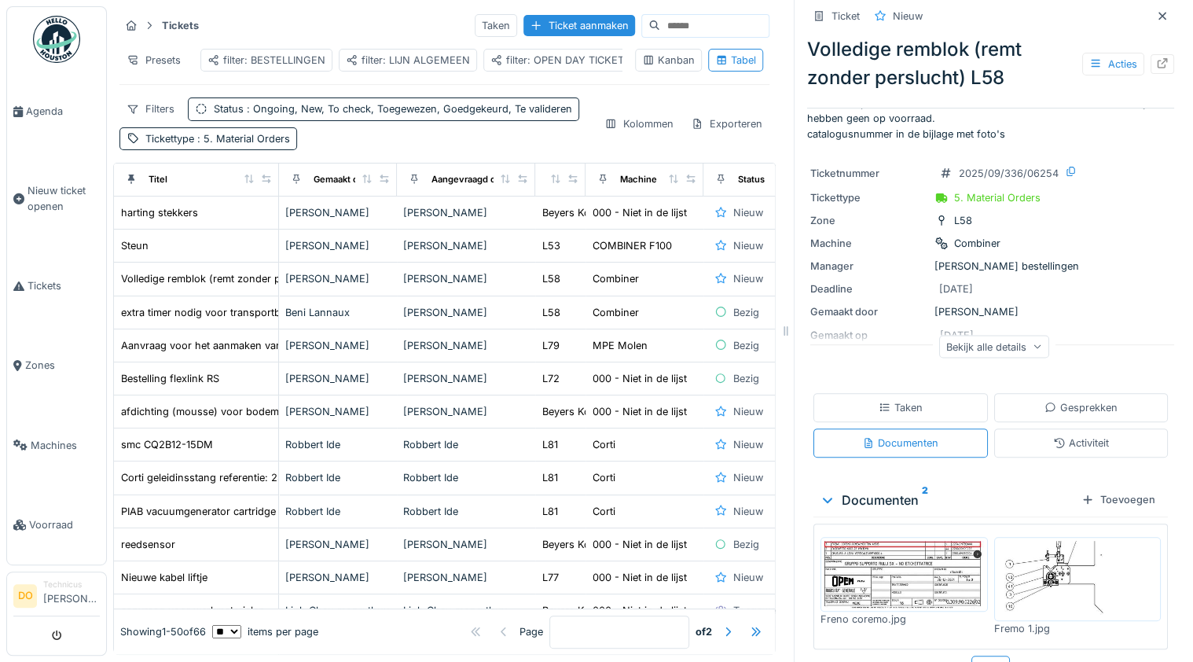
scroll to position [0, 0]
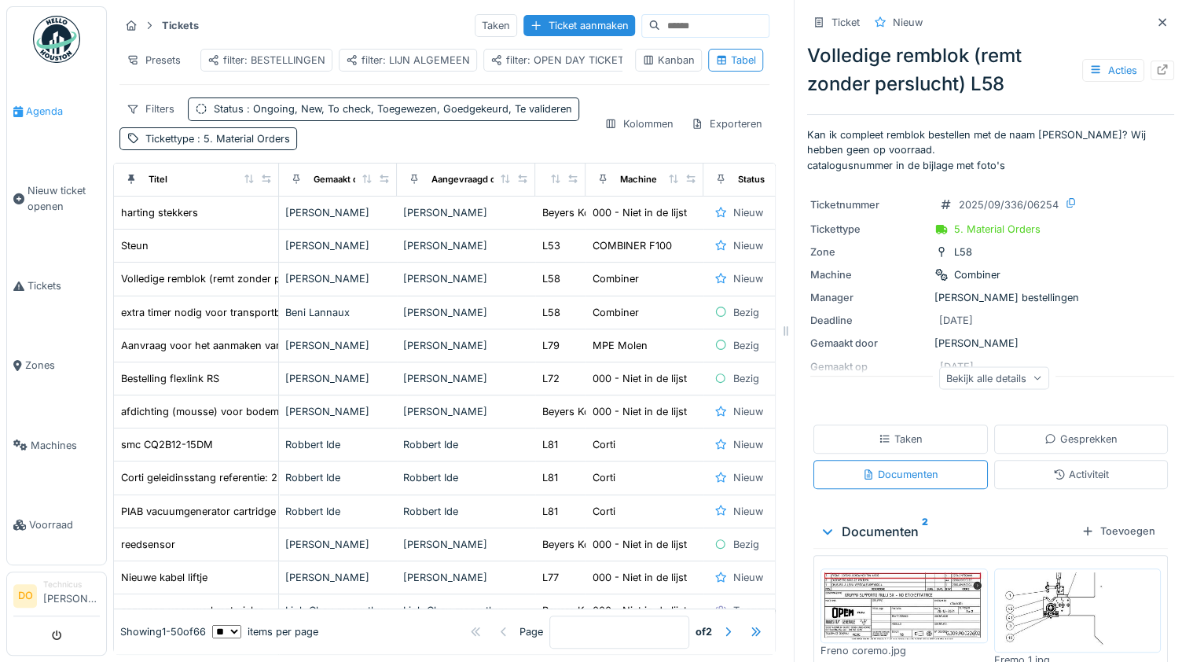
click at [57, 107] on span "Agenda" at bounding box center [63, 111] width 74 height 15
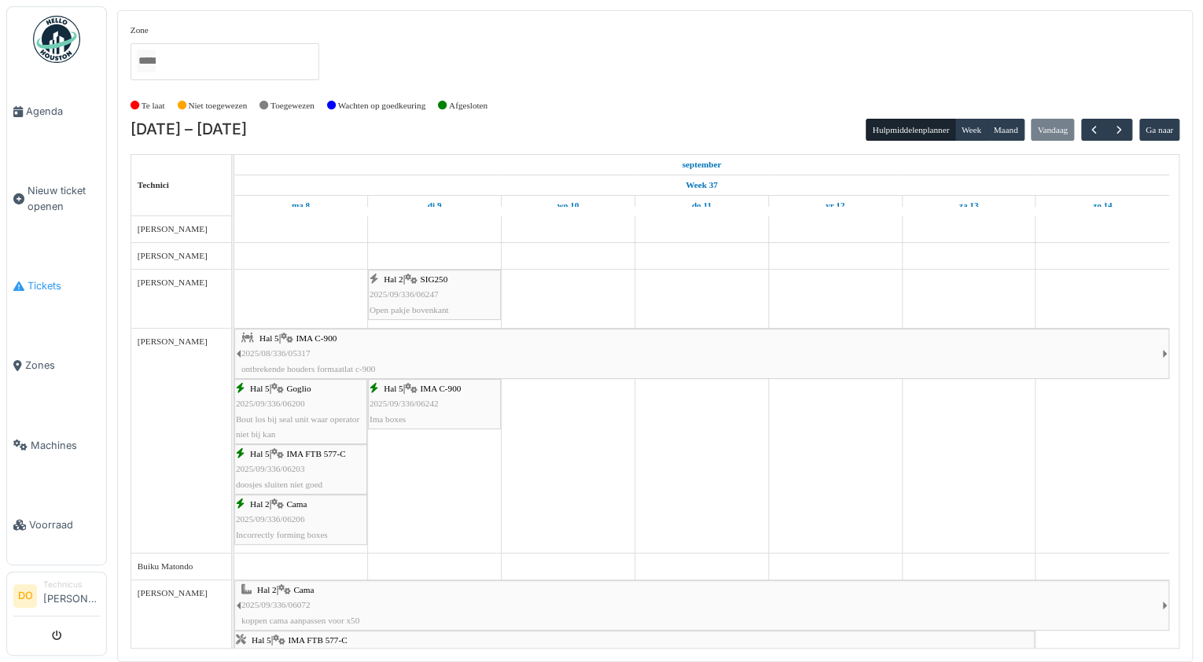
click at [49, 294] on link "Tickets" at bounding box center [56, 285] width 99 height 79
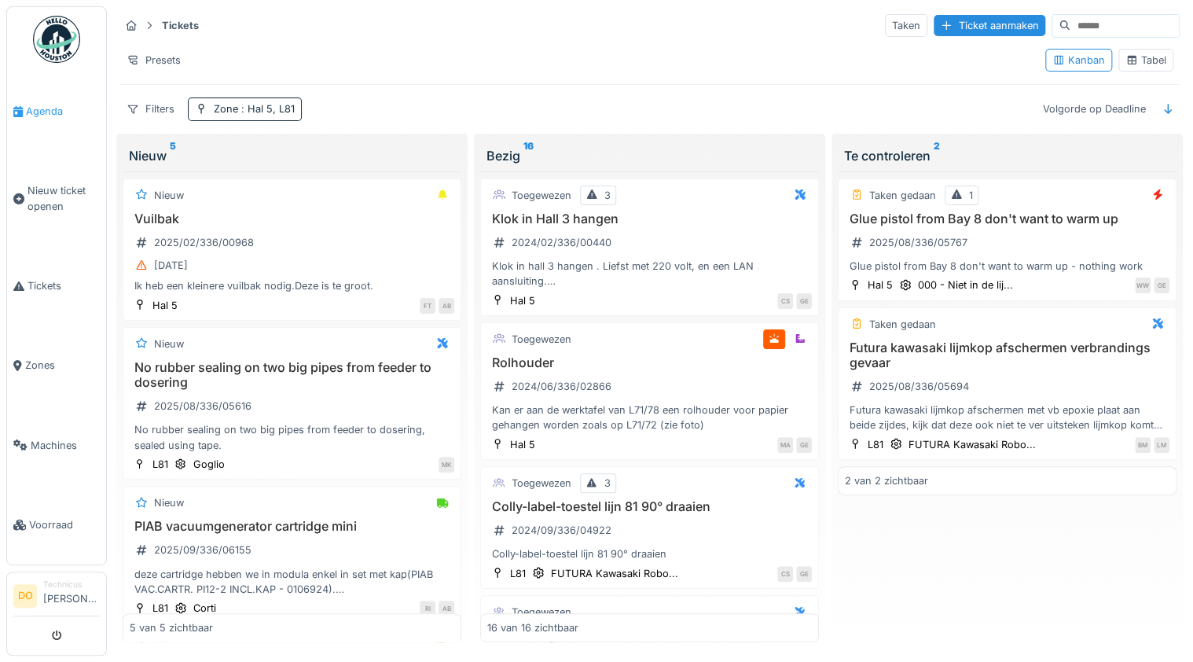
click at [54, 110] on span "Agenda" at bounding box center [63, 111] width 74 height 15
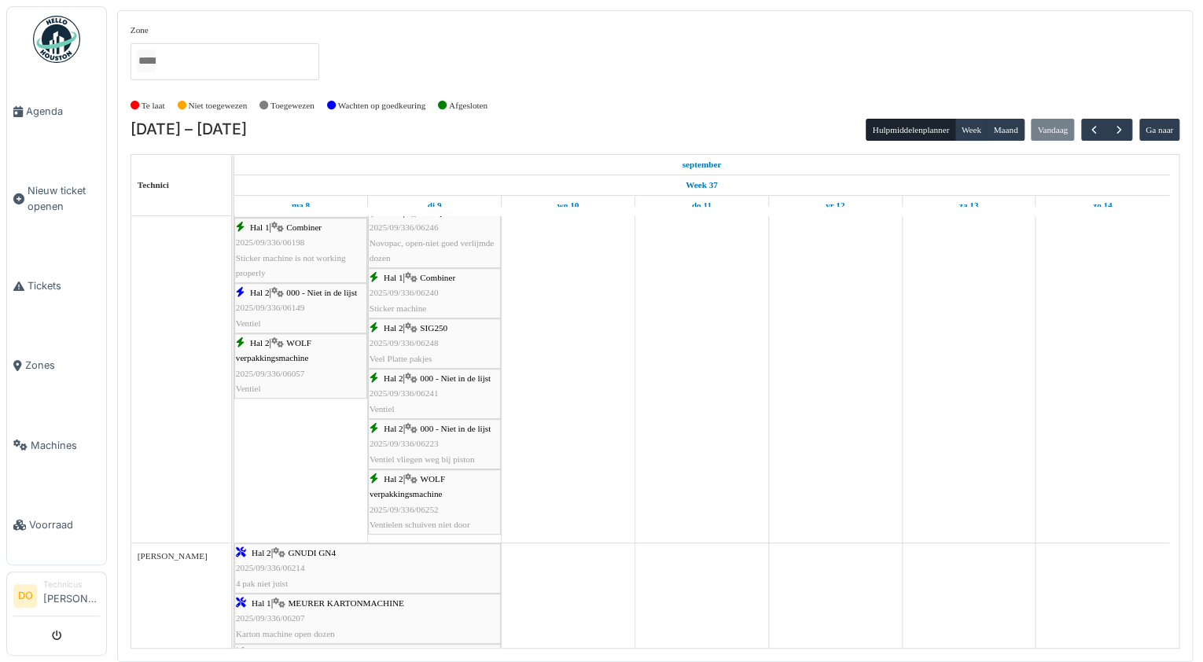
scroll to position [384, 0]
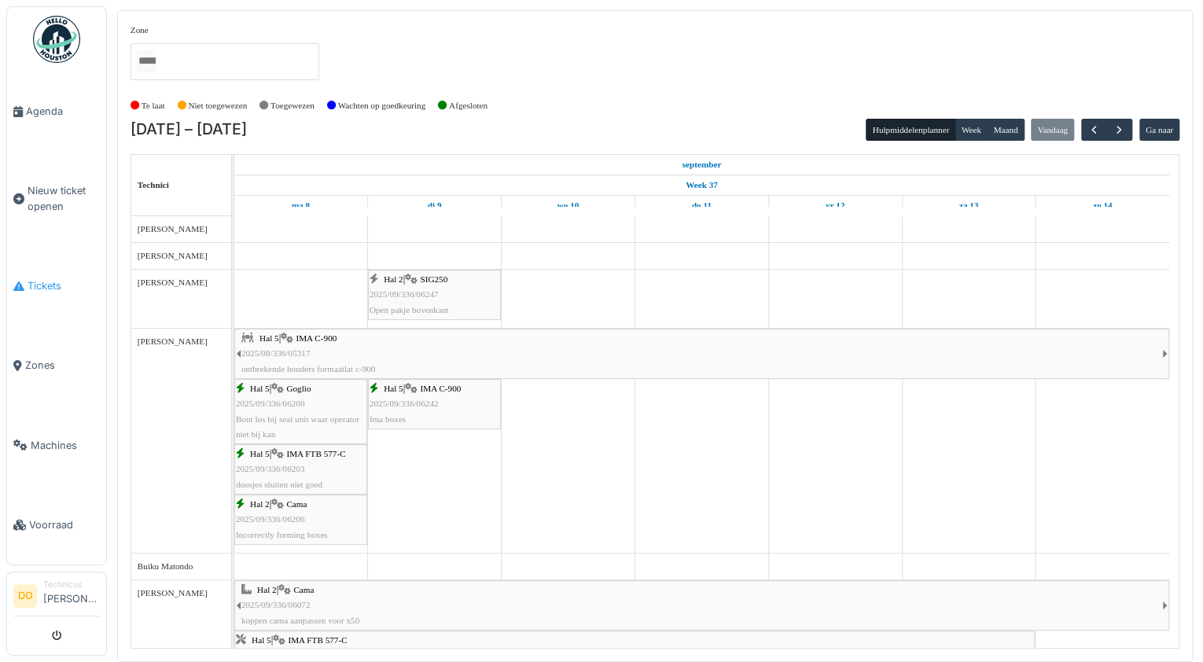
click at [48, 281] on span "Tickets" at bounding box center [64, 285] width 72 height 15
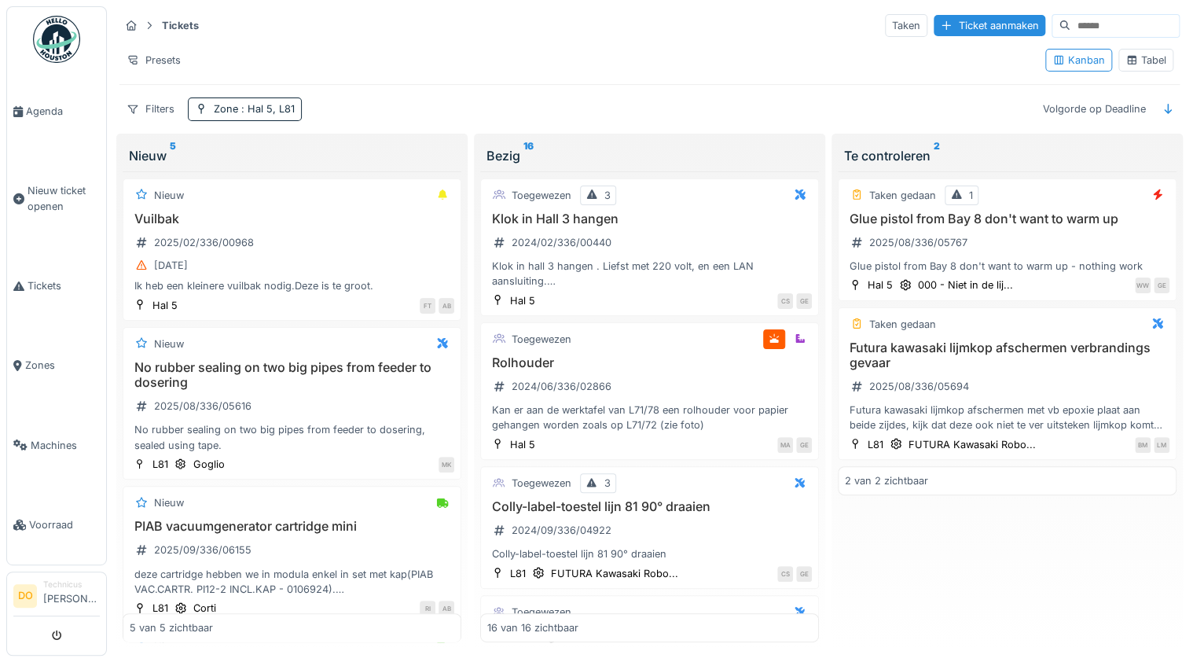
click at [1132, 61] on div "Tabel" at bounding box center [1146, 60] width 41 height 15
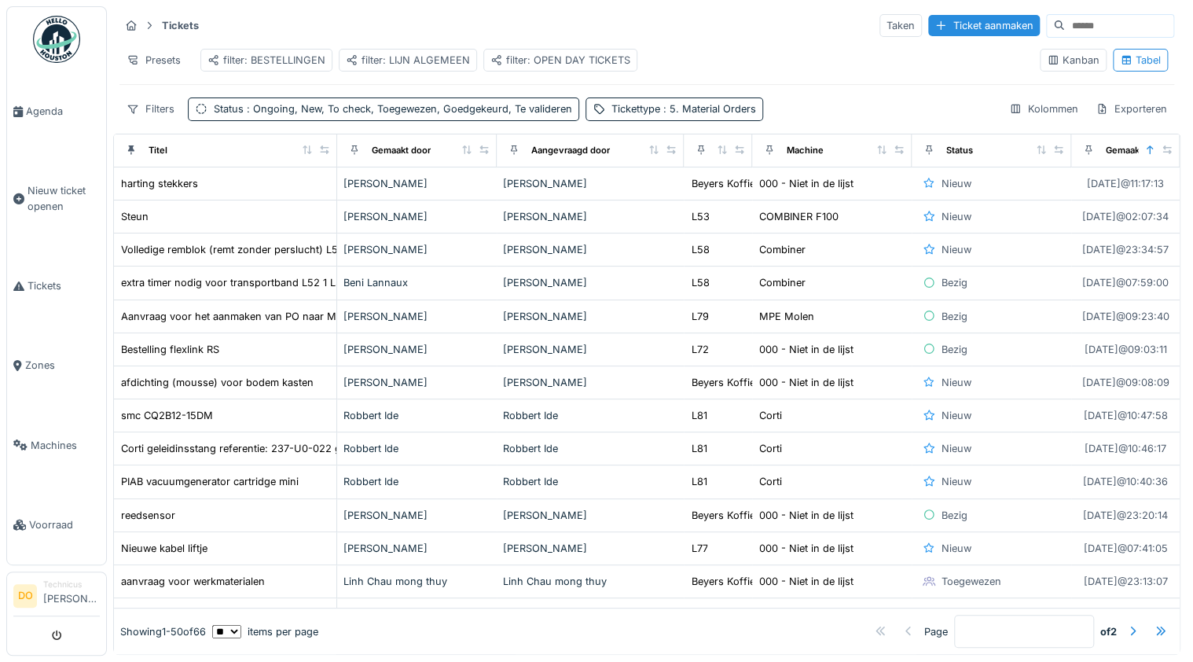
click at [264, 57] on div "filter: BESTELLINGEN" at bounding box center [266, 60] width 118 height 15
click at [696, 154] on icon at bounding box center [701, 149] width 11 height 9
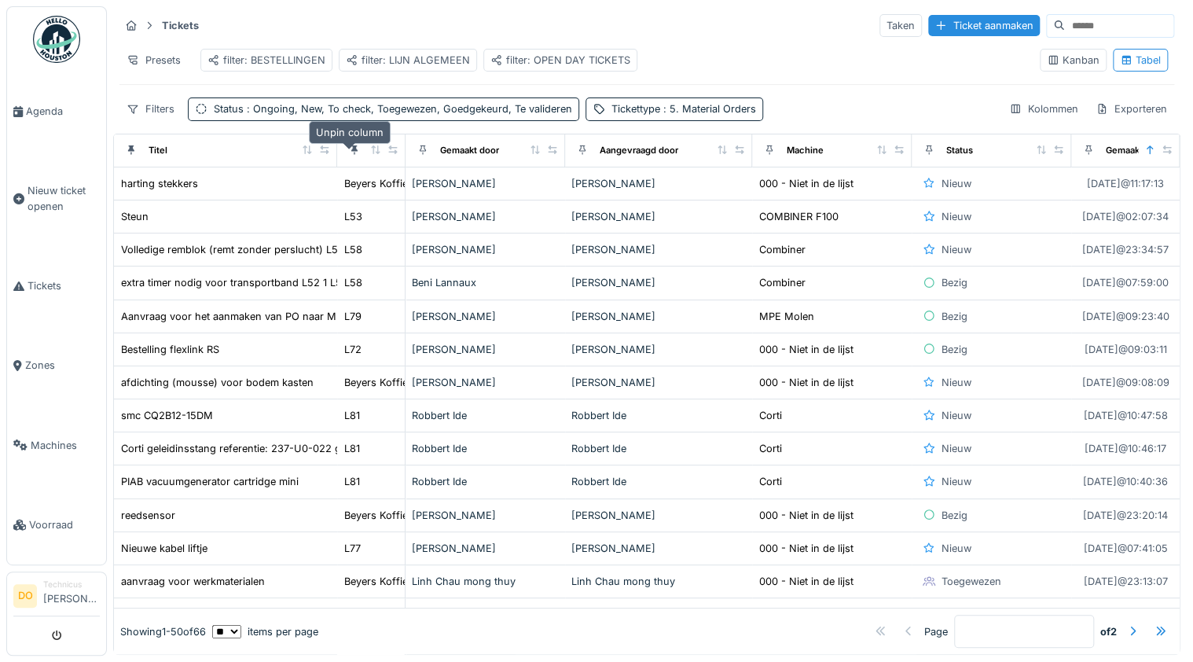
click at [349, 154] on icon at bounding box center [354, 149] width 11 height 9
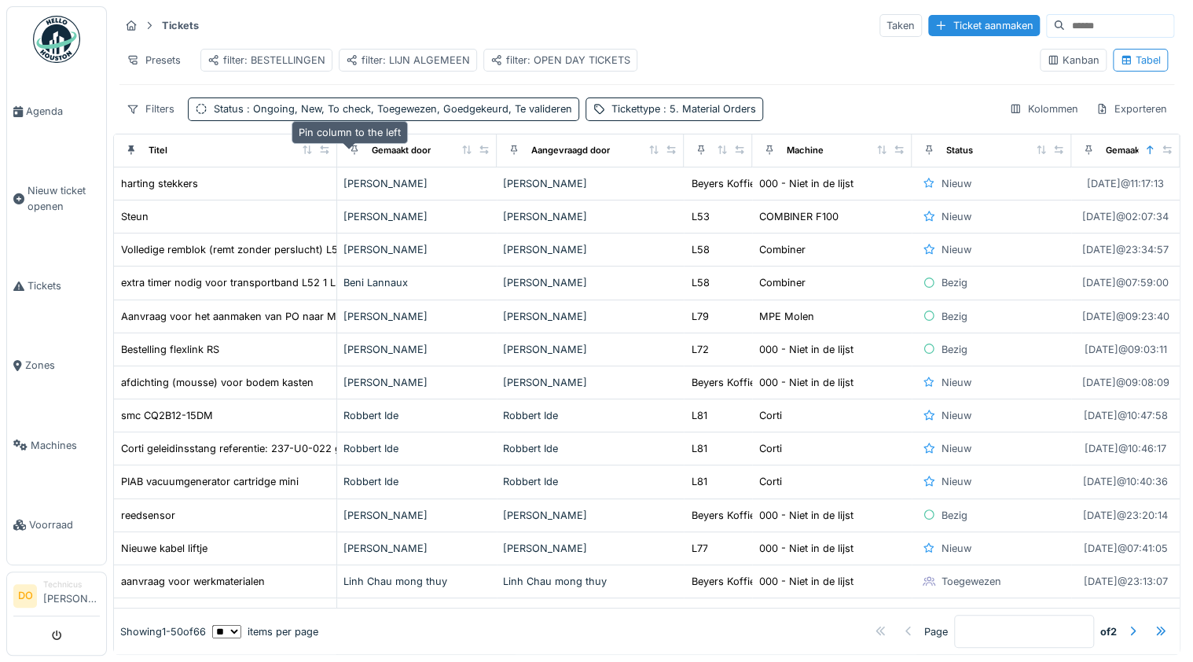
click at [349, 154] on icon at bounding box center [354, 149] width 11 height 9
click at [696, 154] on icon at bounding box center [701, 149] width 11 height 9
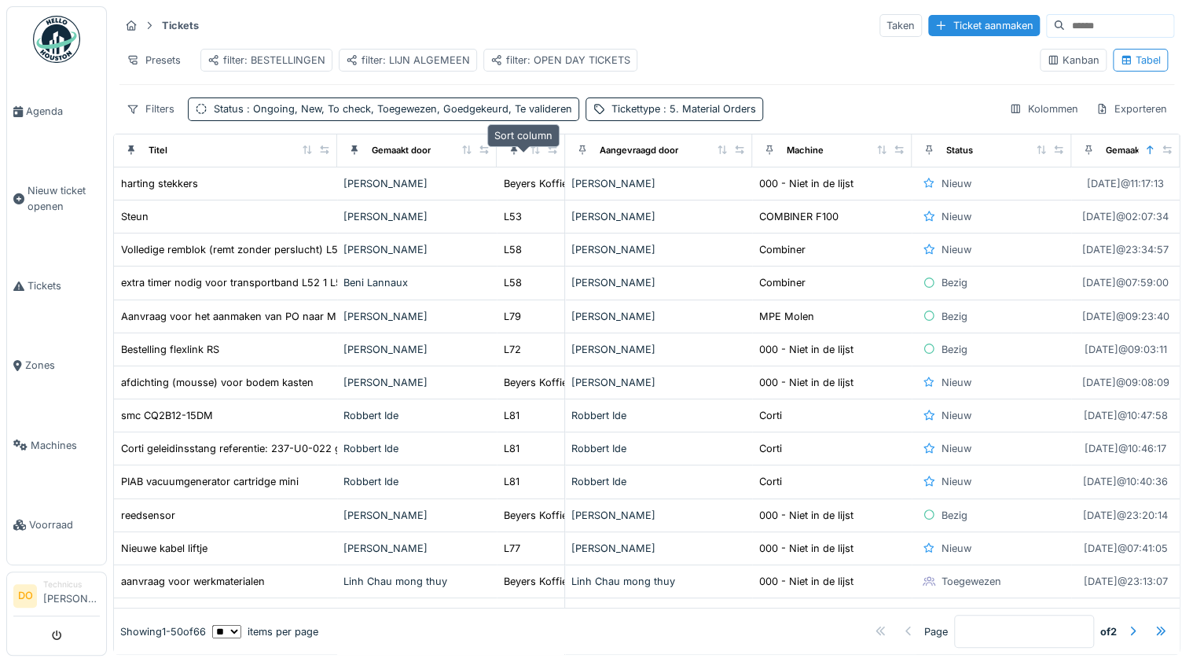
click at [530, 154] on icon at bounding box center [535, 149] width 11 height 9
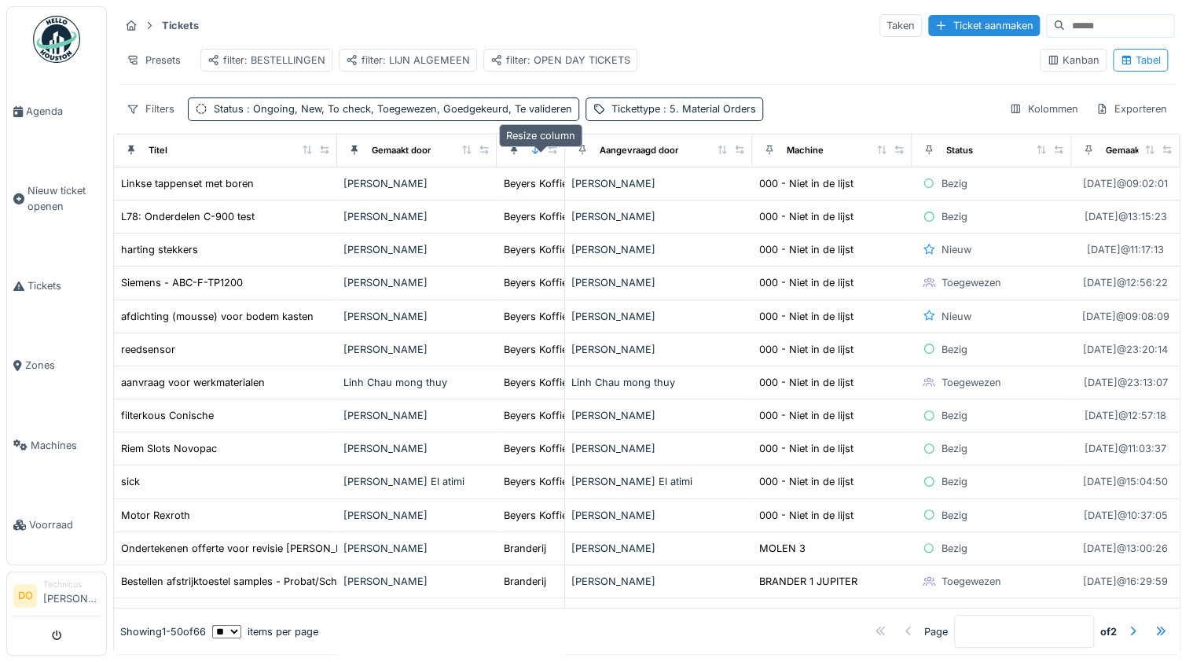
click at [547, 154] on icon at bounding box center [552, 149] width 11 height 9
click at [548, 154] on icon at bounding box center [552, 149] width 9 height 9
drag, startPoint x: 553, startPoint y: 160, endPoint x: 569, endPoint y: 160, distance: 15.7
click at [569, 160] on th "Aangevraagd door" at bounding box center [658, 150] width 187 height 33
click at [579, 154] on icon at bounding box center [582, 149] width 6 height 9
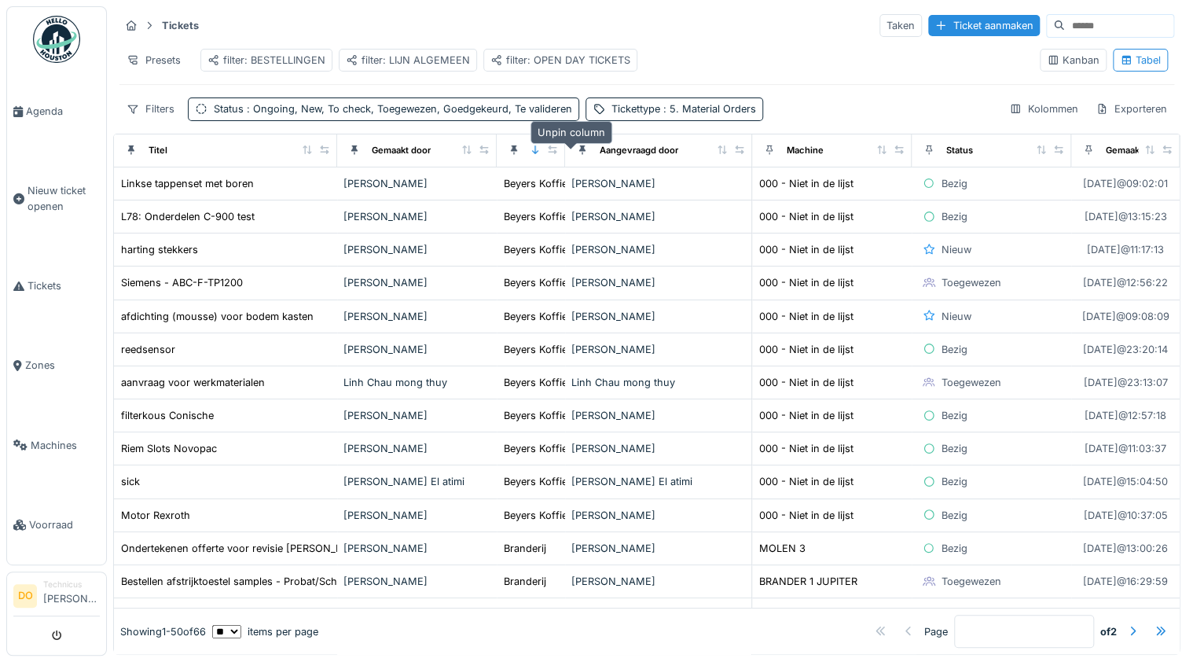
click at [579, 155] on icon at bounding box center [582, 149] width 6 height 9
click at [511, 155] on icon at bounding box center [514, 149] width 6 height 9
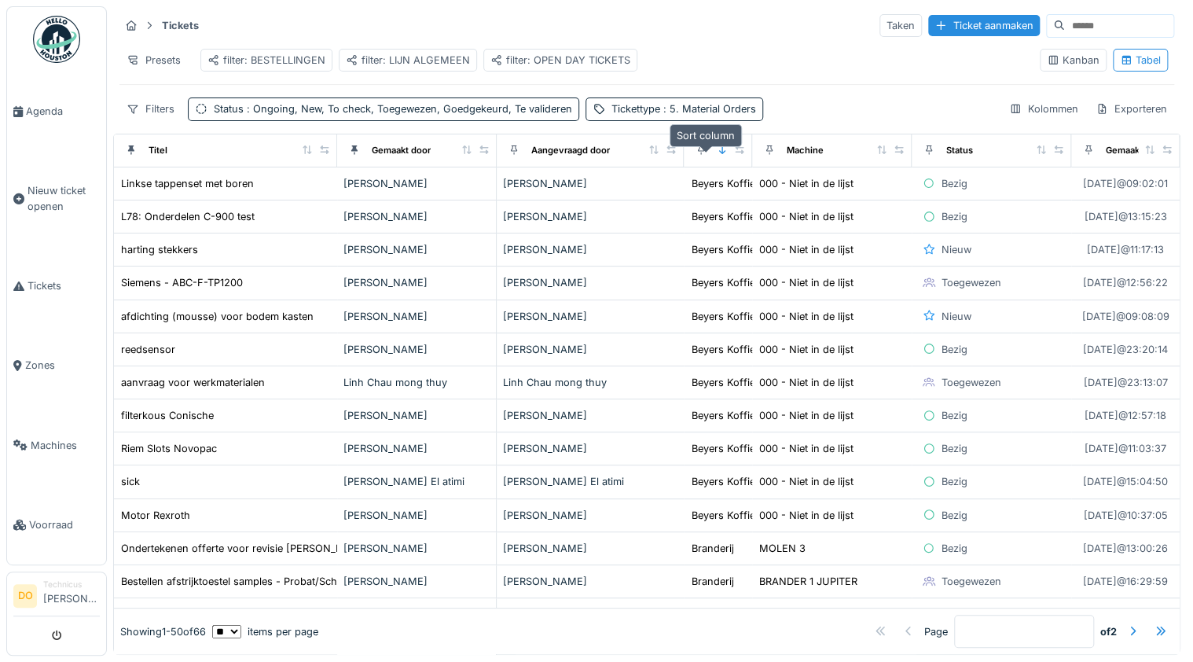
click at [719, 154] on icon at bounding box center [722, 149] width 6 height 9
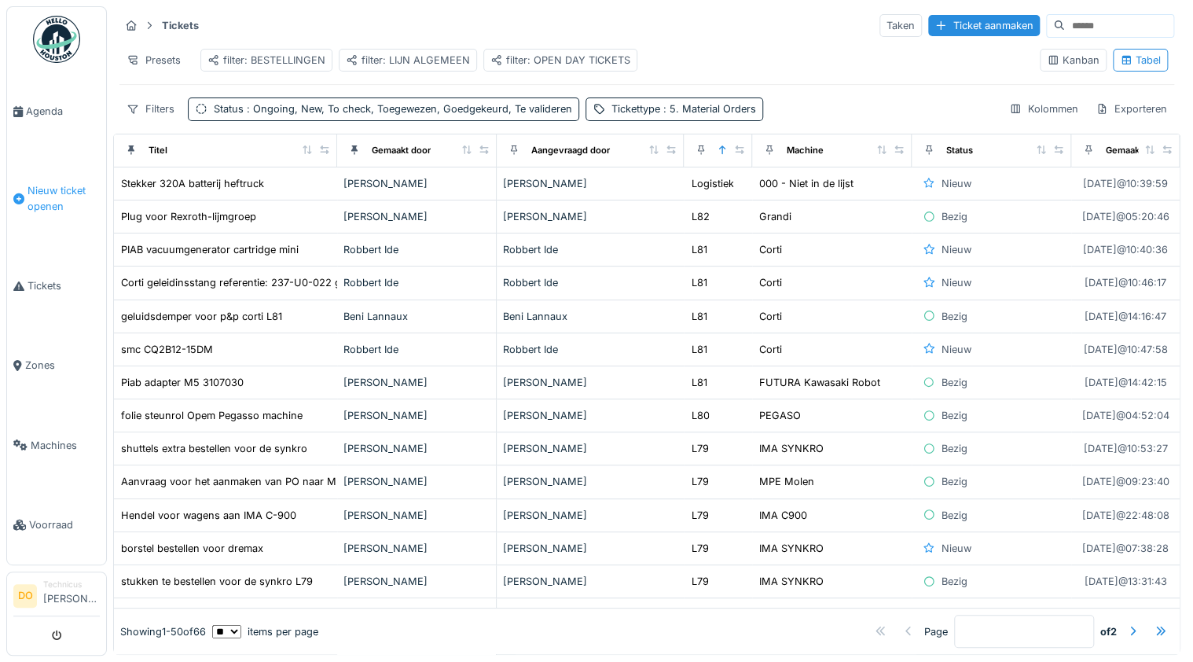
click at [47, 185] on span "Nieuw ticket openen" at bounding box center [64, 198] width 72 height 30
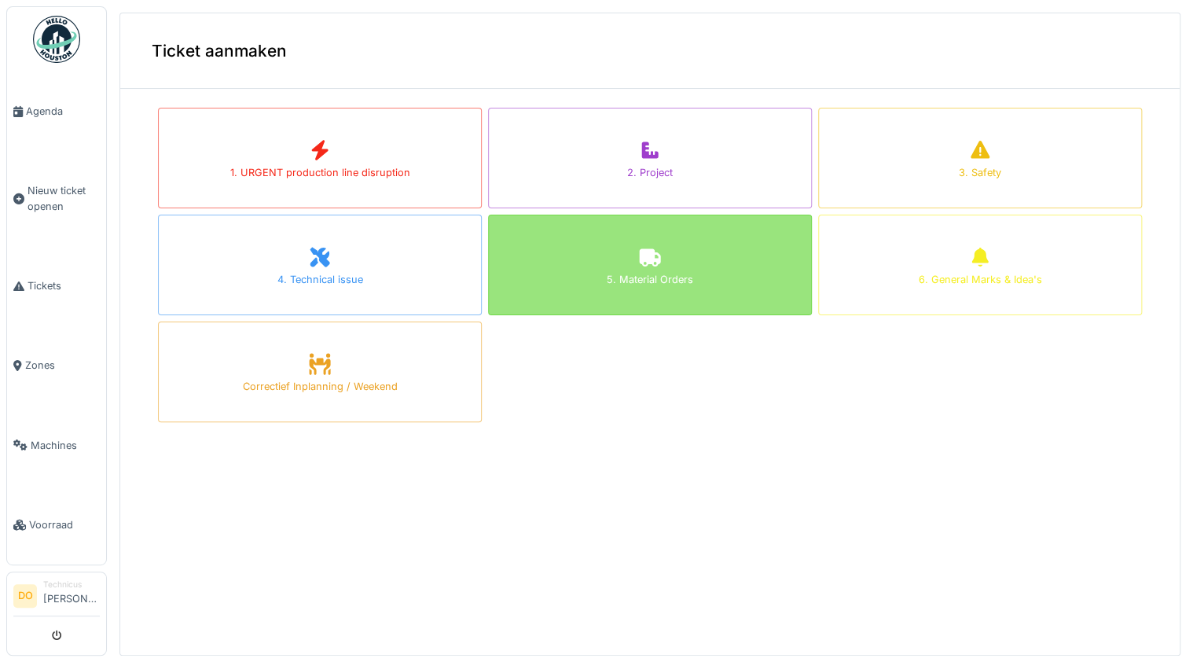
click at [659, 277] on div "5. Material Orders" at bounding box center [650, 279] width 86 height 15
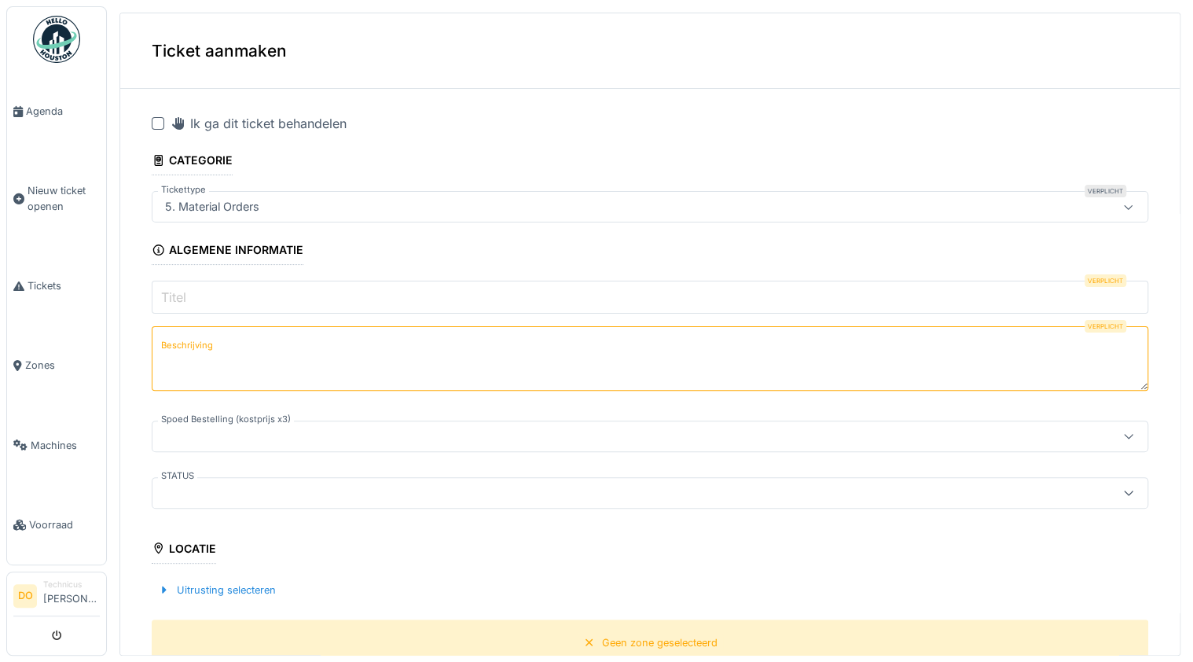
click at [264, 298] on input "Titel" at bounding box center [650, 297] width 997 height 33
paste input "**********"
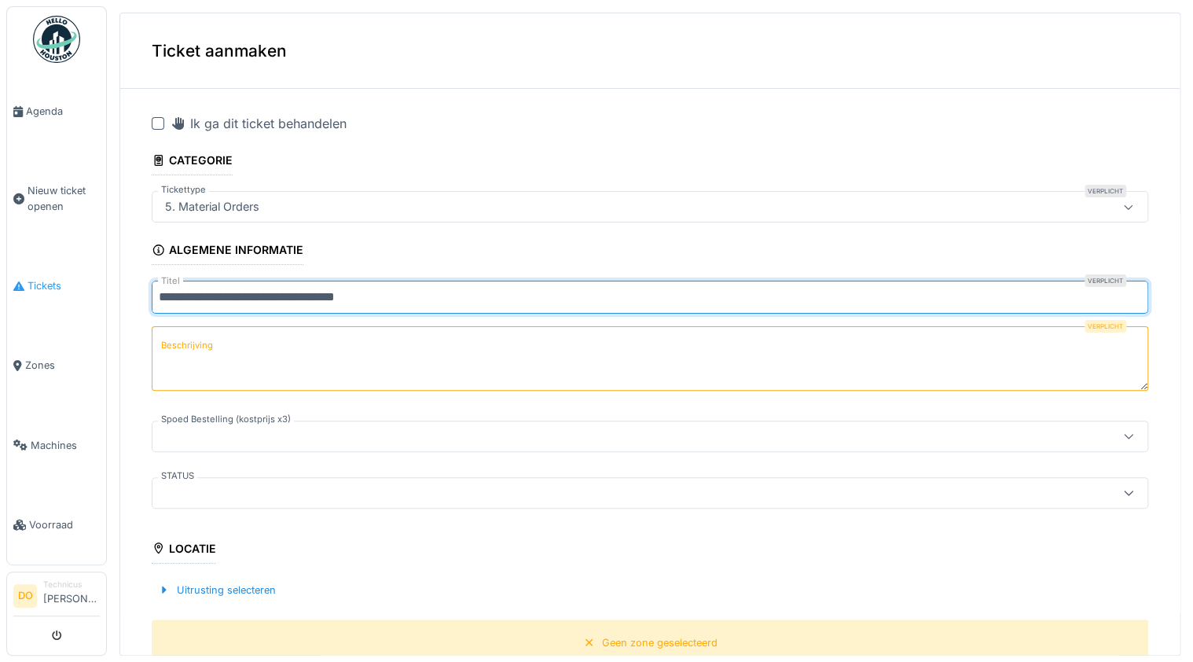
drag, startPoint x: 398, startPoint y: 294, endPoint x: 38, endPoint y: 301, distance: 360.8
click at [38, 301] on body "Agenda Nieuw ticket openen Tickets Zones Machines Voorraad DO Technicus [PERSON…" at bounding box center [596, 331] width 1193 height 662
paste input "**********"
type input "**********"
click at [219, 340] on textarea "Beschrijving" at bounding box center [650, 358] width 997 height 64
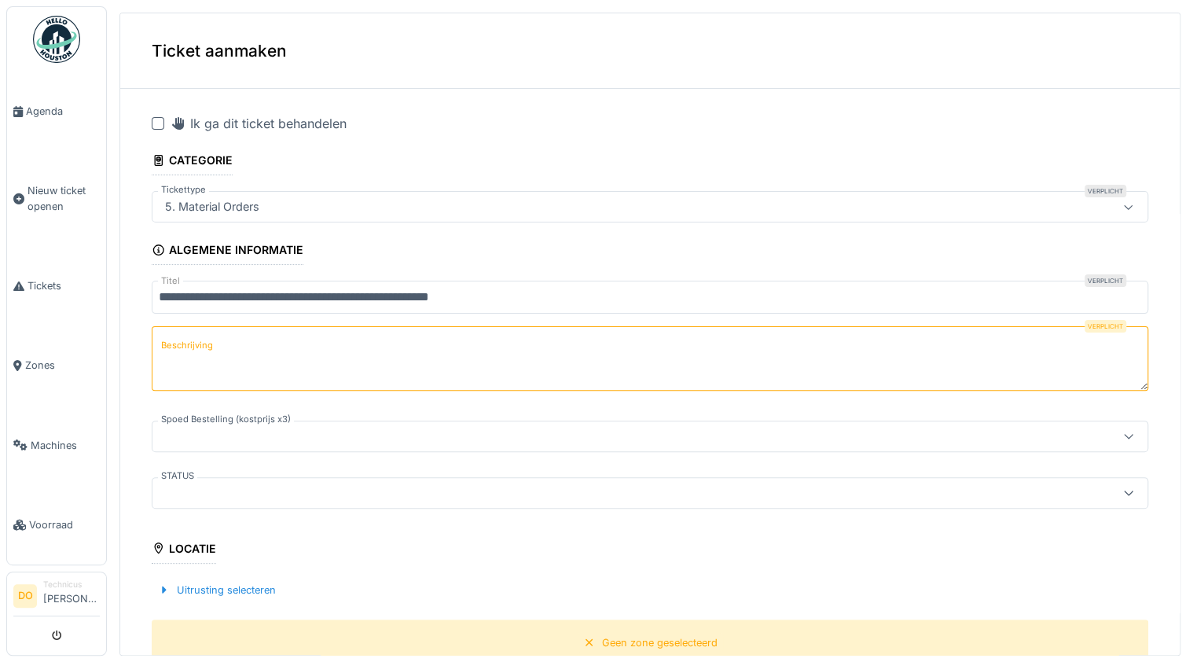
paste textarea "**********"
type textarea "**********"
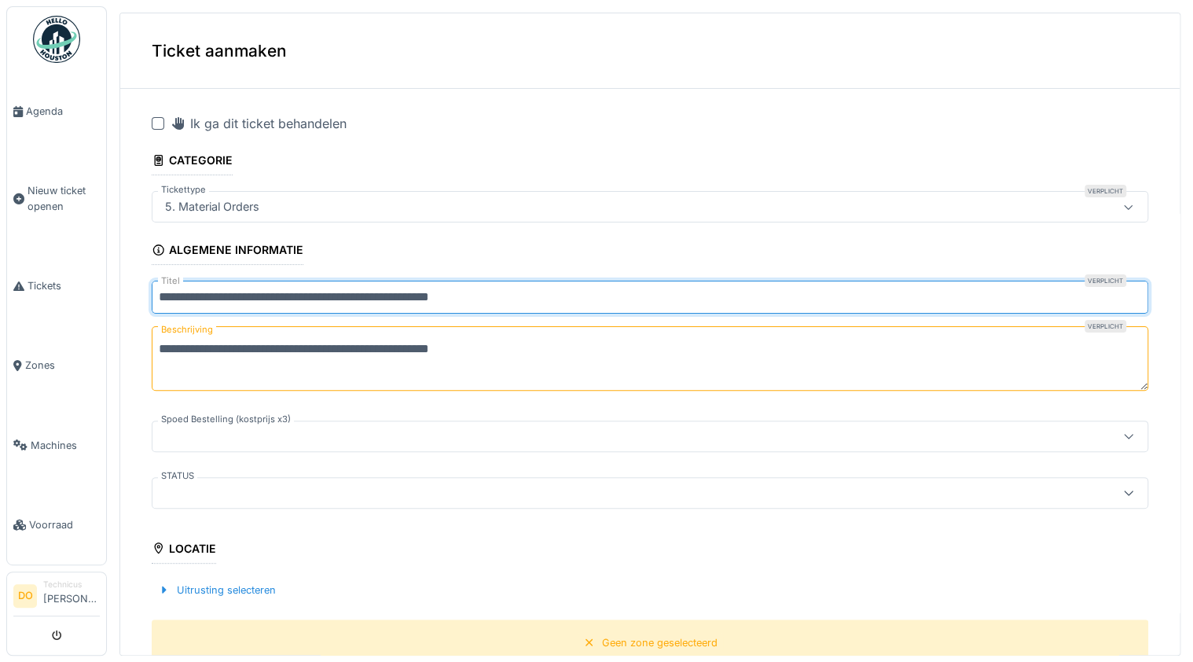
drag, startPoint x: 546, startPoint y: 290, endPoint x: 398, endPoint y: 308, distance: 148.9
click at [398, 308] on input "**********" at bounding box center [650, 297] width 997 height 33
type input "**********"
click at [406, 350] on textarea "**********" at bounding box center [650, 358] width 997 height 64
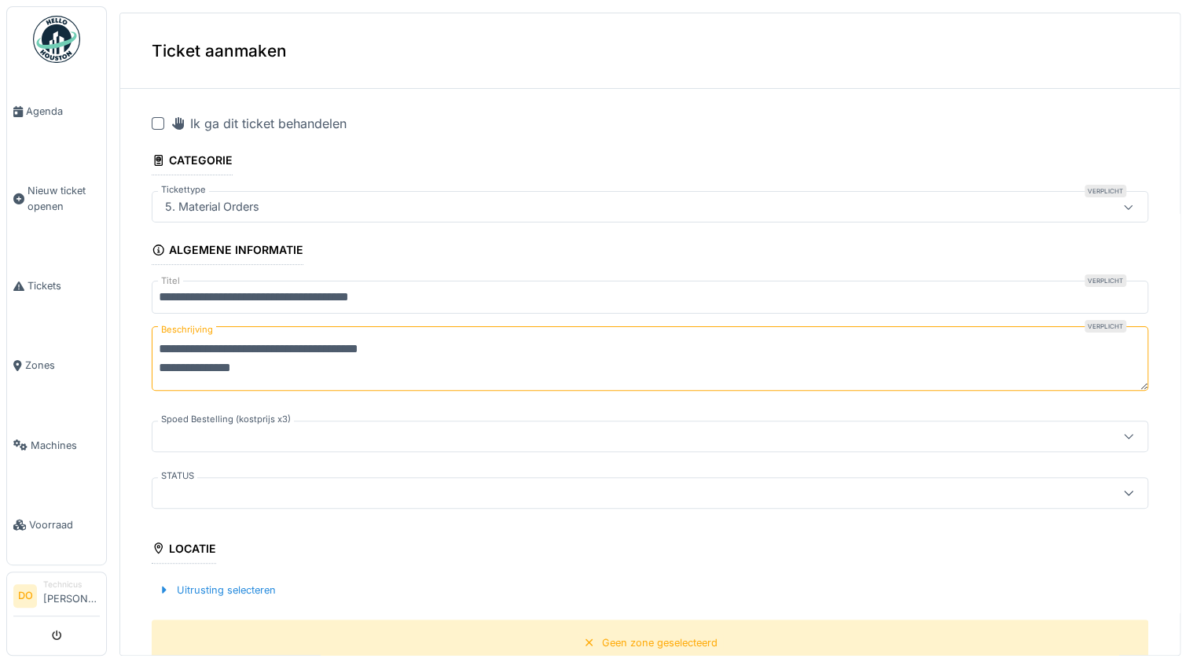
click at [369, 374] on textarea "**********" at bounding box center [650, 358] width 997 height 64
type textarea "**********"
click at [1124, 434] on icon at bounding box center [1128, 436] width 9 height 5
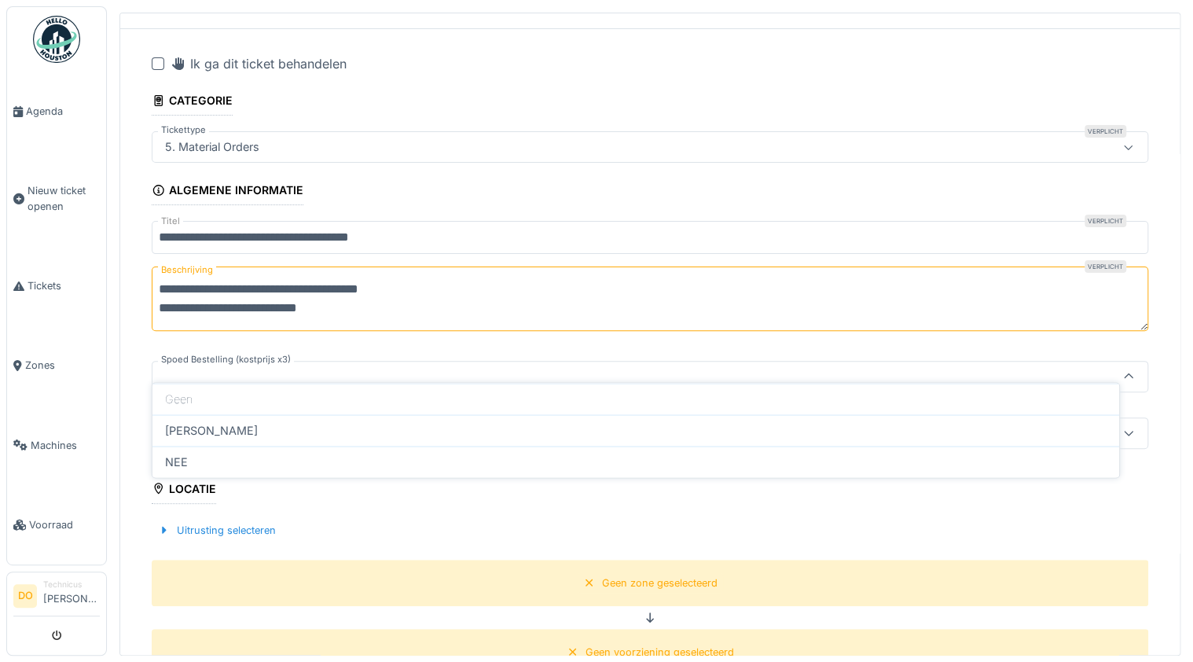
scroll to position [101, 0]
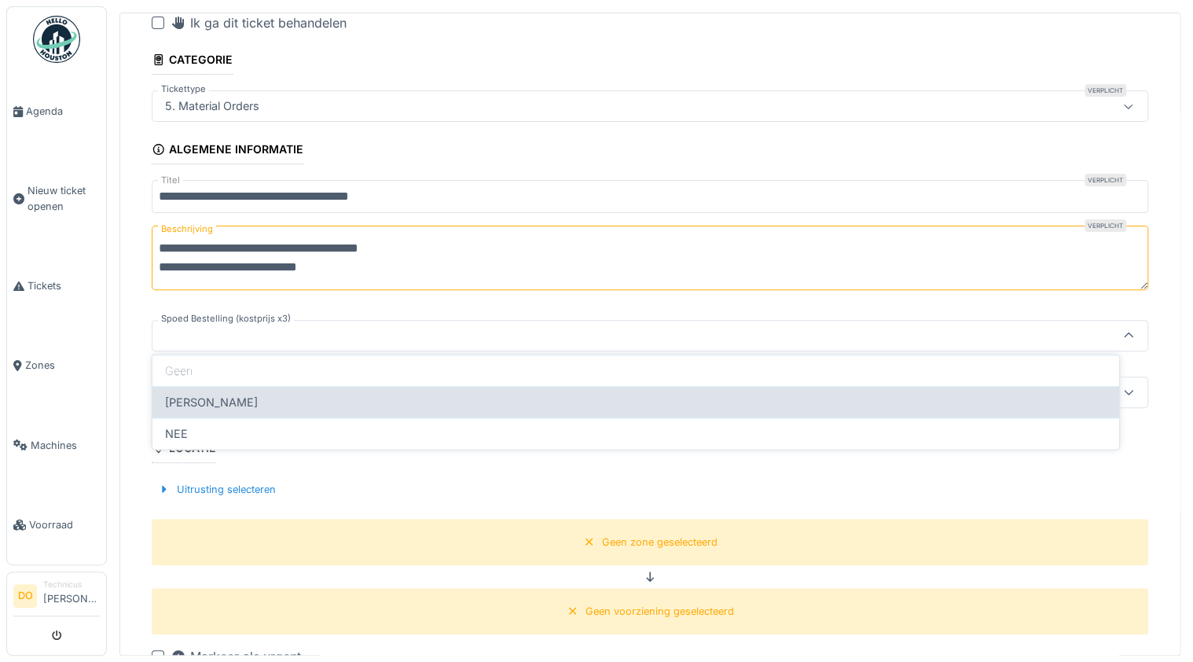
click at [192, 393] on div "[PERSON_NAME]" at bounding box center [636, 401] width 942 height 17
type input "**"
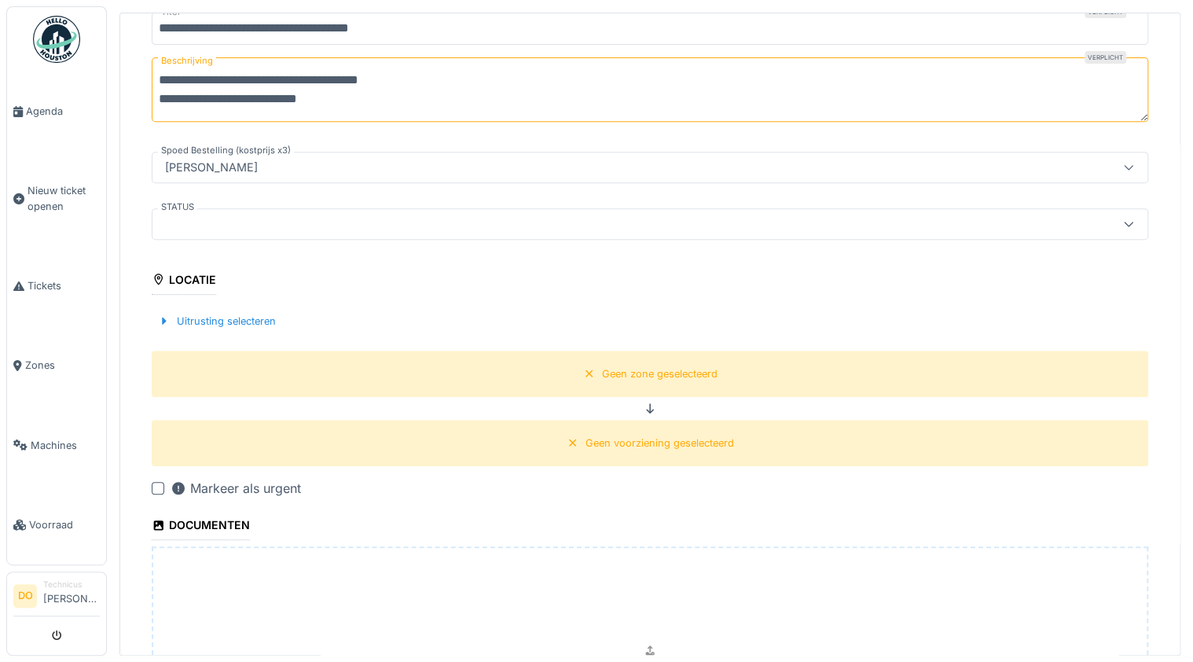
scroll to position [289, 0]
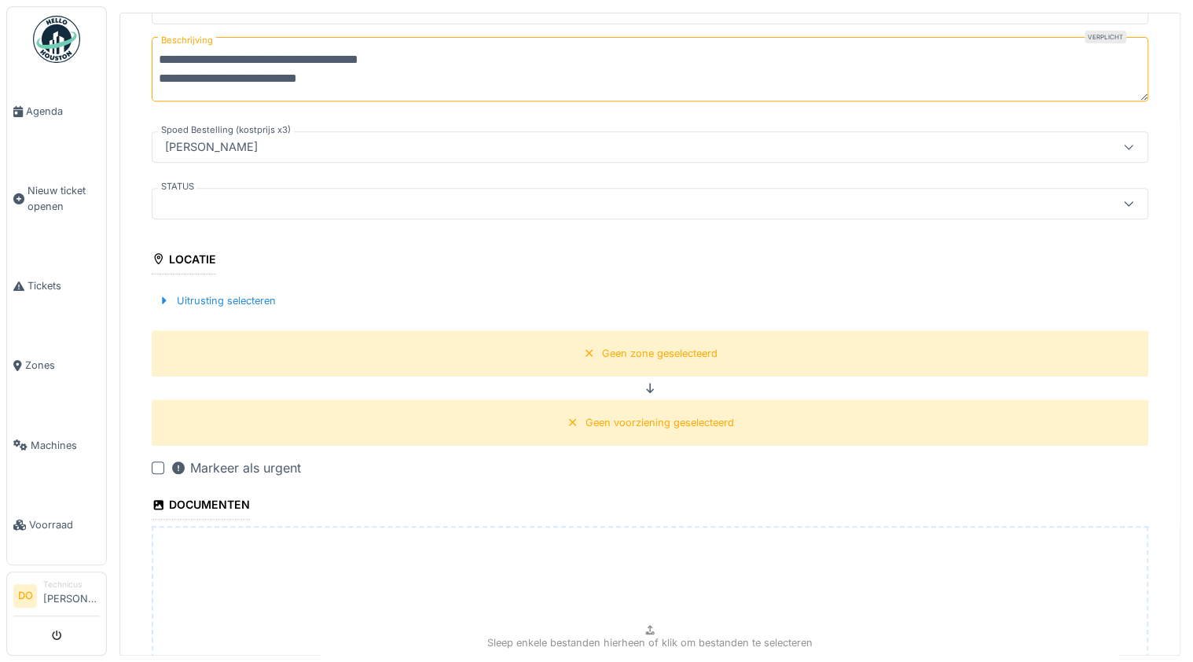
click at [1122, 141] on icon at bounding box center [1128, 146] width 13 height 10
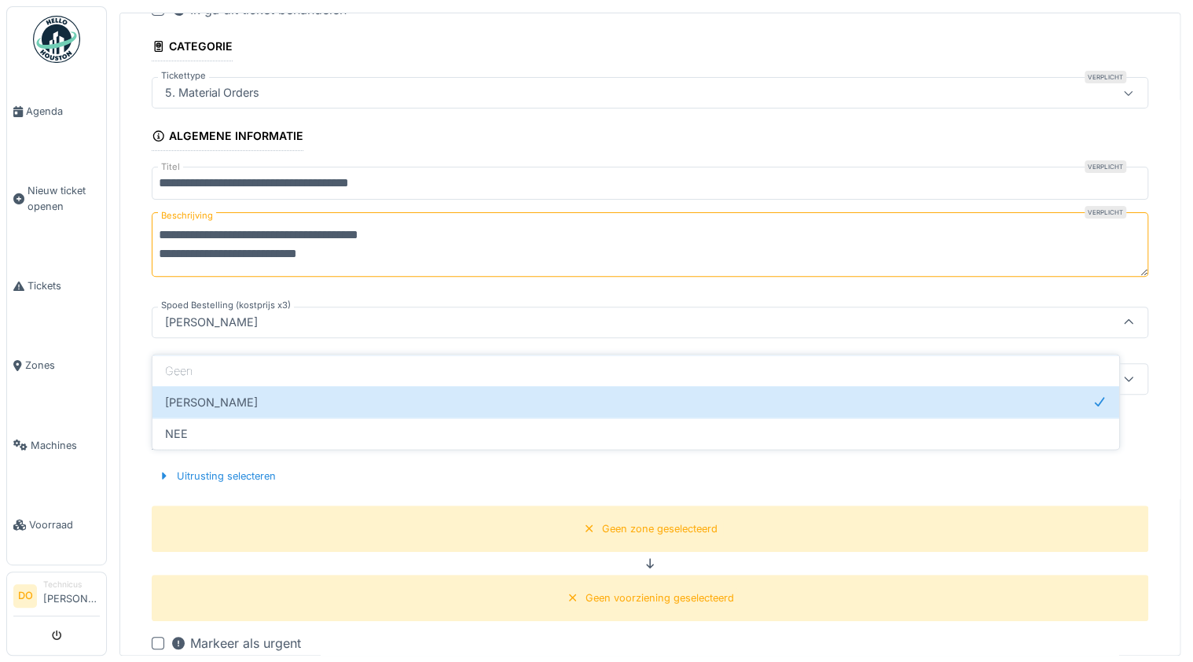
scroll to position [101, 0]
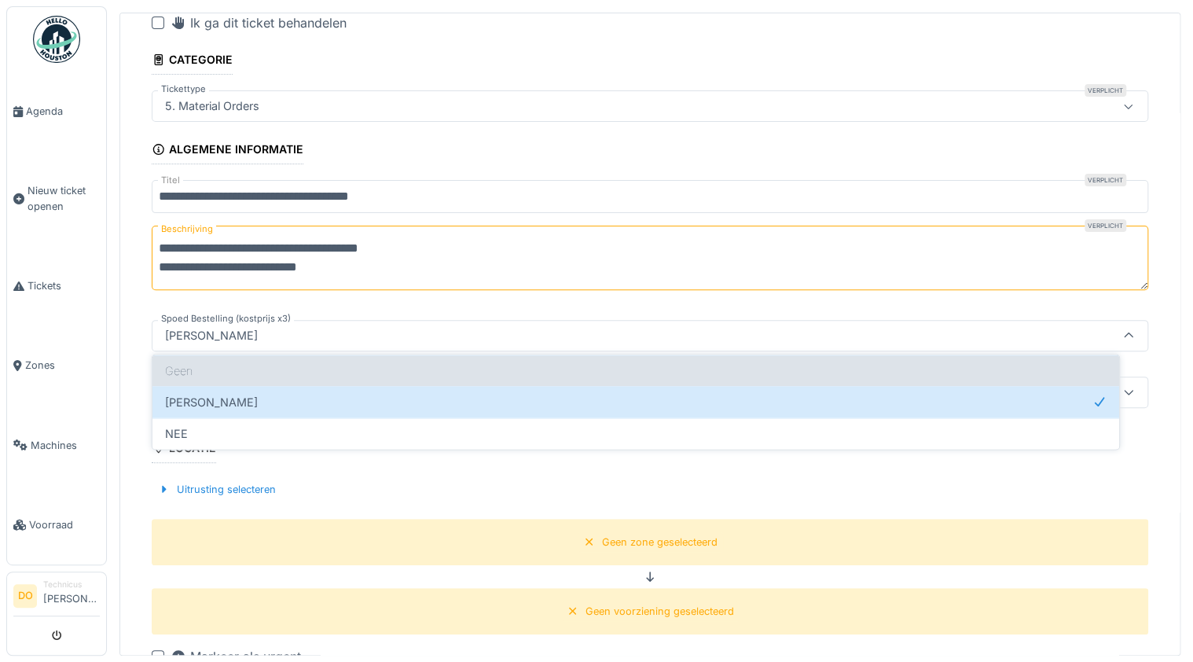
click at [223, 368] on div "Geen" at bounding box center [635, 369] width 967 height 31
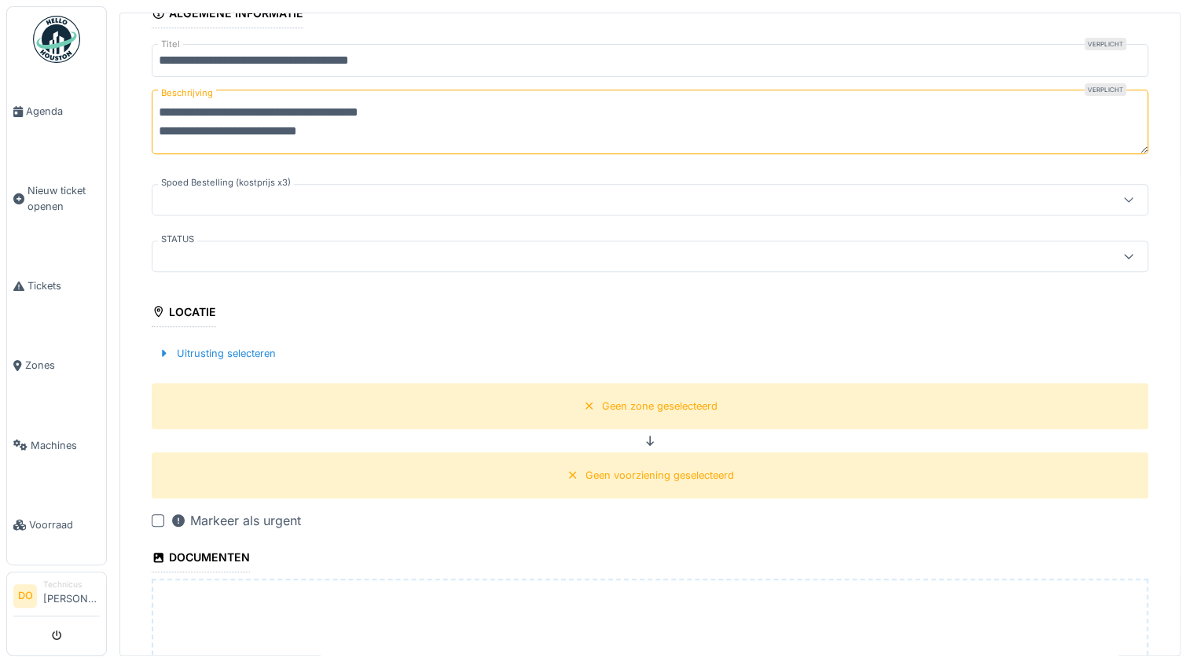
scroll to position [289, 0]
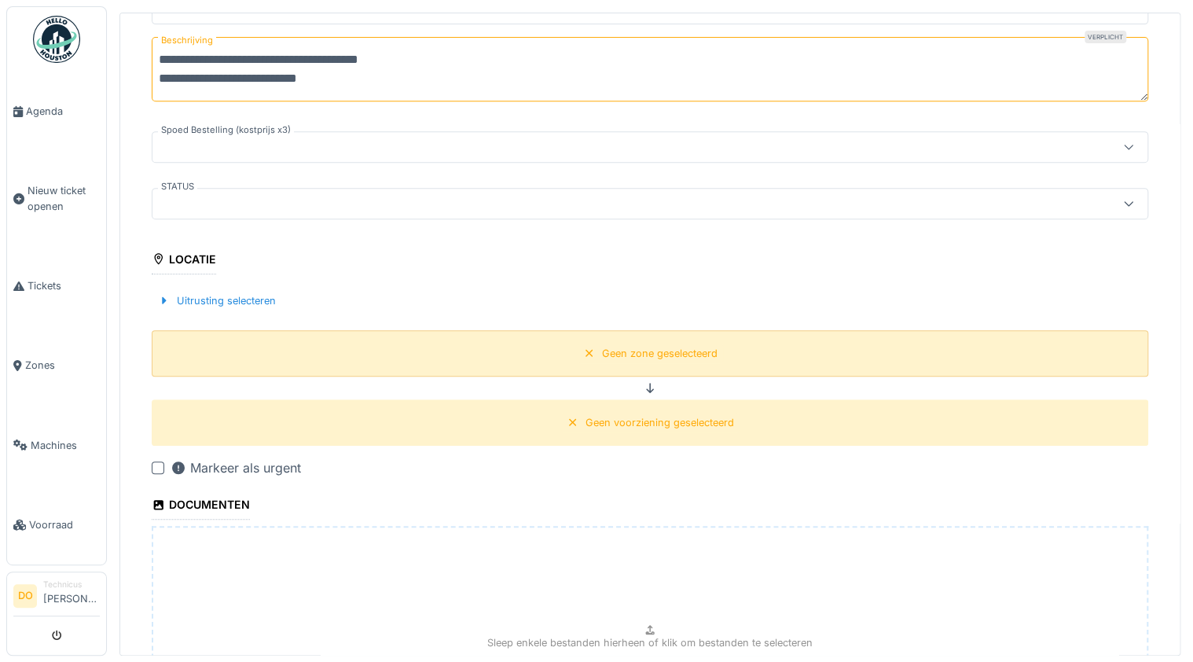
click at [613, 347] on div "Geen zone geselecteerd" at bounding box center [660, 353] width 116 height 15
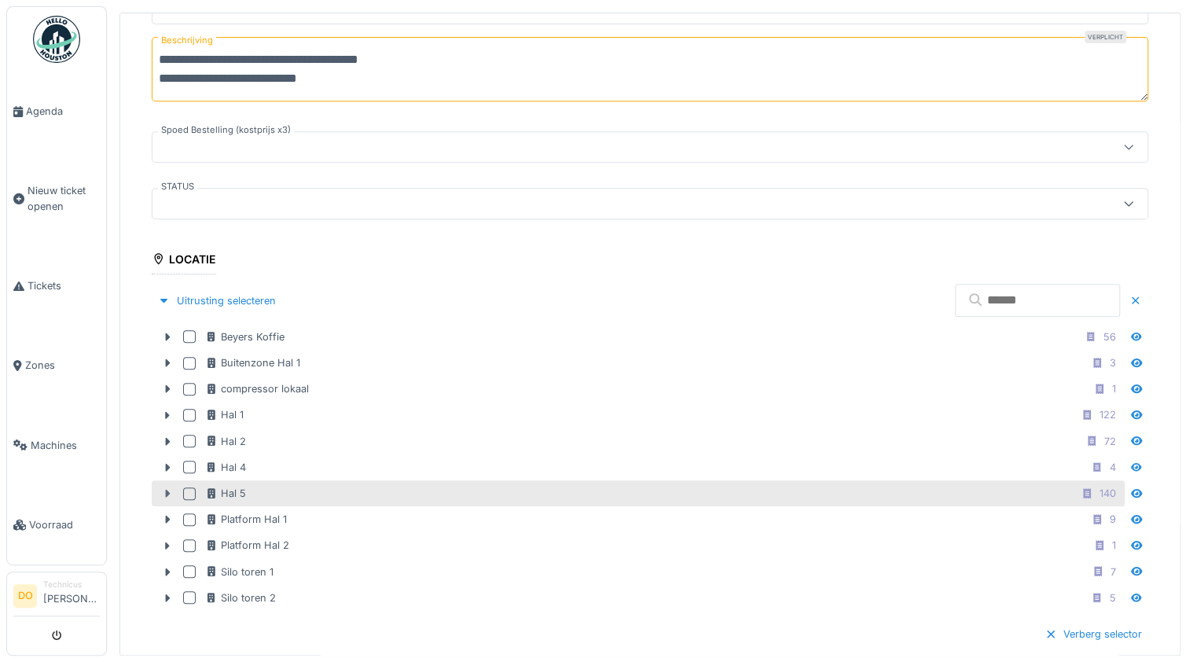
click at [167, 490] on icon at bounding box center [168, 494] width 5 height 8
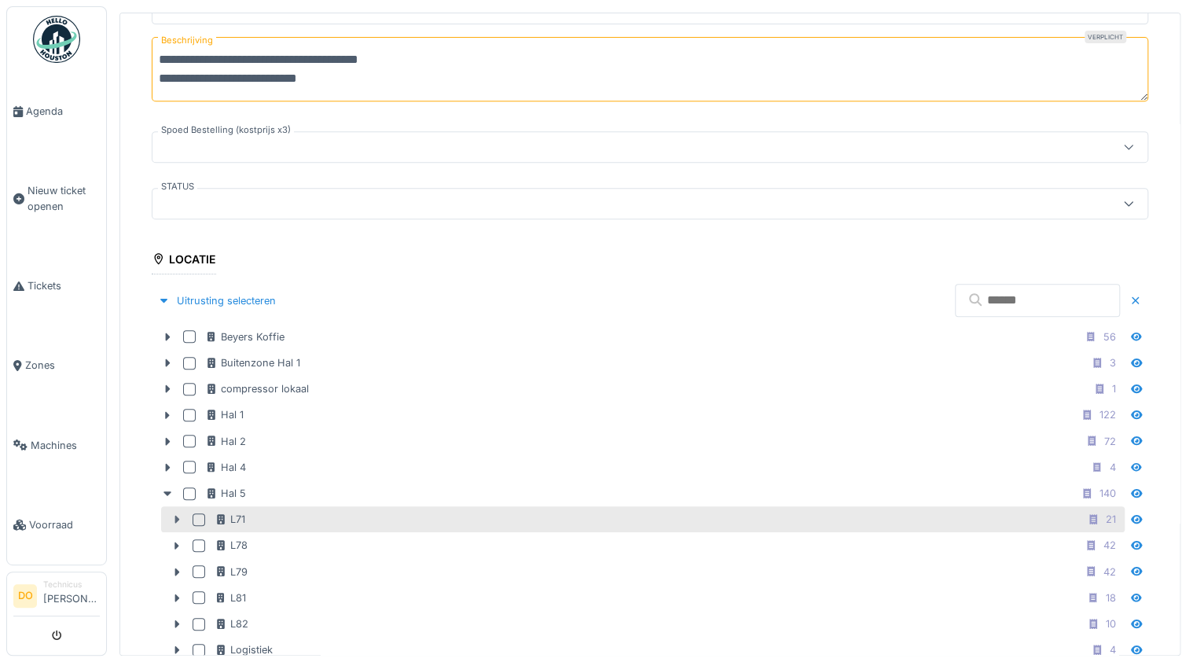
click at [174, 514] on icon at bounding box center [177, 519] width 13 height 10
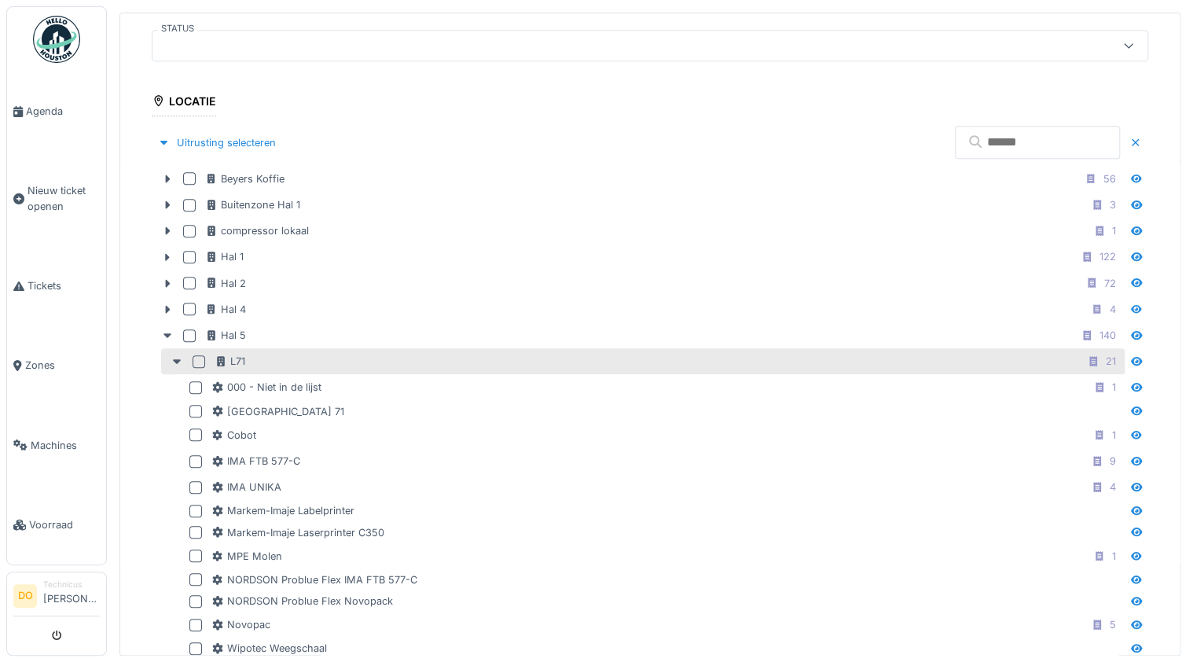
scroll to position [478, 0]
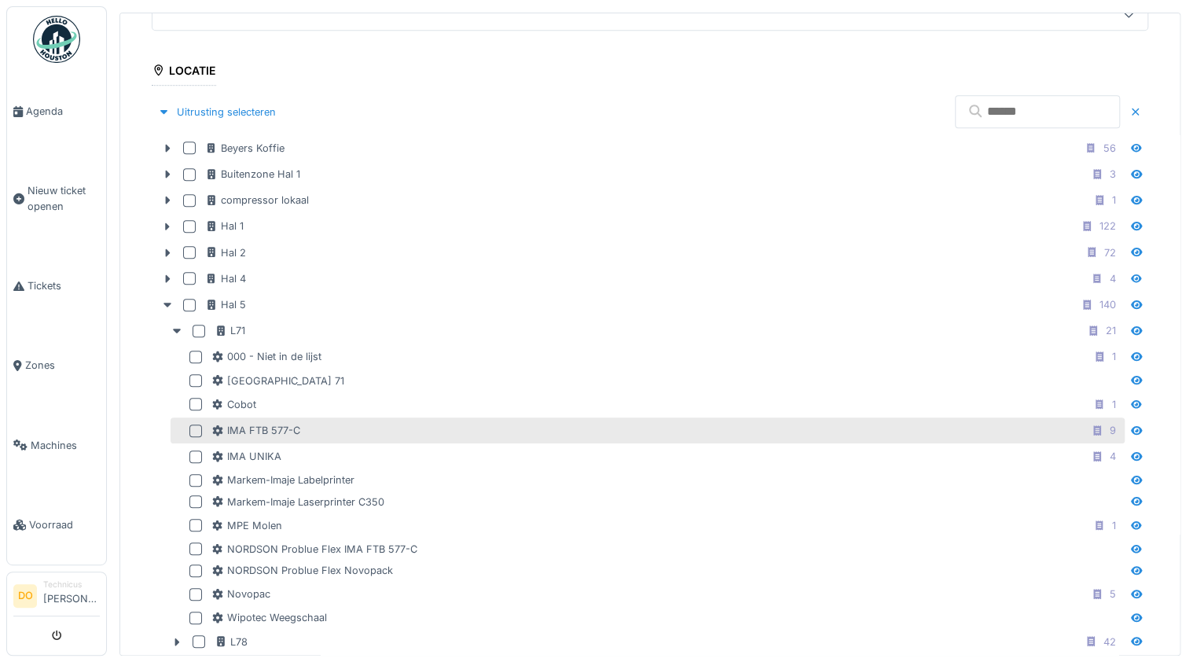
click at [195, 424] on div at bounding box center [195, 430] width 13 height 13
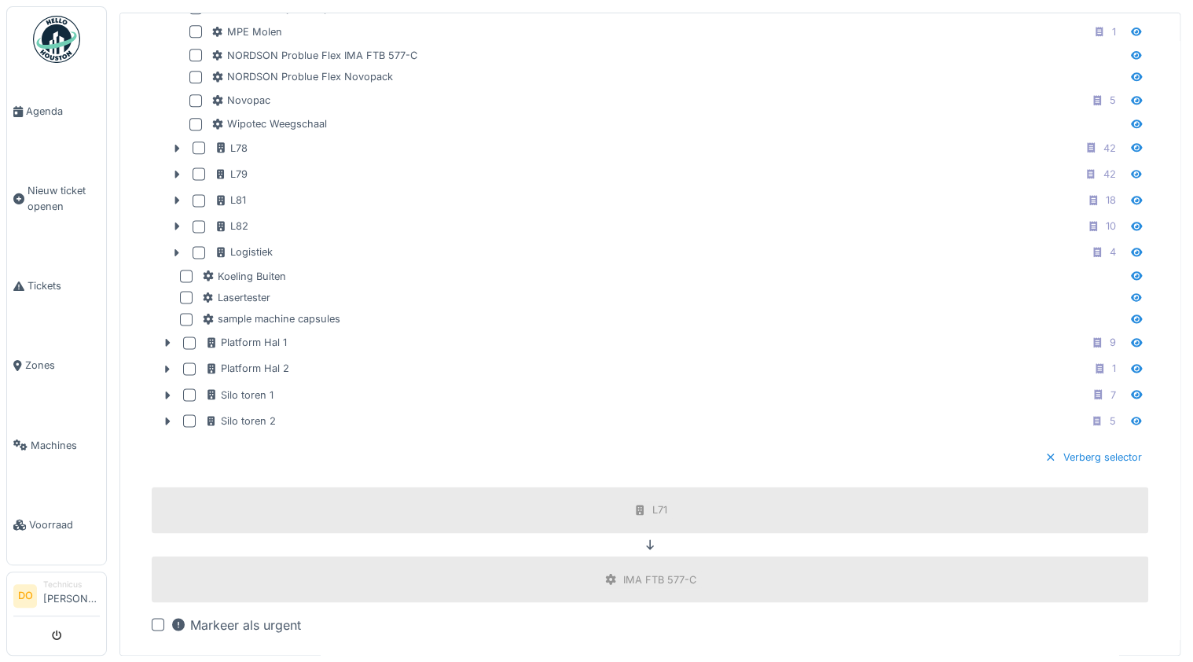
scroll to position [1107, 0]
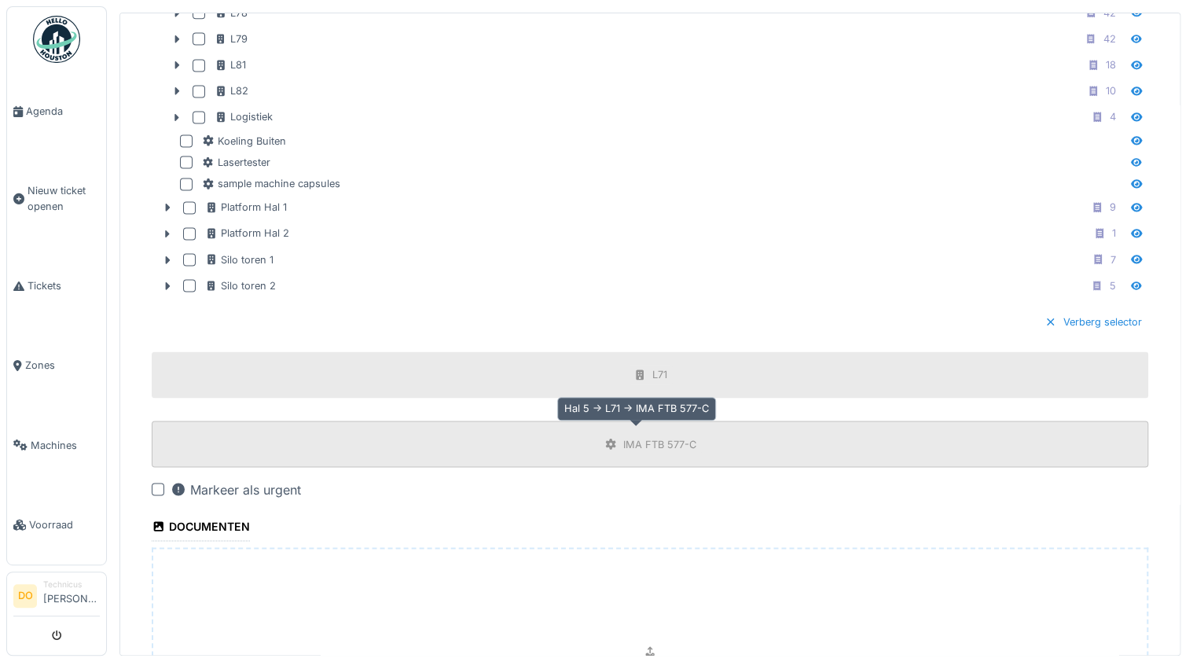
click at [649, 436] on div "IMA FTB 577-C" at bounding box center [659, 443] width 73 height 15
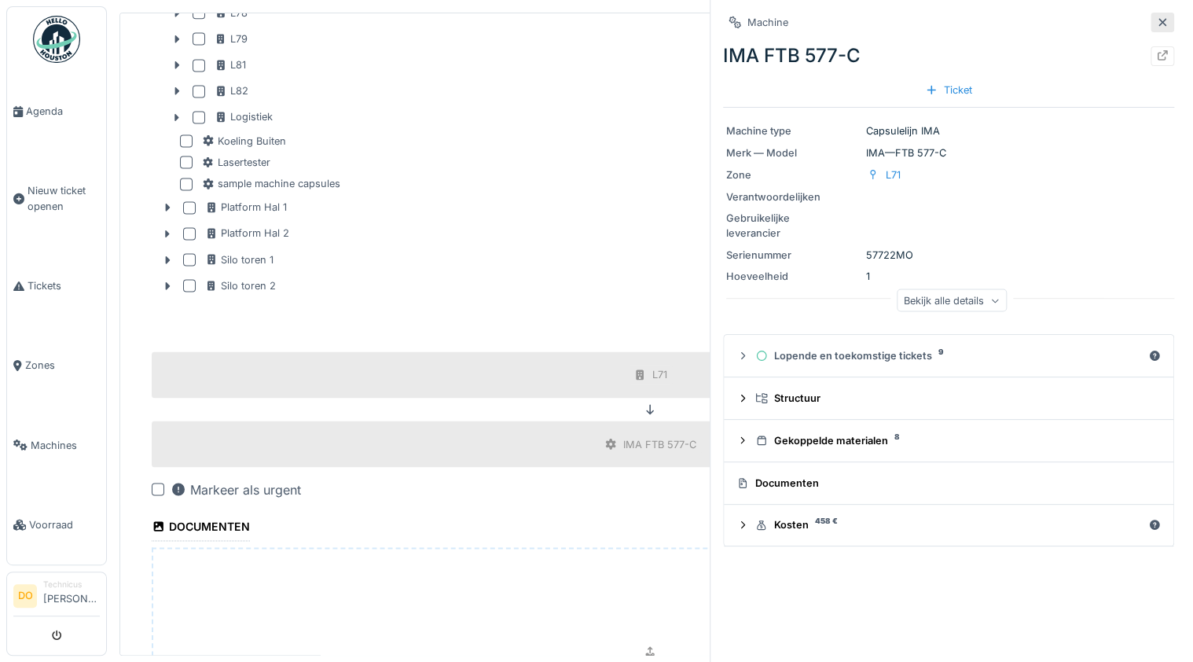
click at [1158, 22] on icon at bounding box center [1162, 22] width 13 height 10
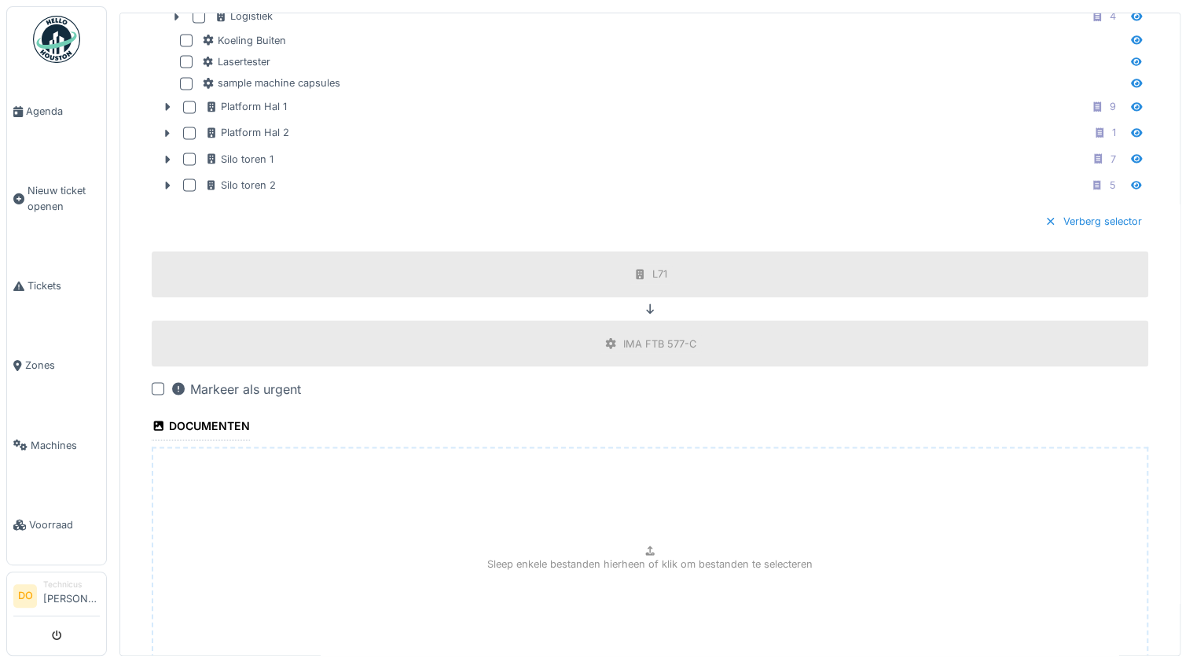
scroll to position [1232, 0]
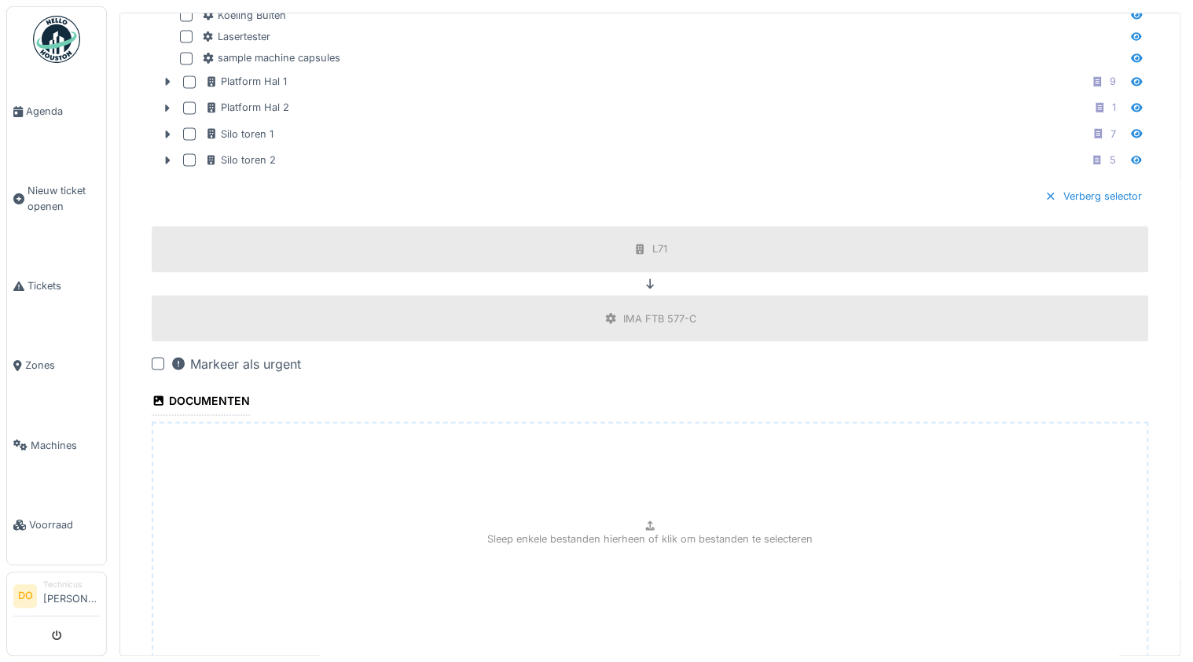
click at [638, 531] on p "Sleep enkele bestanden hierheen of klik om bestanden te selecteren" at bounding box center [649, 538] width 325 height 15
type input "**********"
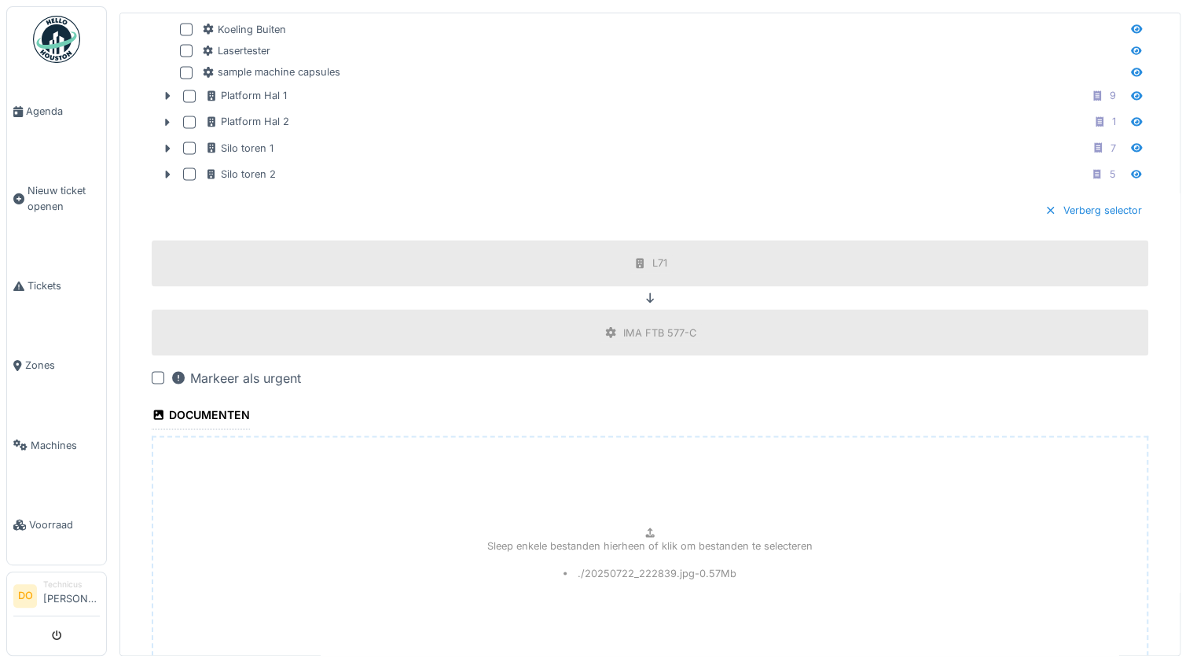
scroll to position [1441, 0]
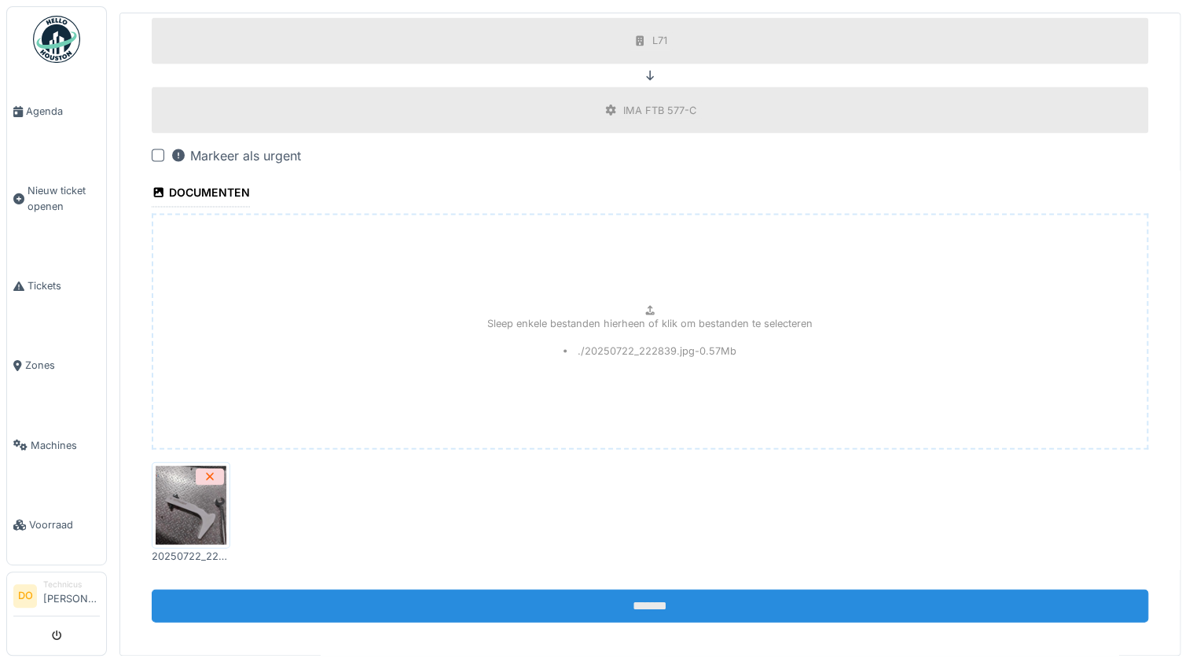
click at [647, 591] on input "*******" at bounding box center [650, 605] width 997 height 33
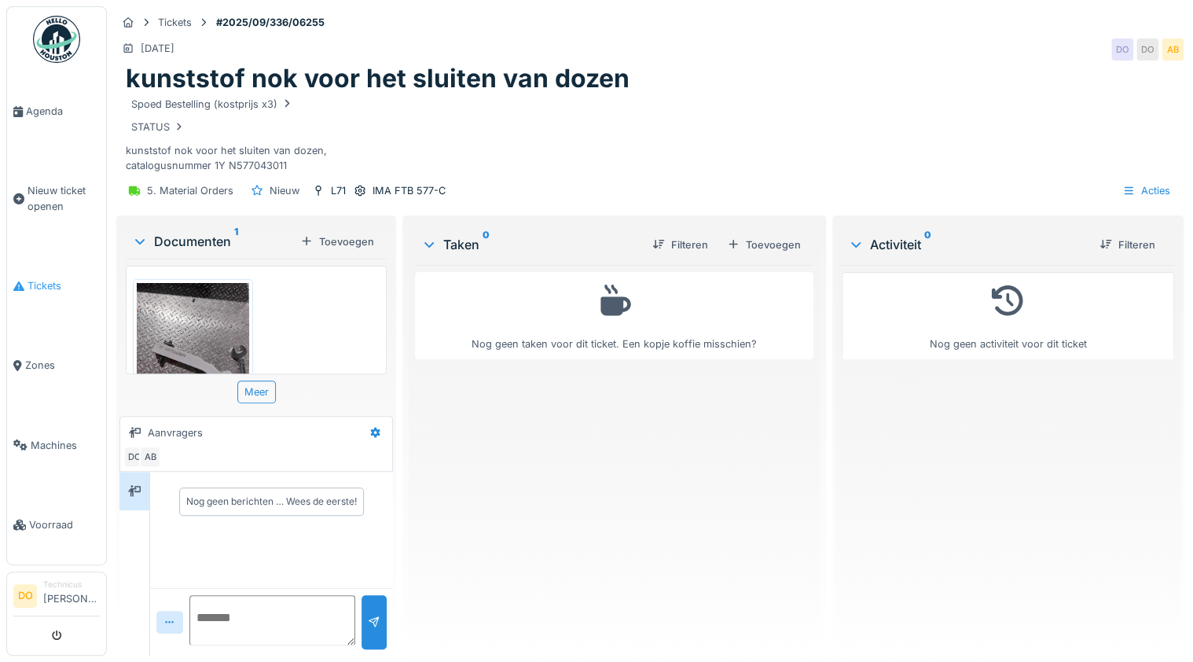
click at [34, 278] on span "Tickets" at bounding box center [64, 285] width 72 height 15
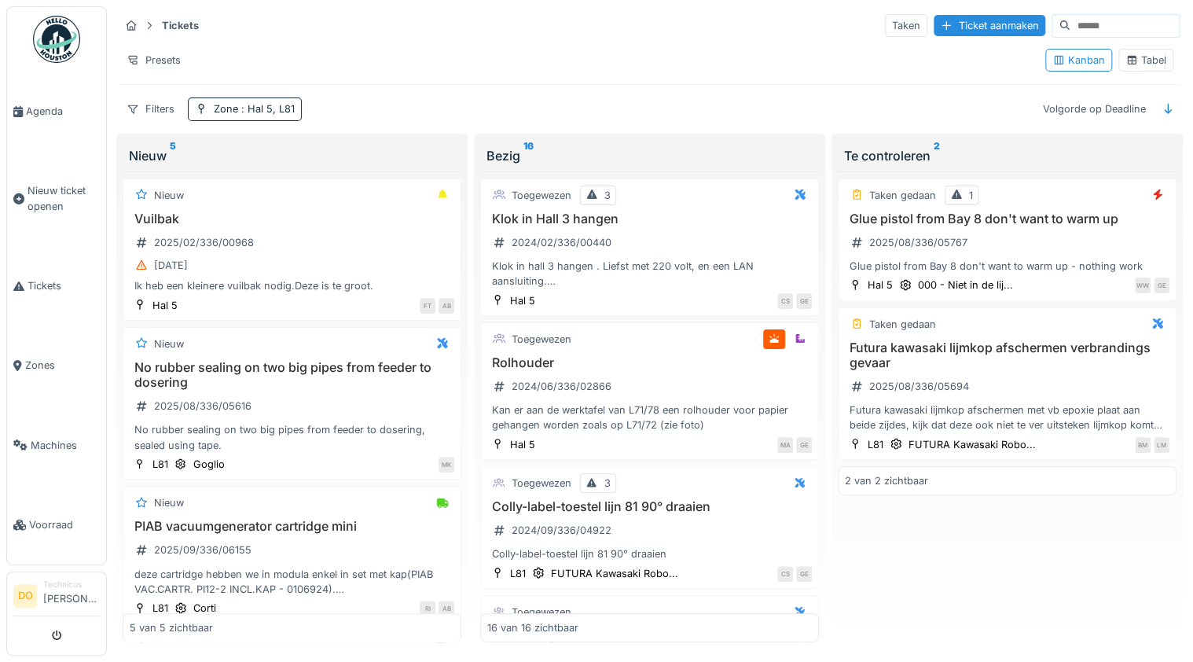
click at [1157, 61] on div "Tabel" at bounding box center [1145, 60] width 55 height 23
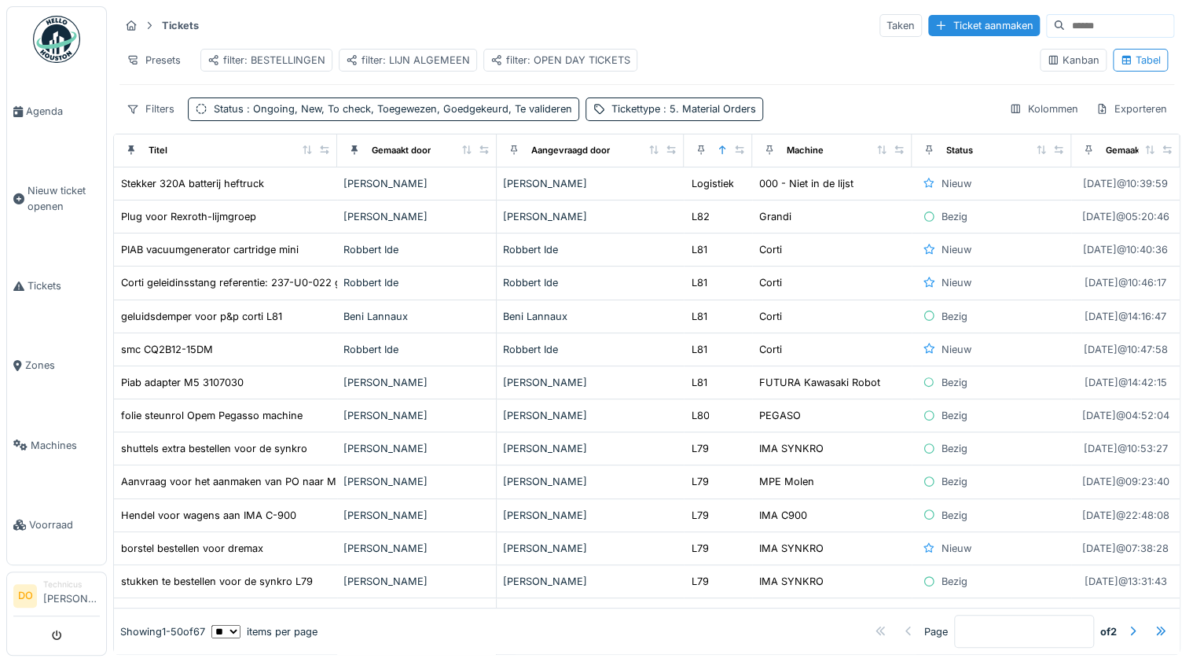
click at [292, 60] on div "filter: BESTELLINGEN" at bounding box center [266, 60] width 118 height 15
